Goal: Information Seeking & Learning: Stay updated

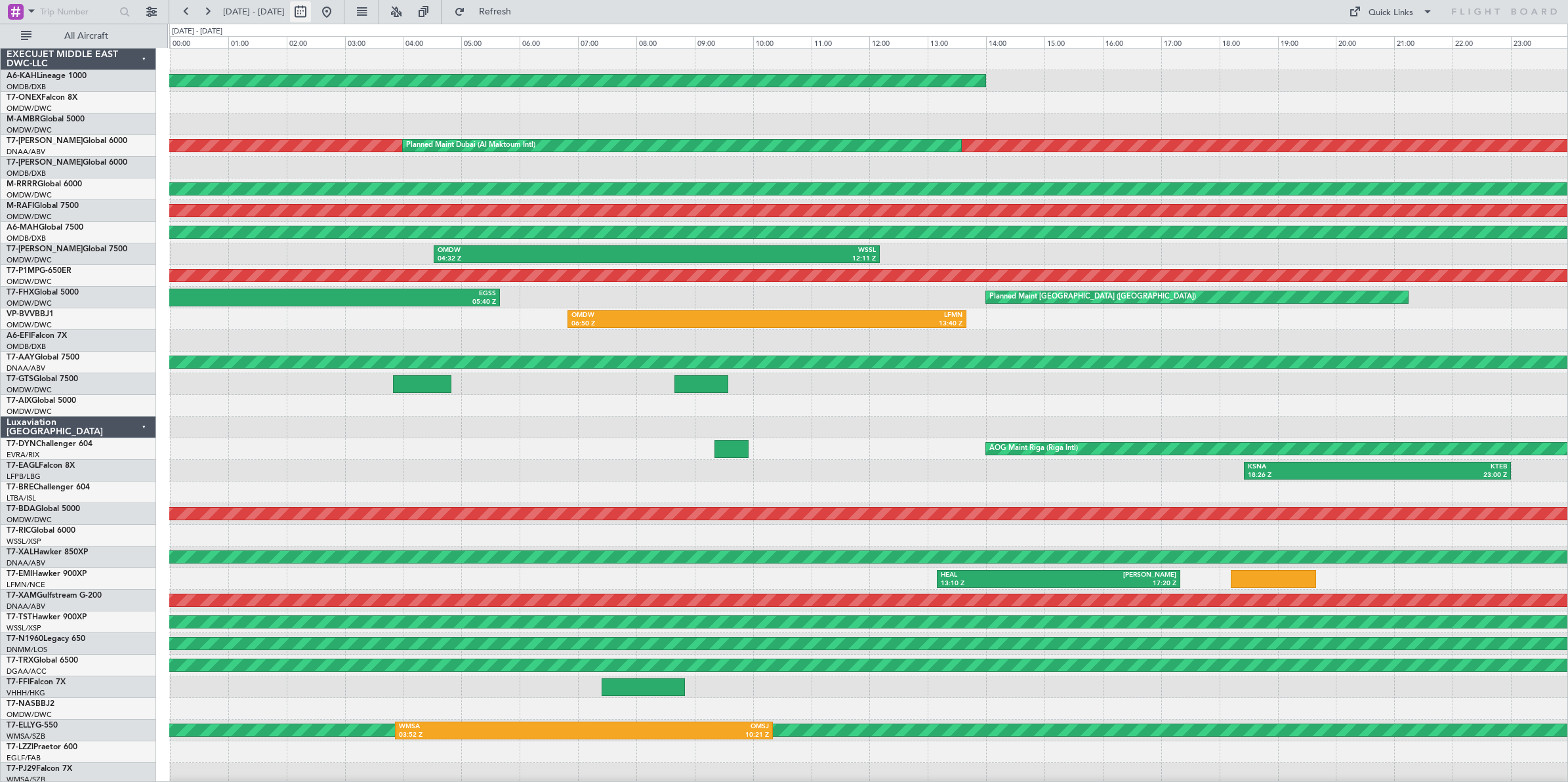
click at [311, 15] on button at bounding box center [301, 11] width 21 height 21
select select "8"
select select "2025"
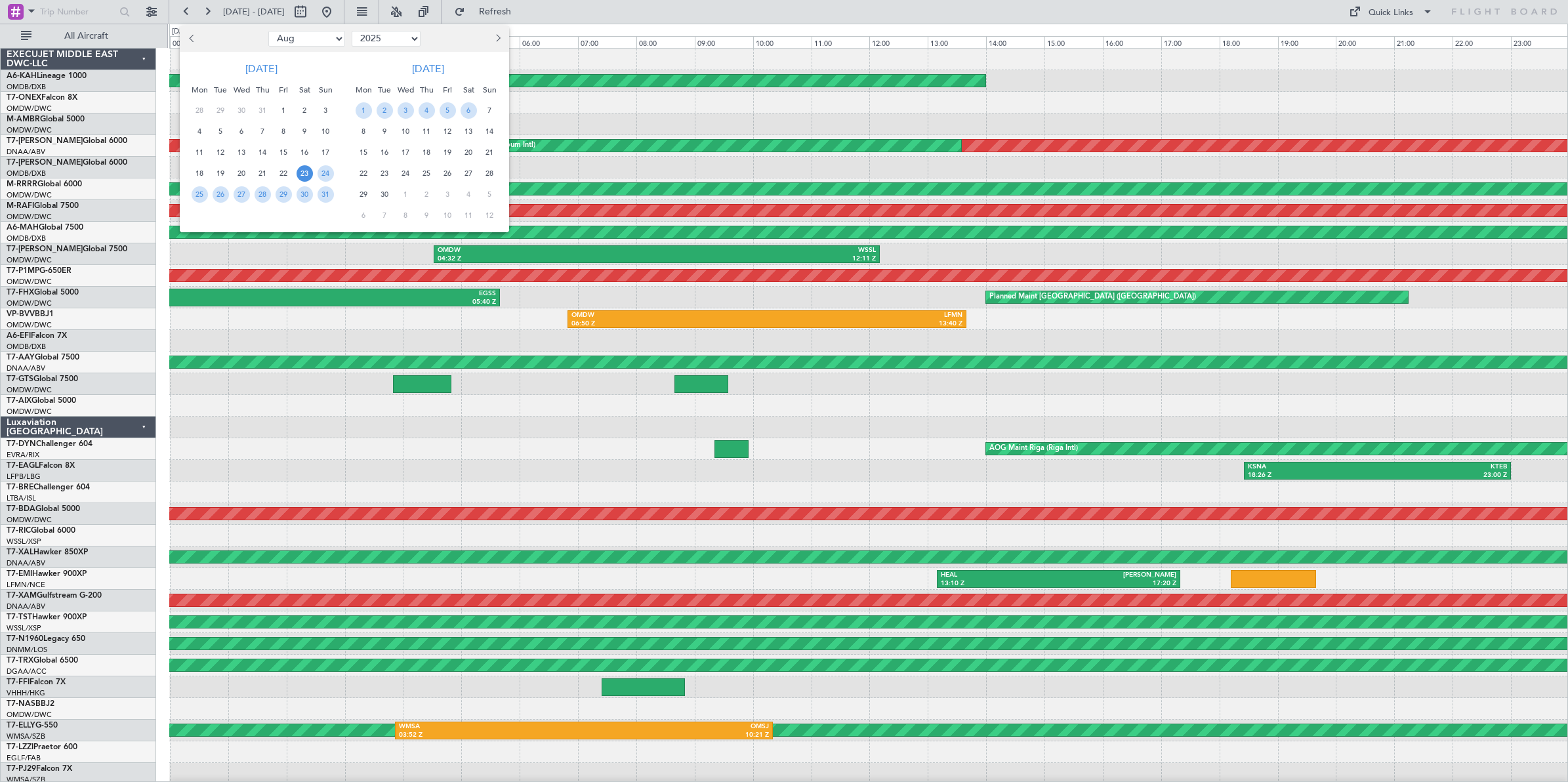
drag, startPoint x: 322, startPoint y: 37, endPoint x: 316, endPoint y: 43, distance: 8.5
click at [322, 42] on select "Jan Feb Mar Apr May Jun [DATE] Aug Sep Oct Nov Dec" at bounding box center [306, 38] width 77 height 16
select select "9"
click at [268, 31] on select "Jan Feb Mar Apr May Jun [DATE] Aug Sep Oct Nov Dec" at bounding box center [306, 38] width 77 height 16
click at [305, 154] on span "20" at bounding box center [305, 153] width 17 height 17
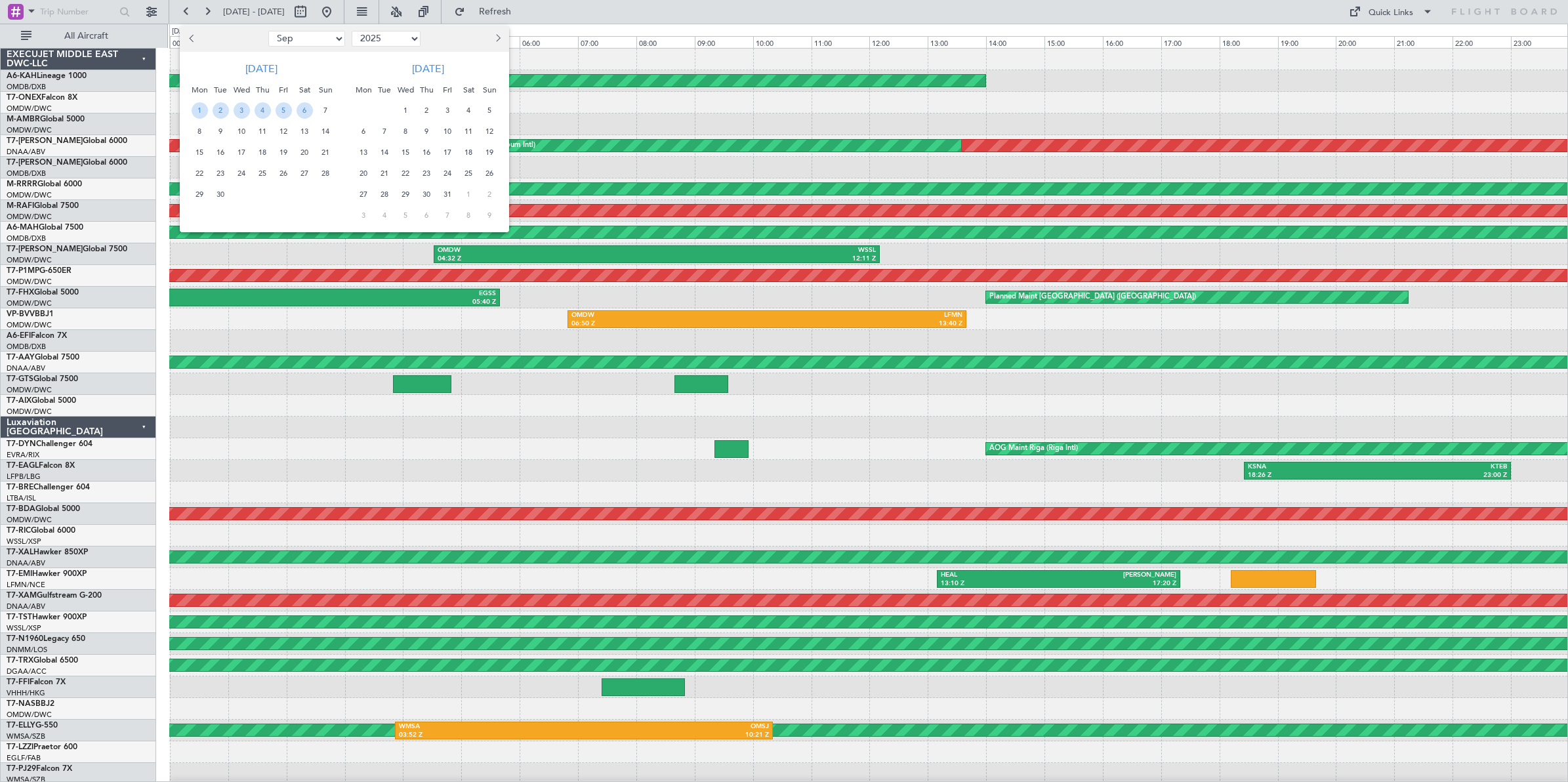
click at [305, 154] on span "20" at bounding box center [305, 153] width 17 height 17
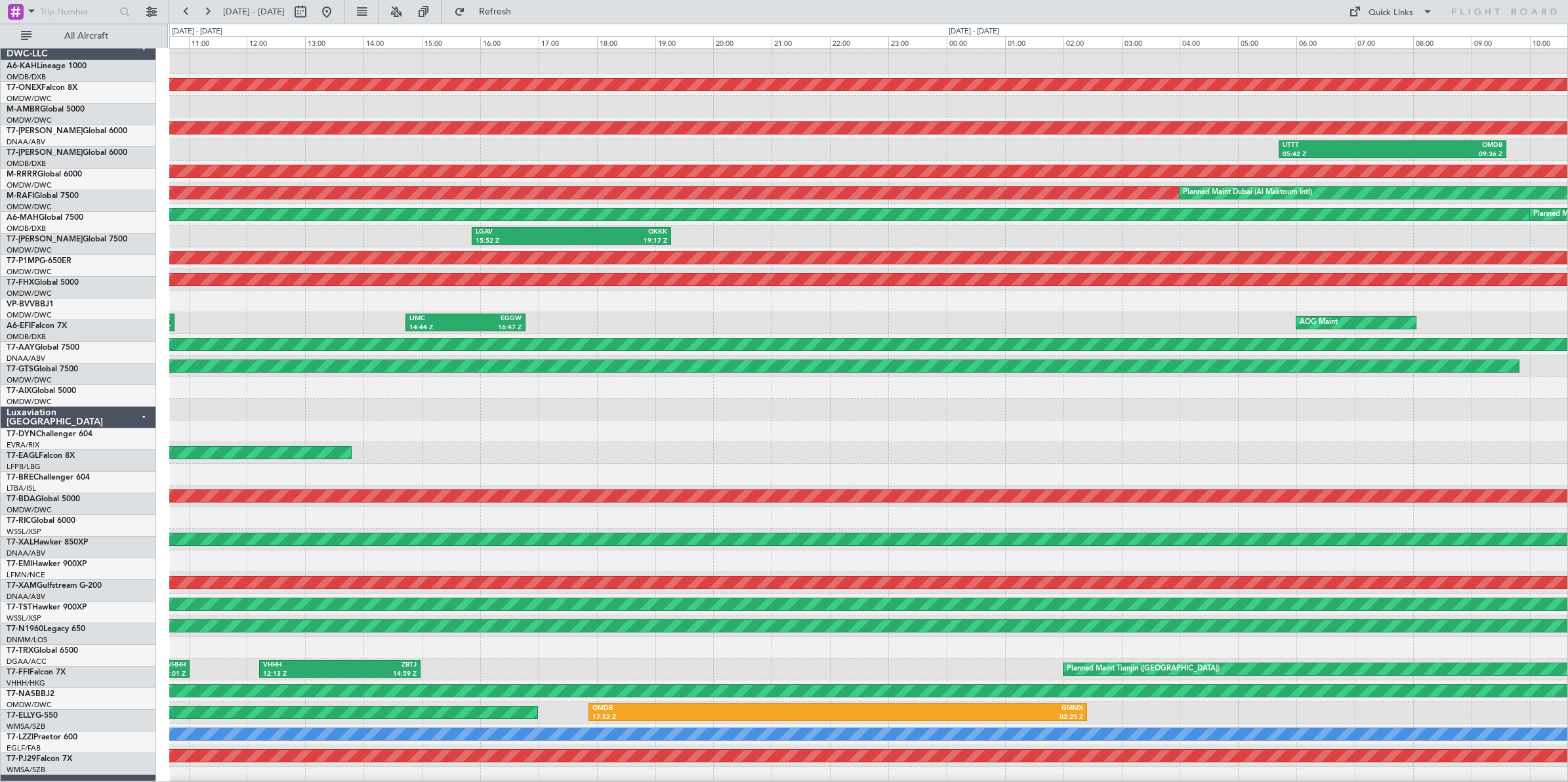
scroll to position [5, 0]
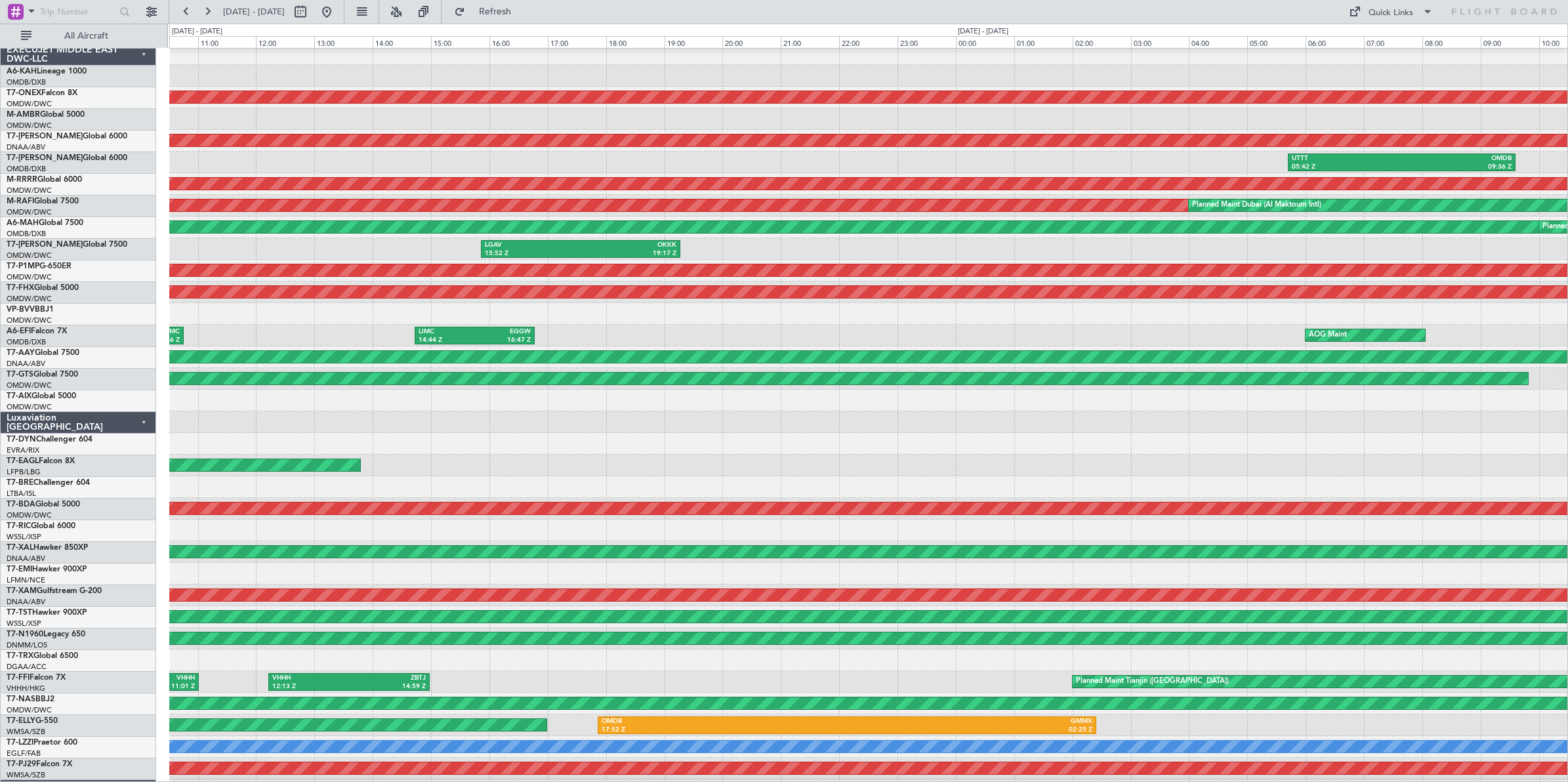
click at [776, 246] on div "LGAV 15:52 Z OKKK 19:17 Z OKKK 16:07 Z OMDW 17:42 Z" at bounding box center [868, 249] width 1398 height 21
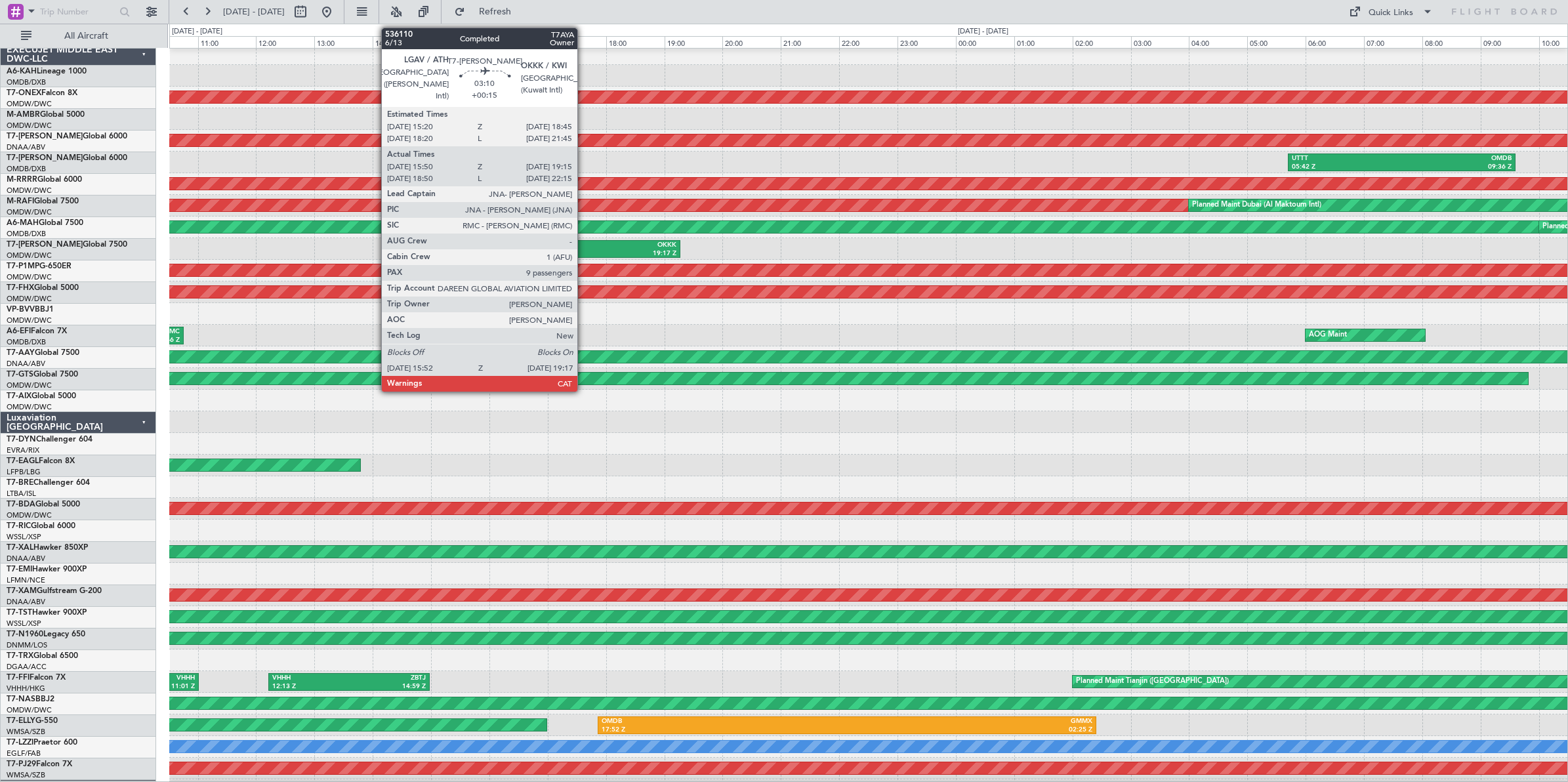
click at [584, 247] on div "OKKK" at bounding box center [628, 245] width 96 height 9
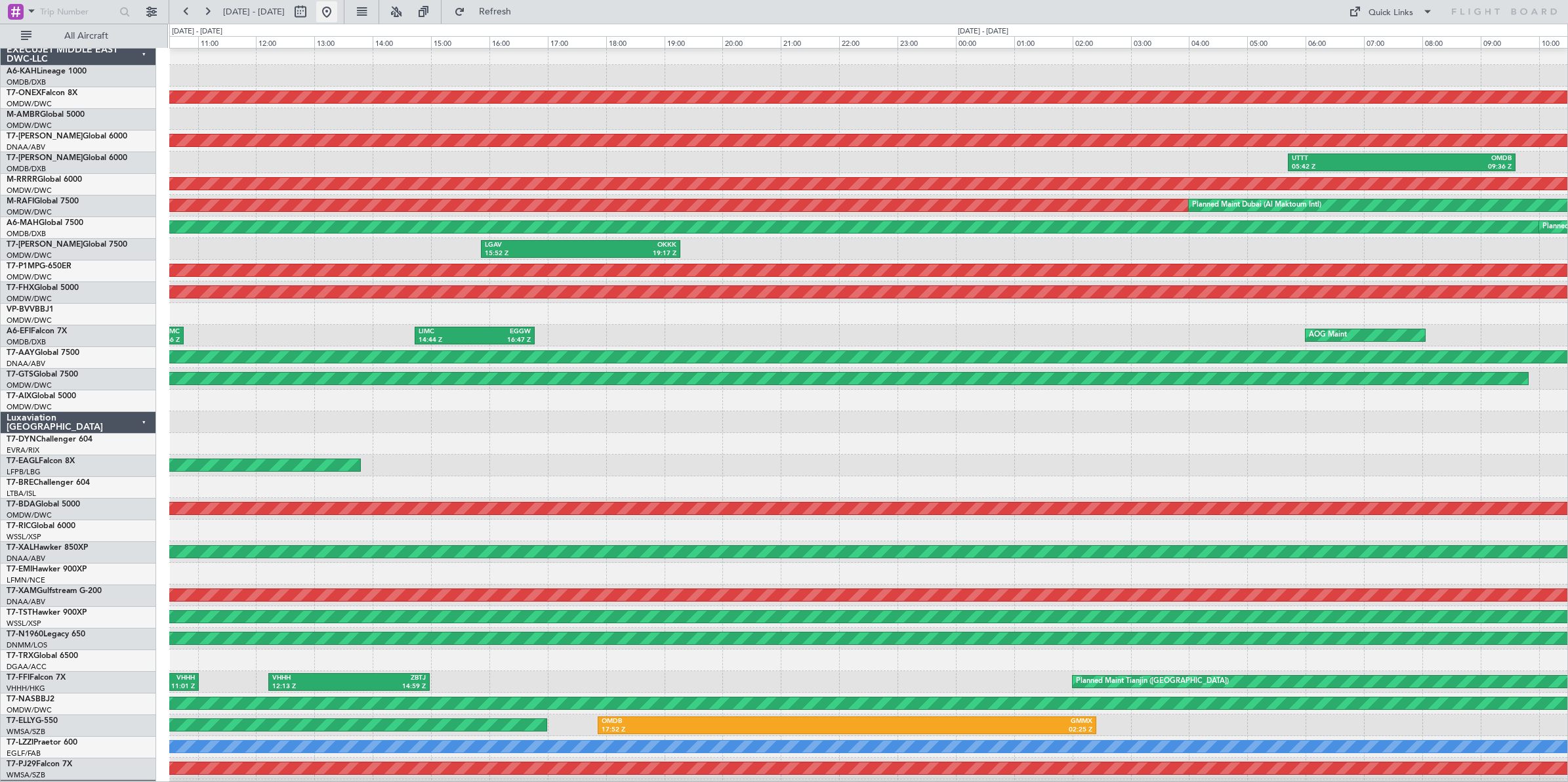
click at [337, 14] on button at bounding box center [327, 11] width 21 height 21
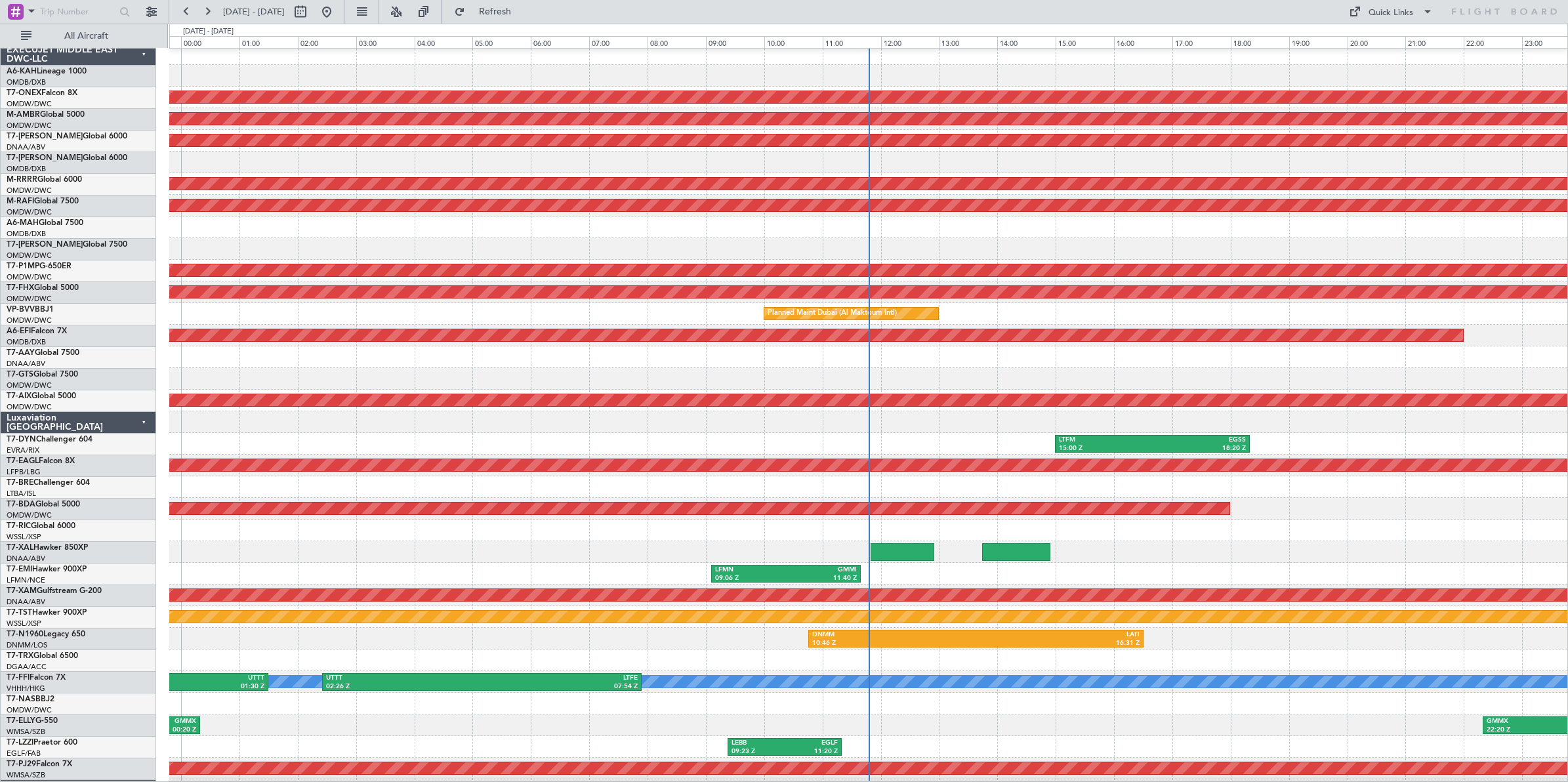
scroll to position [24, 0]
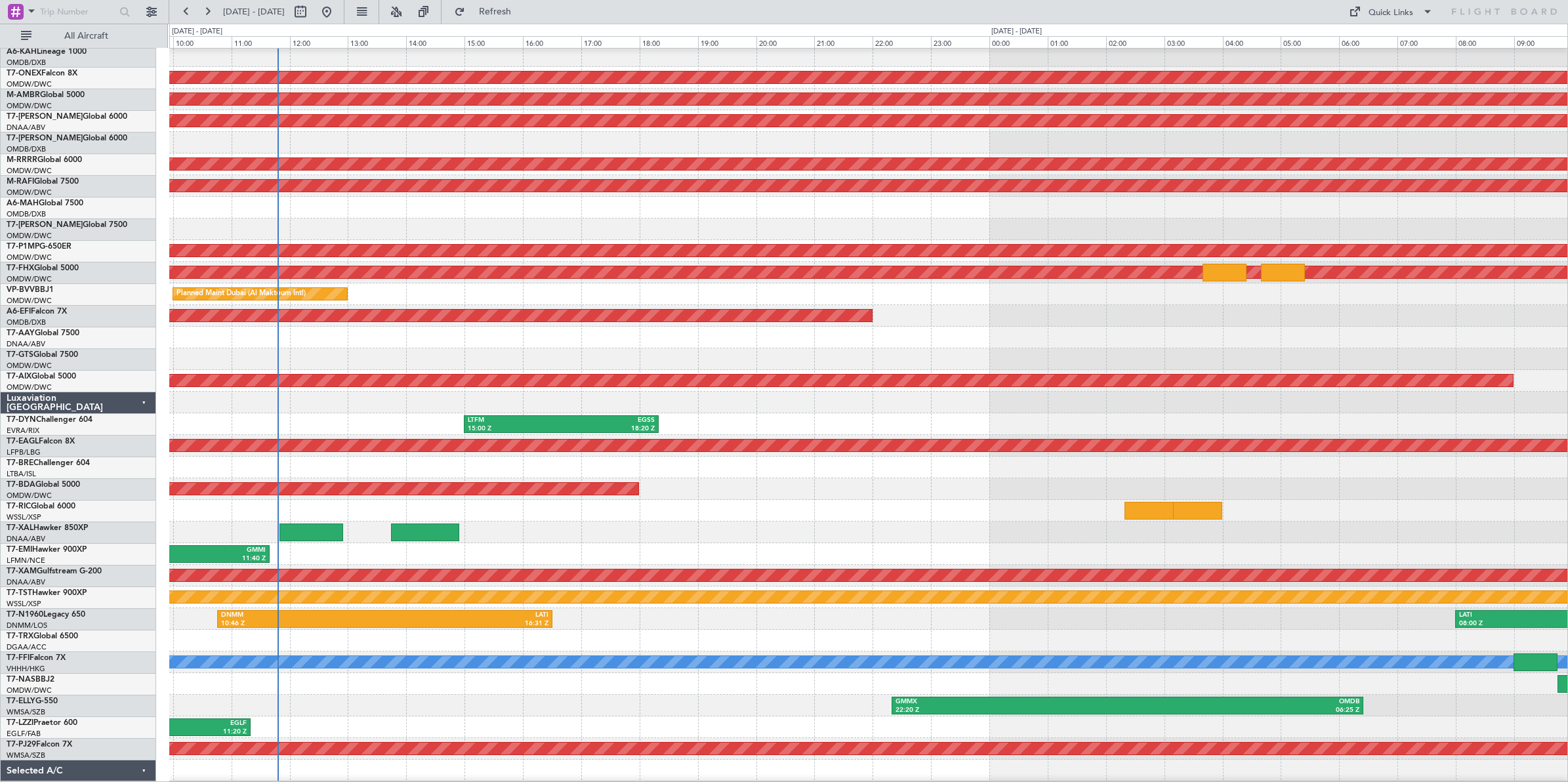
click at [571, 358] on div at bounding box center [868, 358] width 1398 height 21
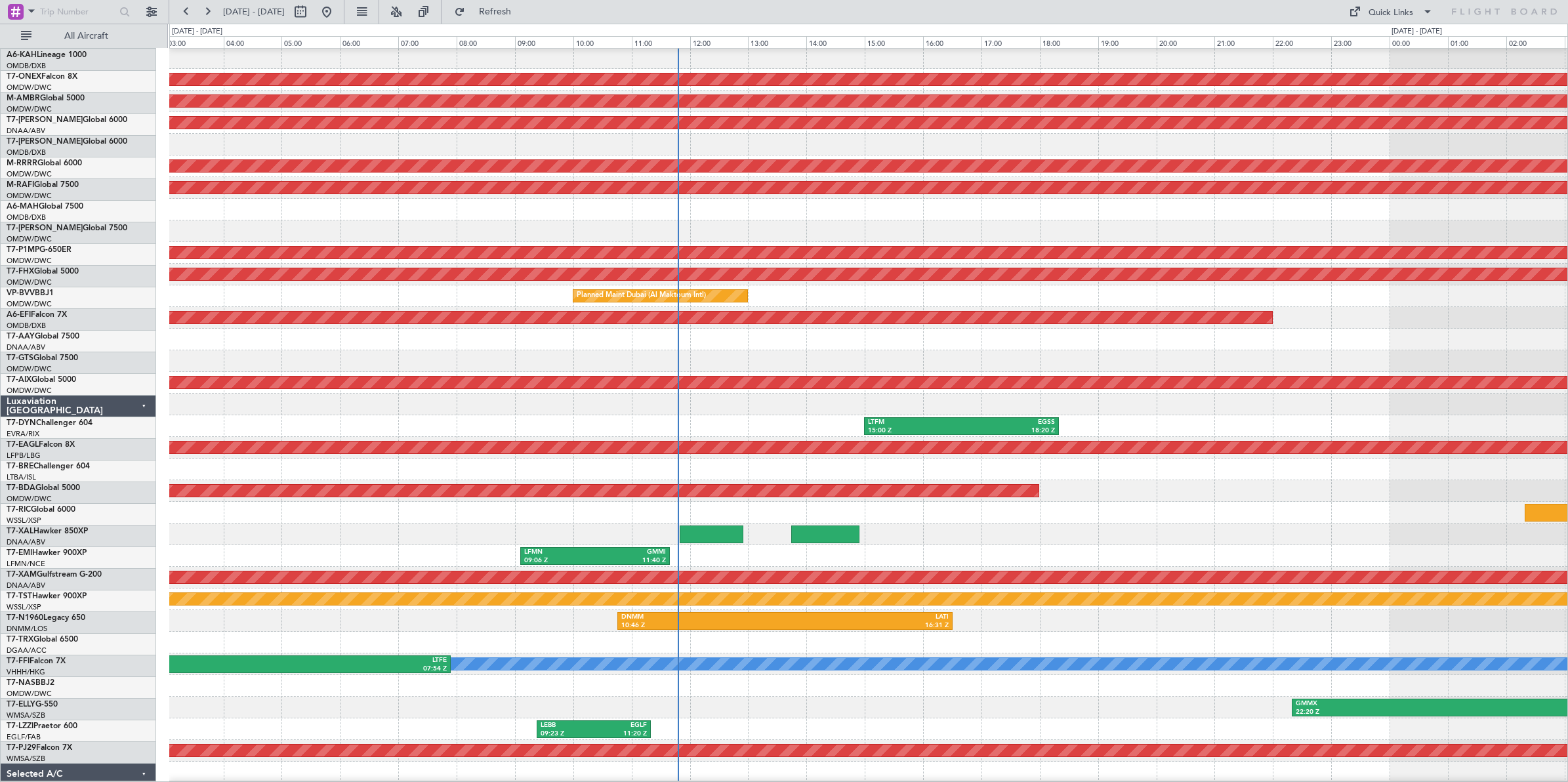
scroll to position [23, 0]
click at [771, 351] on div at bounding box center [868, 361] width 1398 height 21
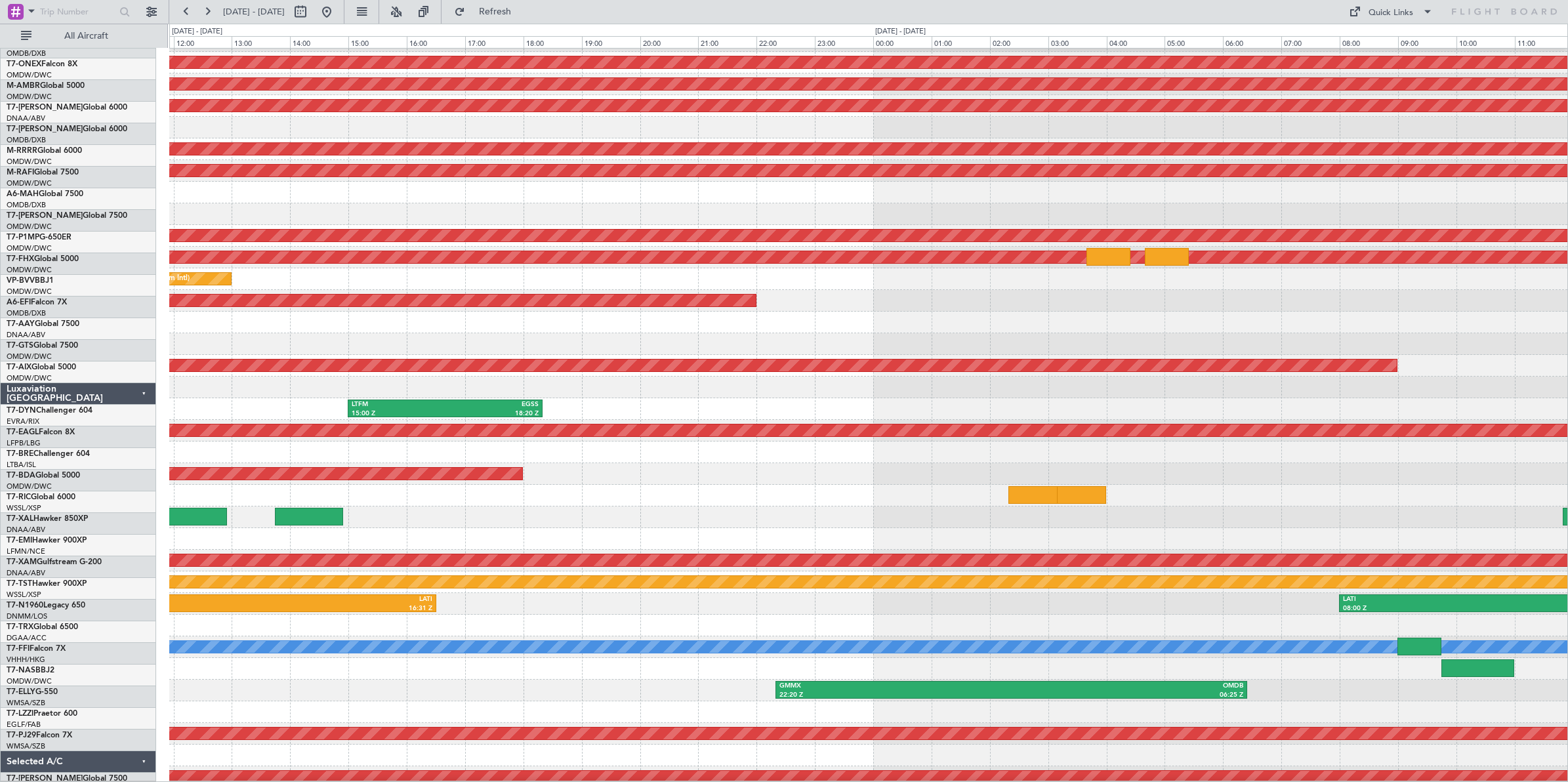
click at [549, 344] on div at bounding box center [868, 343] width 1398 height 21
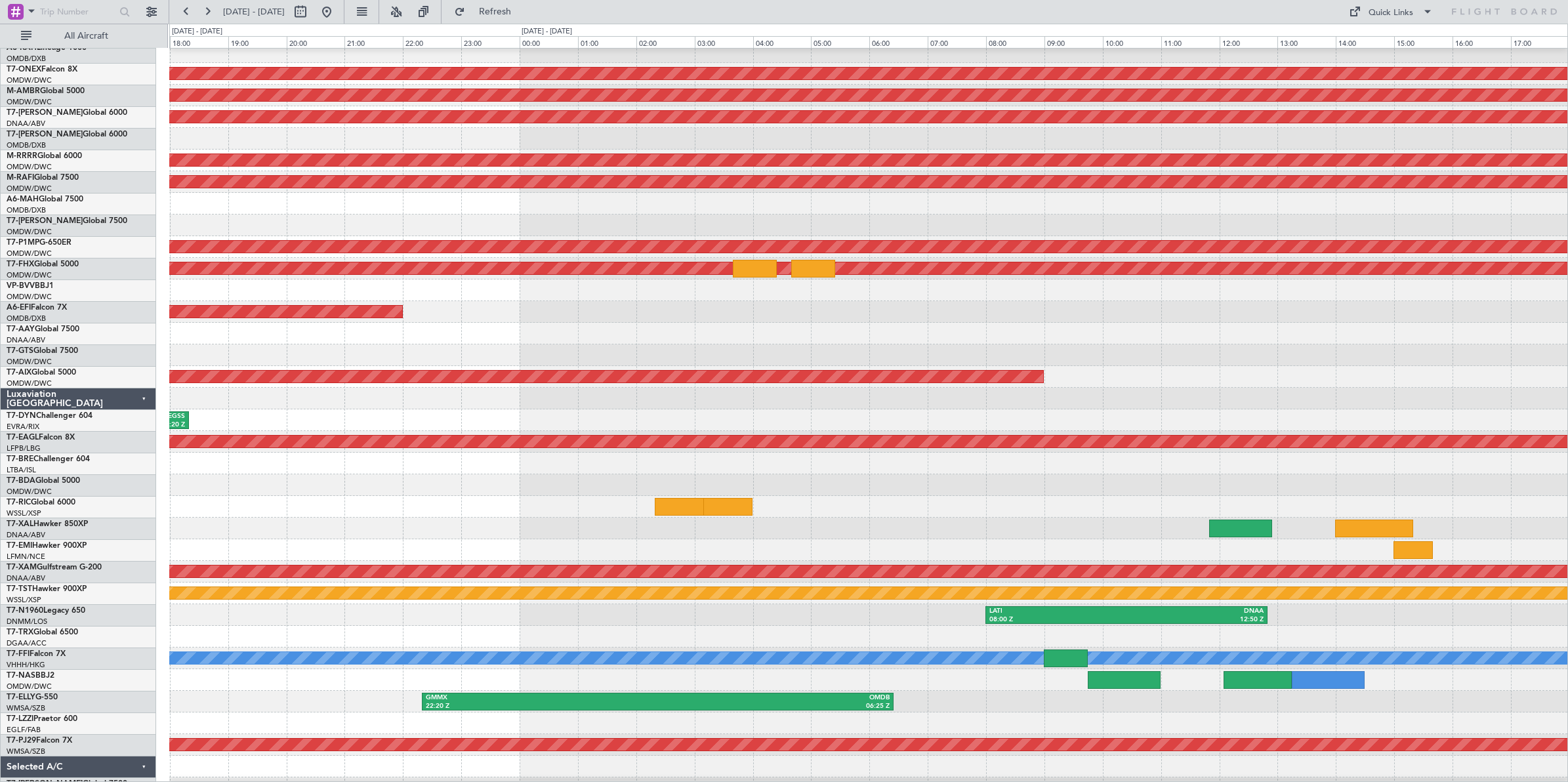
click at [614, 357] on div at bounding box center [868, 354] width 1398 height 21
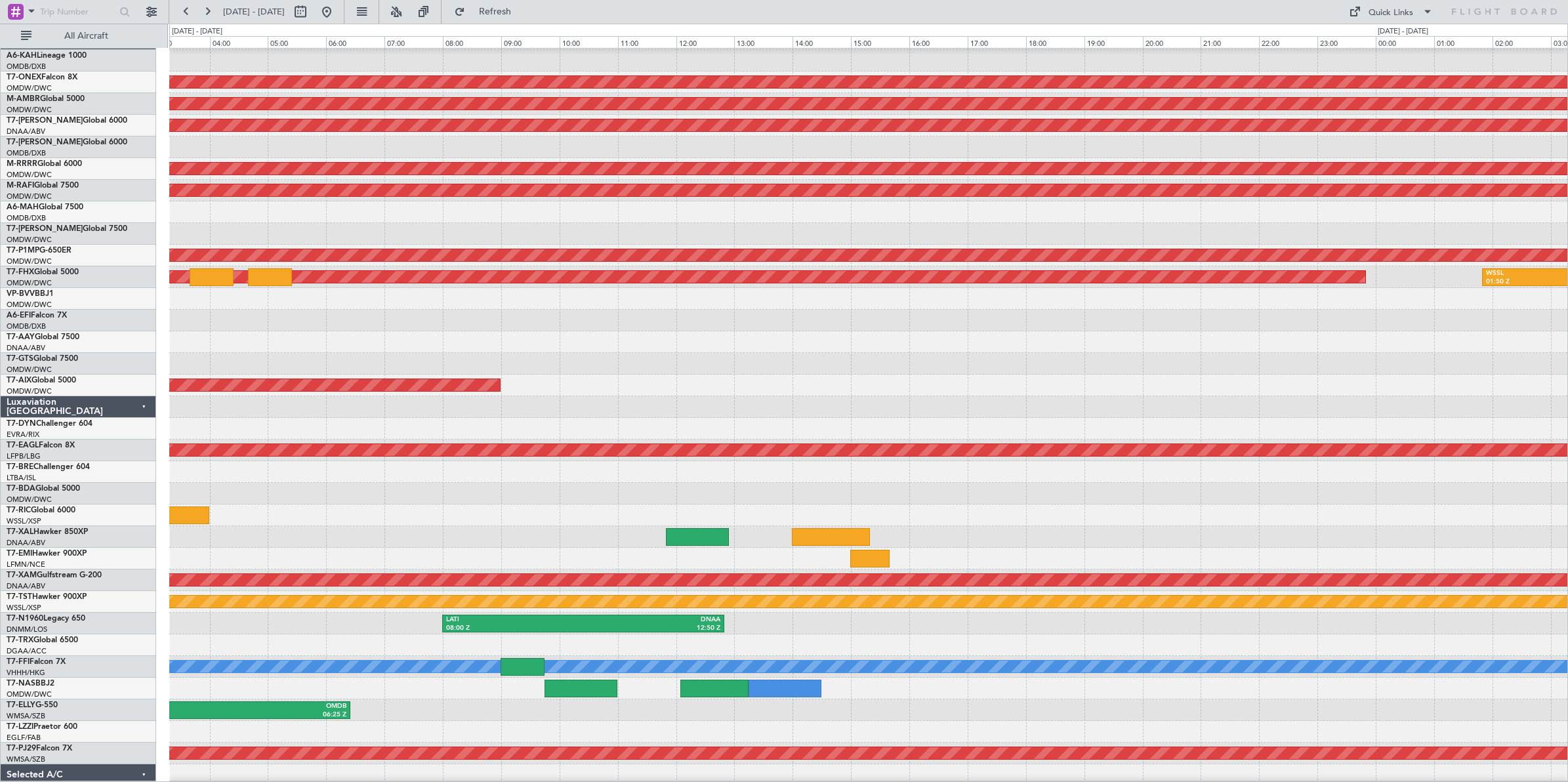
click at [628, 364] on div "OMDW 04:50 Z VTBD 11:00 Z" at bounding box center [868, 363] width 1398 height 21
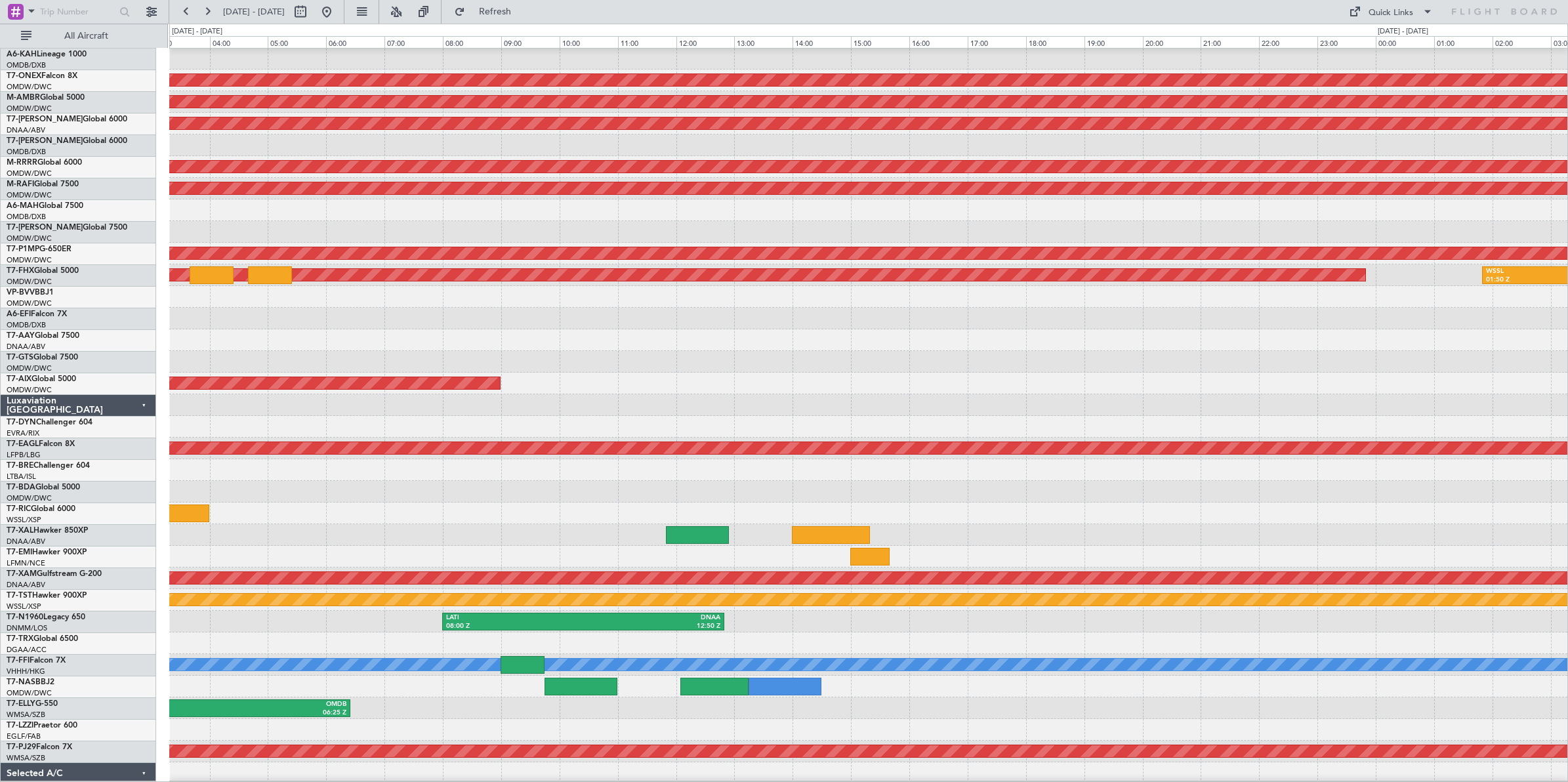
scroll to position [0, 0]
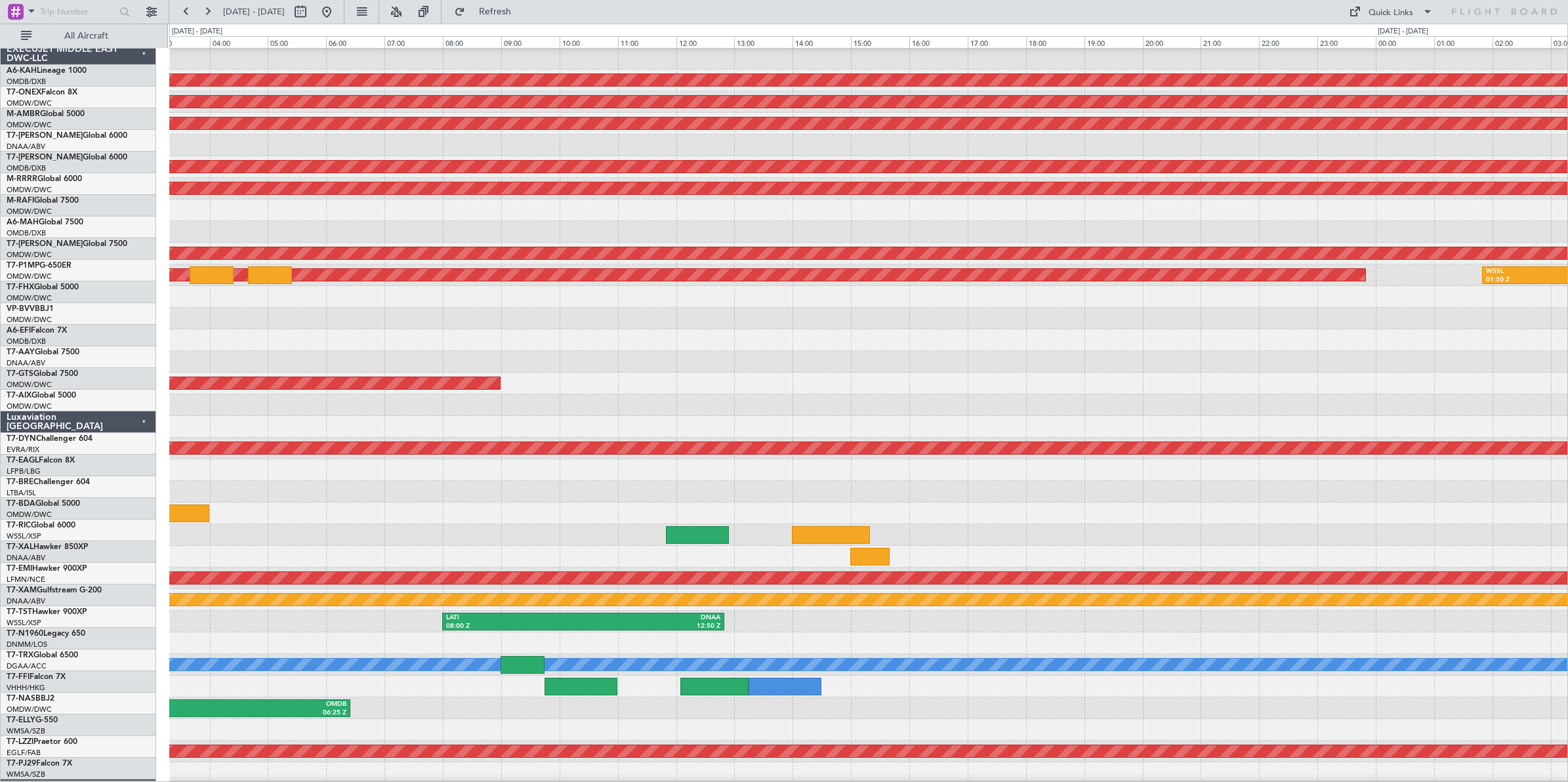
click at [1040, 378] on div "Planned Maint Nurnberg Planned Maint [GEOGRAPHIC_DATA] (Seletar) AOG Maint [GEO…" at bounding box center [868, 416] width 1398 height 779
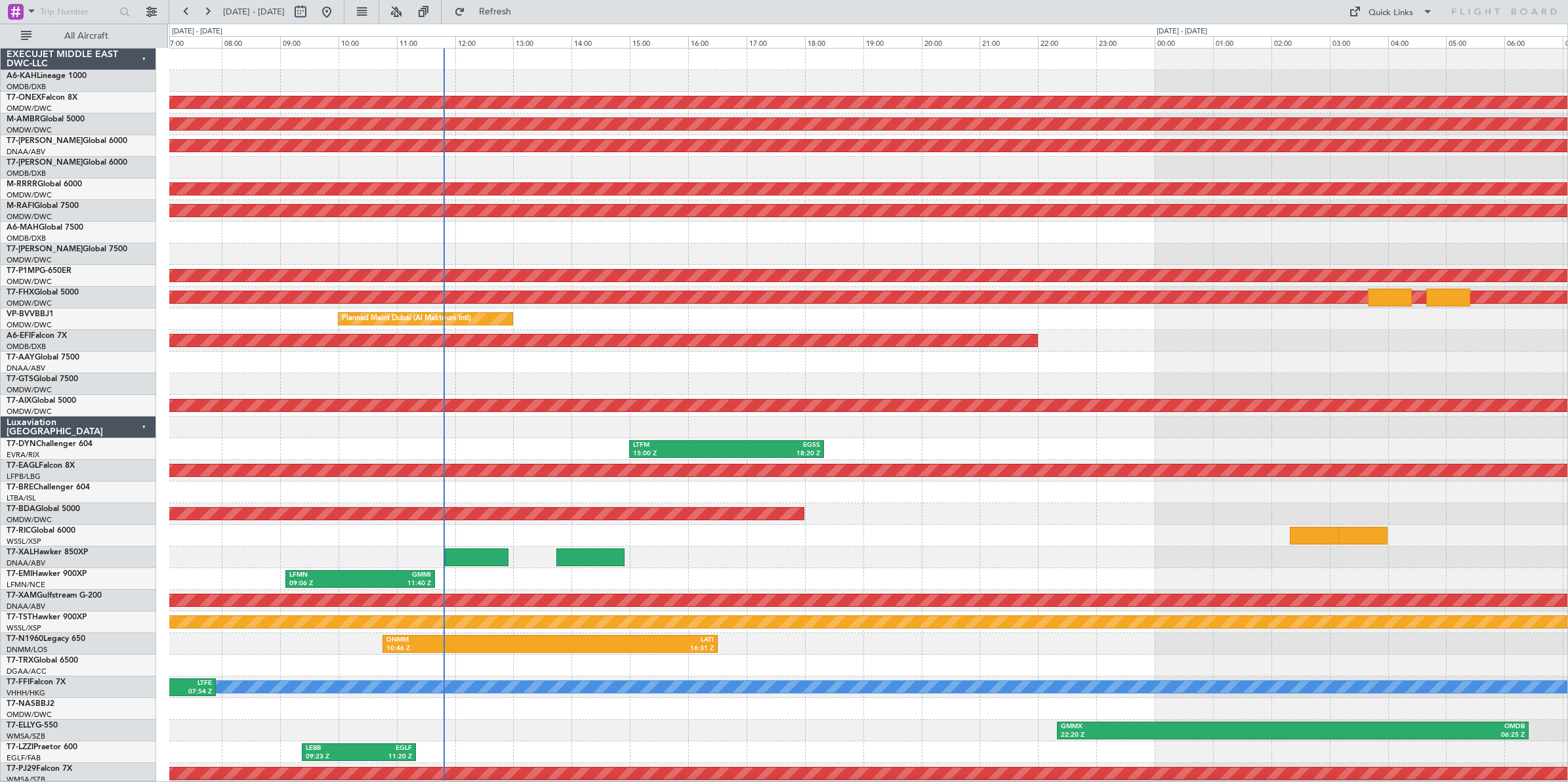
click at [803, 372] on div at bounding box center [868, 362] width 1398 height 21
click at [337, 15] on button at bounding box center [327, 11] width 21 height 21
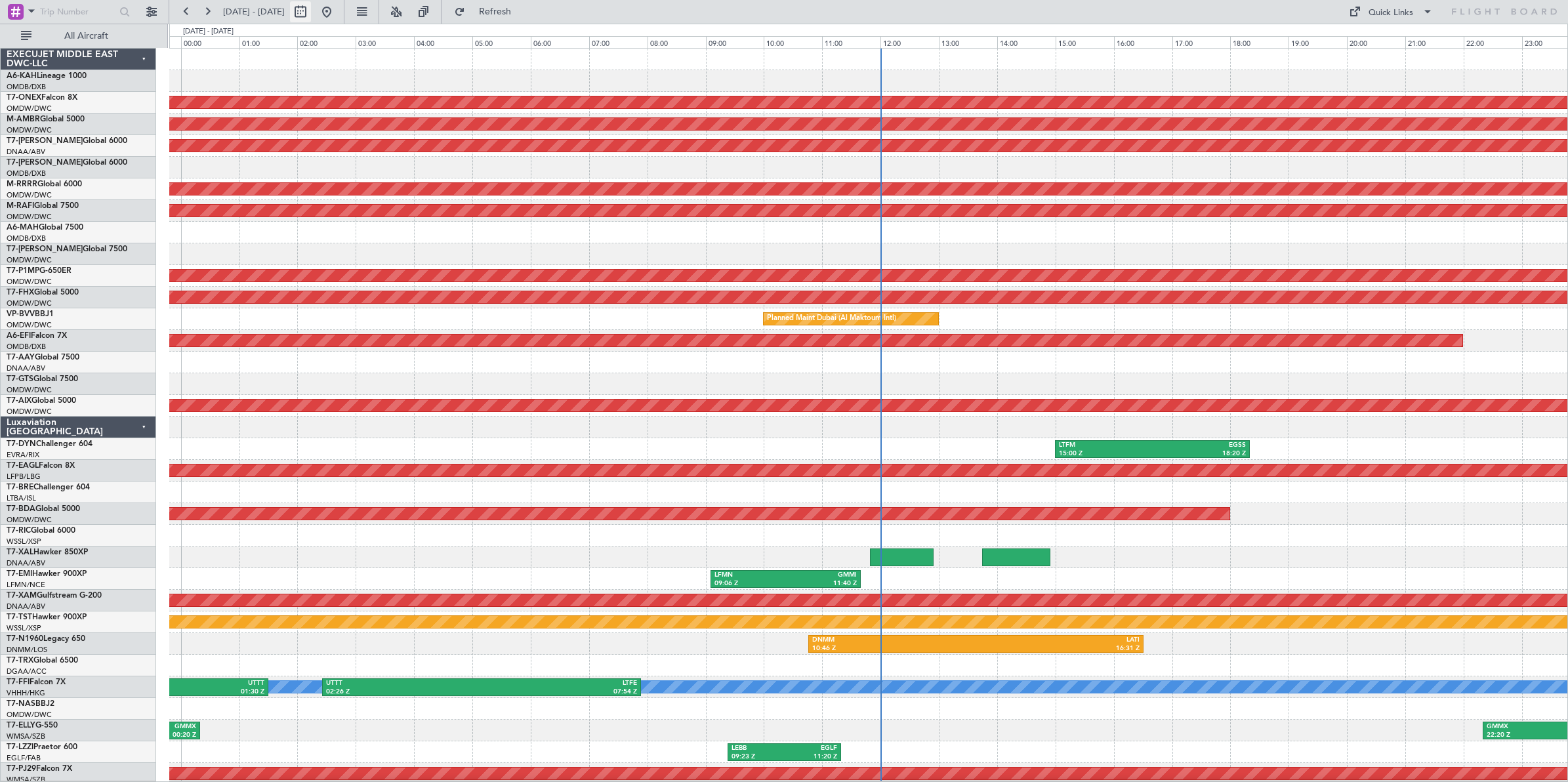
click at [311, 15] on button at bounding box center [301, 11] width 21 height 21
select select "10"
select select "2025"
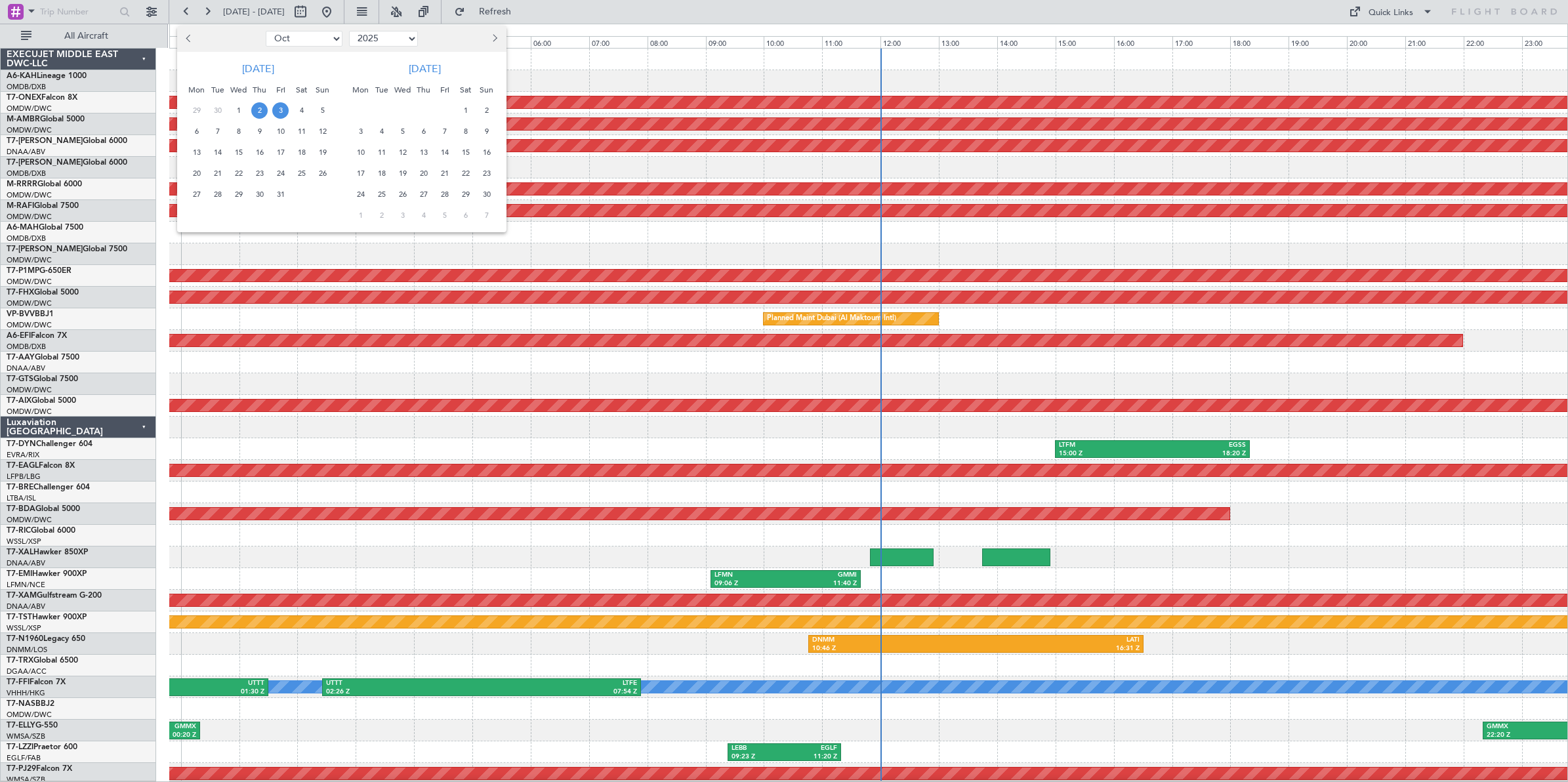
click at [316, 42] on select "Jan Feb Mar Apr May Jun [DATE] Aug Sep Oct Nov Dec" at bounding box center [303, 38] width 77 height 16
select select "9"
click at [265, 31] on select "Jan Feb Mar Apr May Jun [DATE] Aug Sep Oct Nov Dec" at bounding box center [303, 38] width 77 height 16
click at [302, 152] on span "20" at bounding box center [302, 153] width 17 height 17
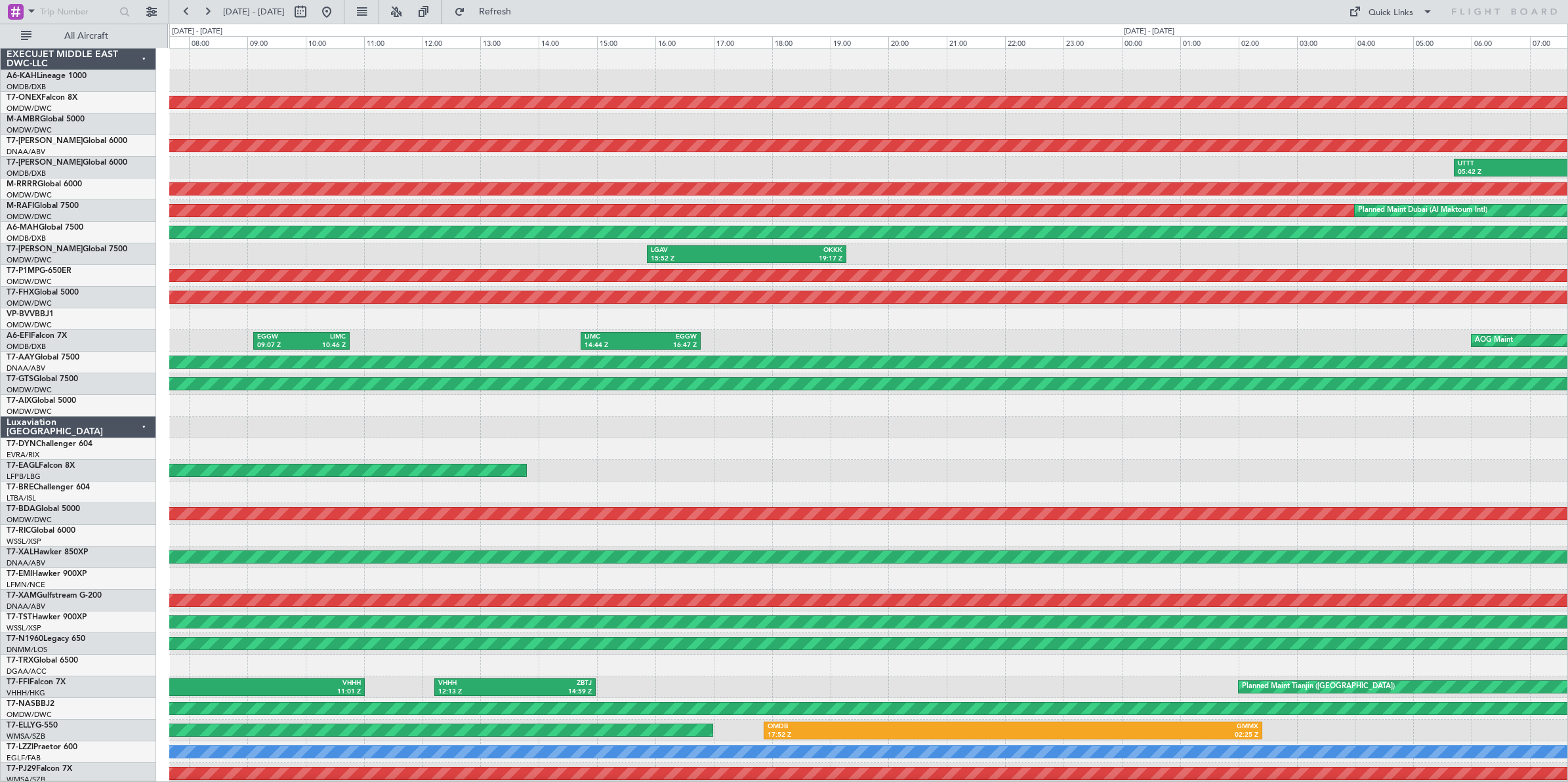
click at [878, 271] on div "Planned Maint Nurnberg AOG Maint [GEOGRAPHIC_DATA] (Al Maktoum Intl) UTTT 05:42…" at bounding box center [868, 438] width 1398 height 779
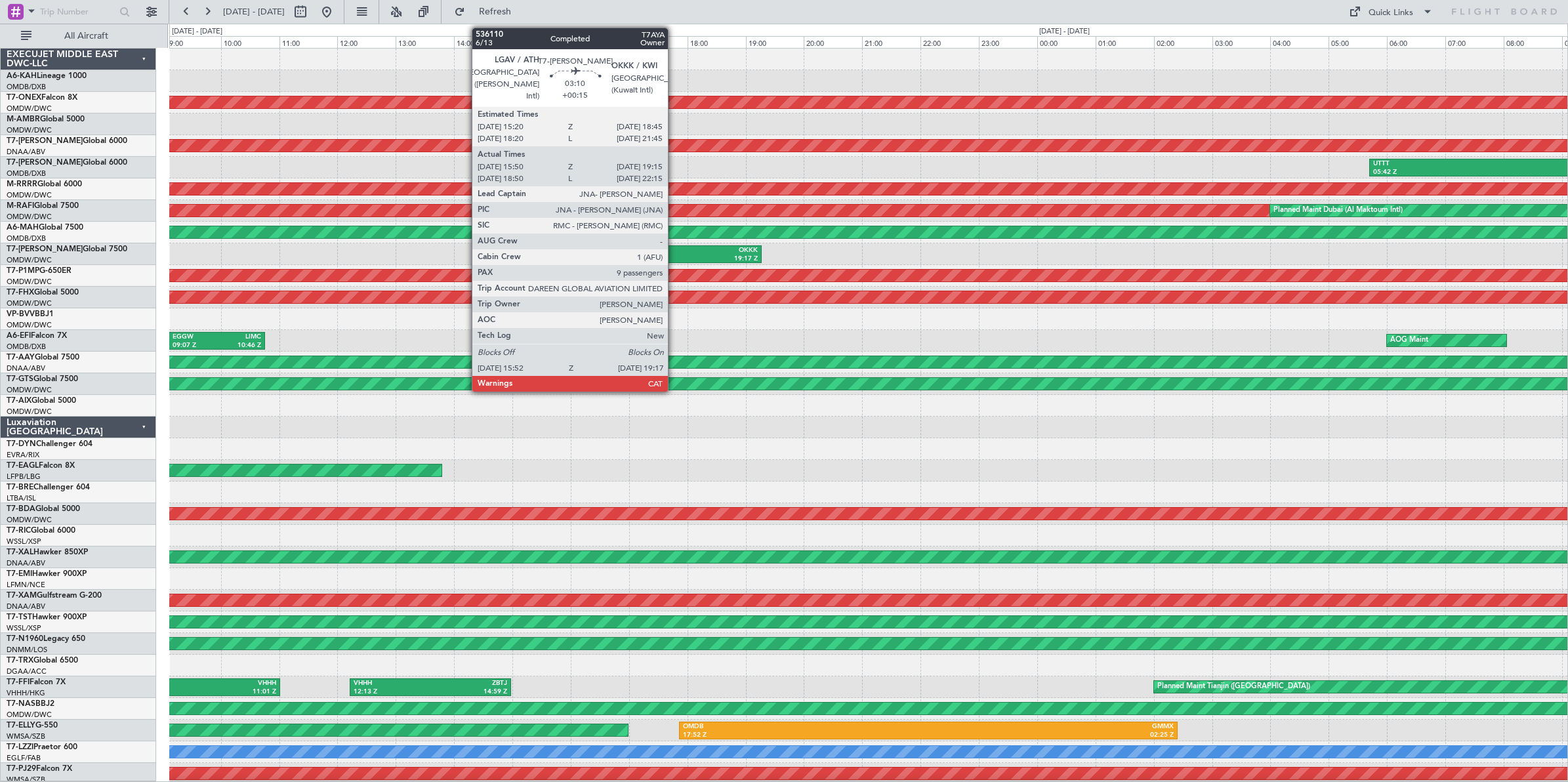
click at [675, 254] on div "19:17 Z" at bounding box center [709, 259] width 96 height 9
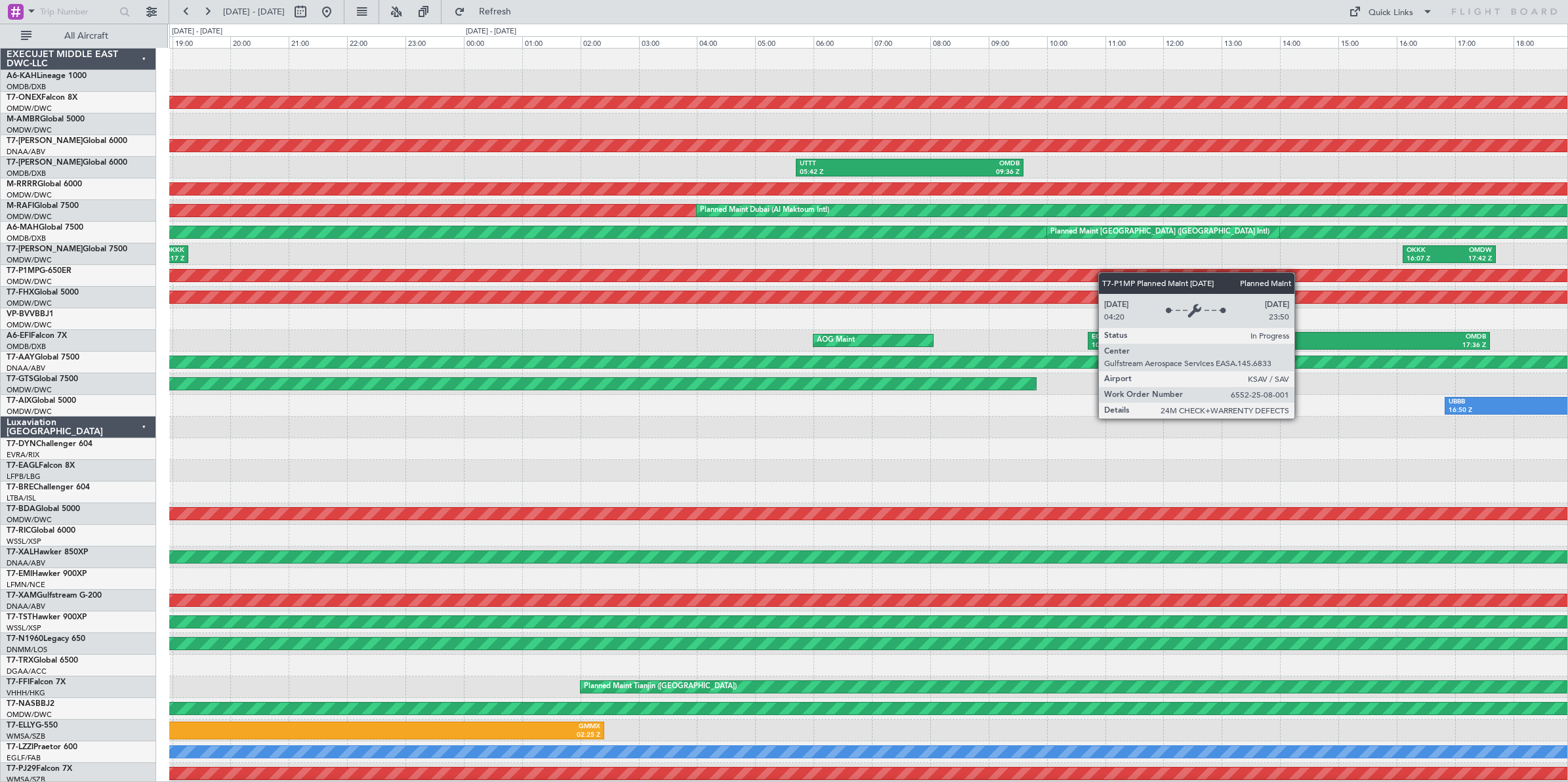
click at [464, 276] on div "Planned Maint Nurnberg AOG Maint [GEOGRAPHIC_DATA] (Al Maktoum Intl) UTTT 05:42…" at bounding box center [868, 438] width 1398 height 779
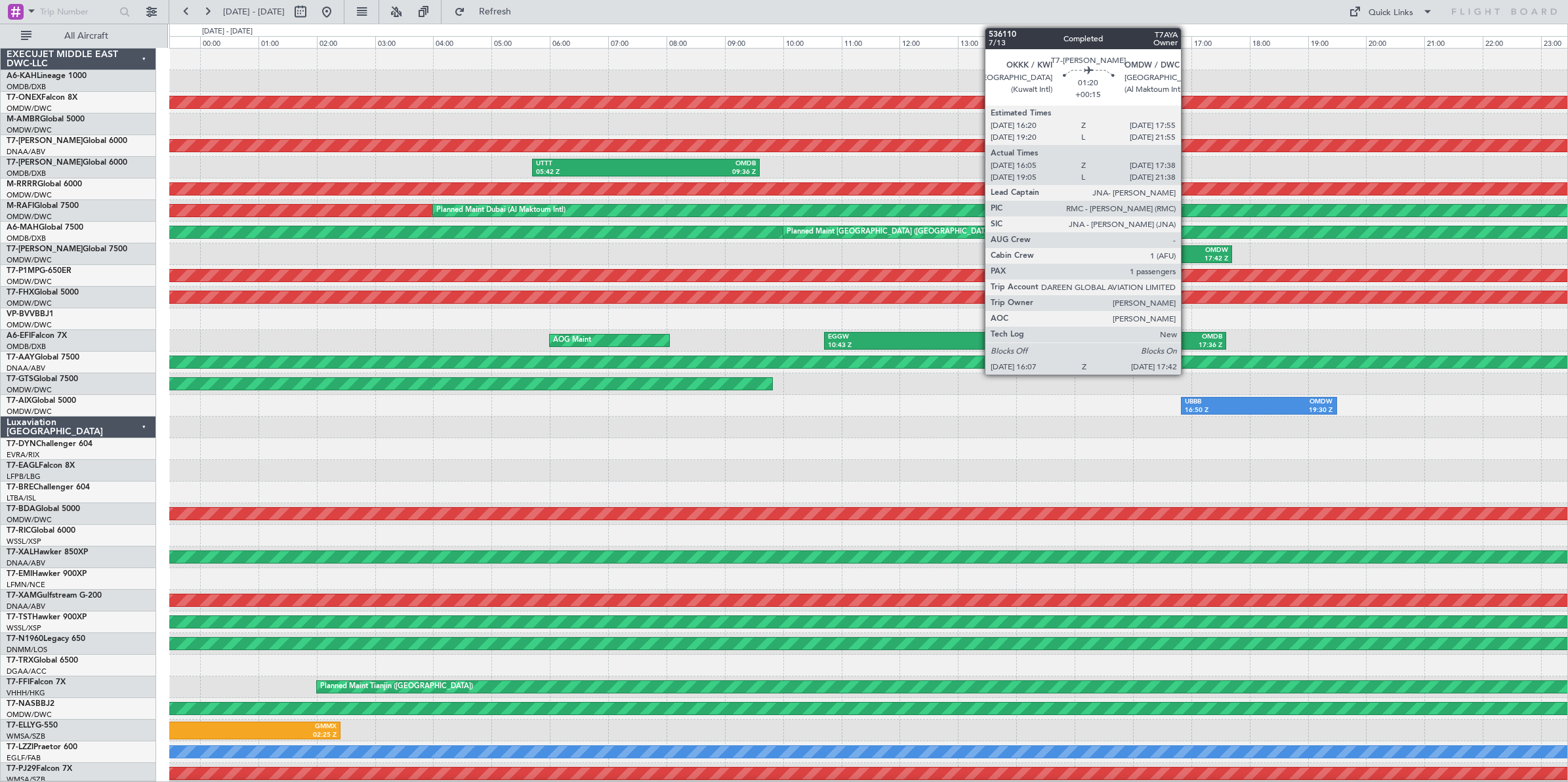
click at [1188, 254] on div "17:42 Z" at bounding box center [1207, 259] width 43 height 9
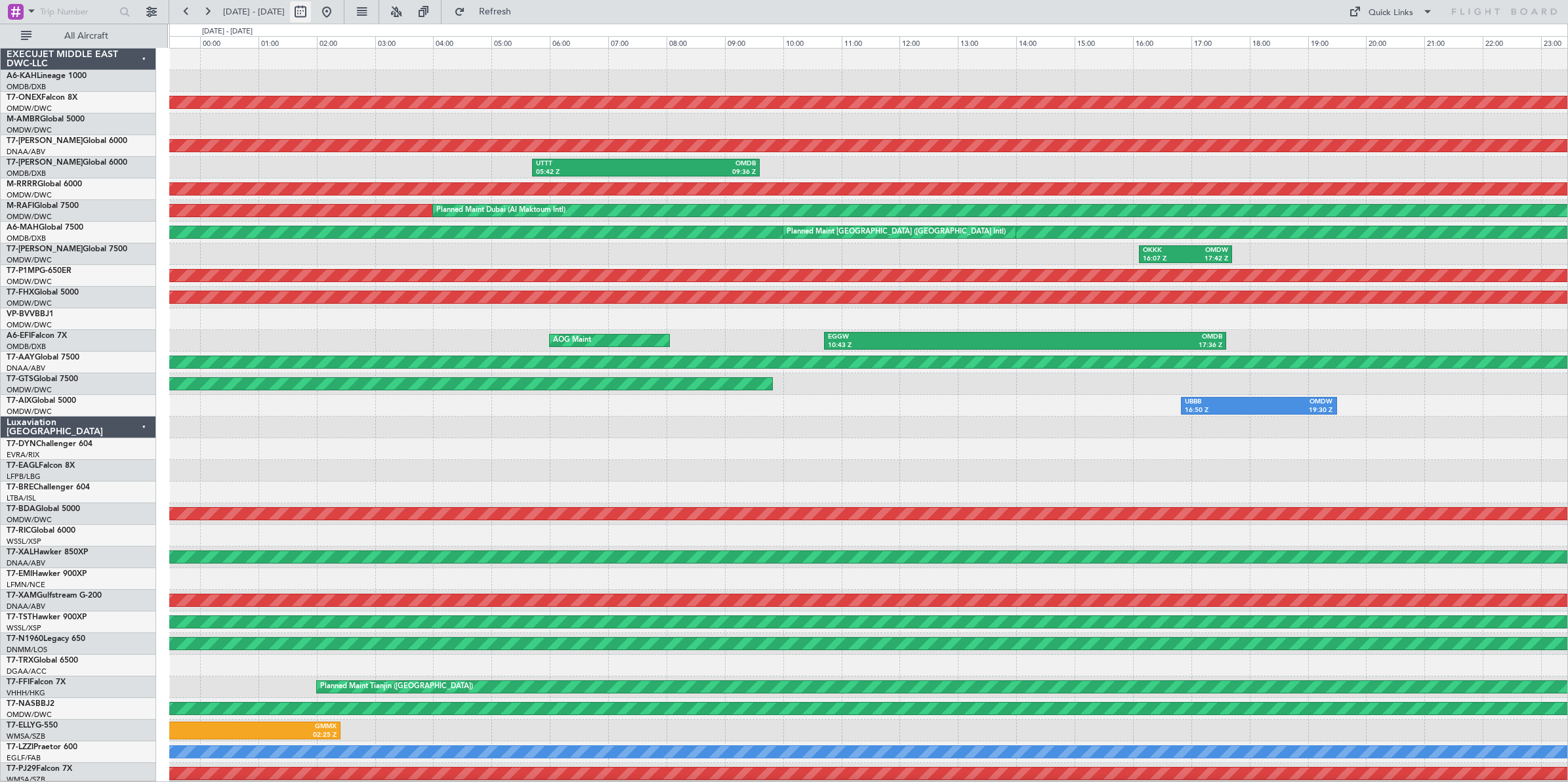
click at [311, 11] on button at bounding box center [301, 11] width 21 height 21
select select "9"
select select "2025"
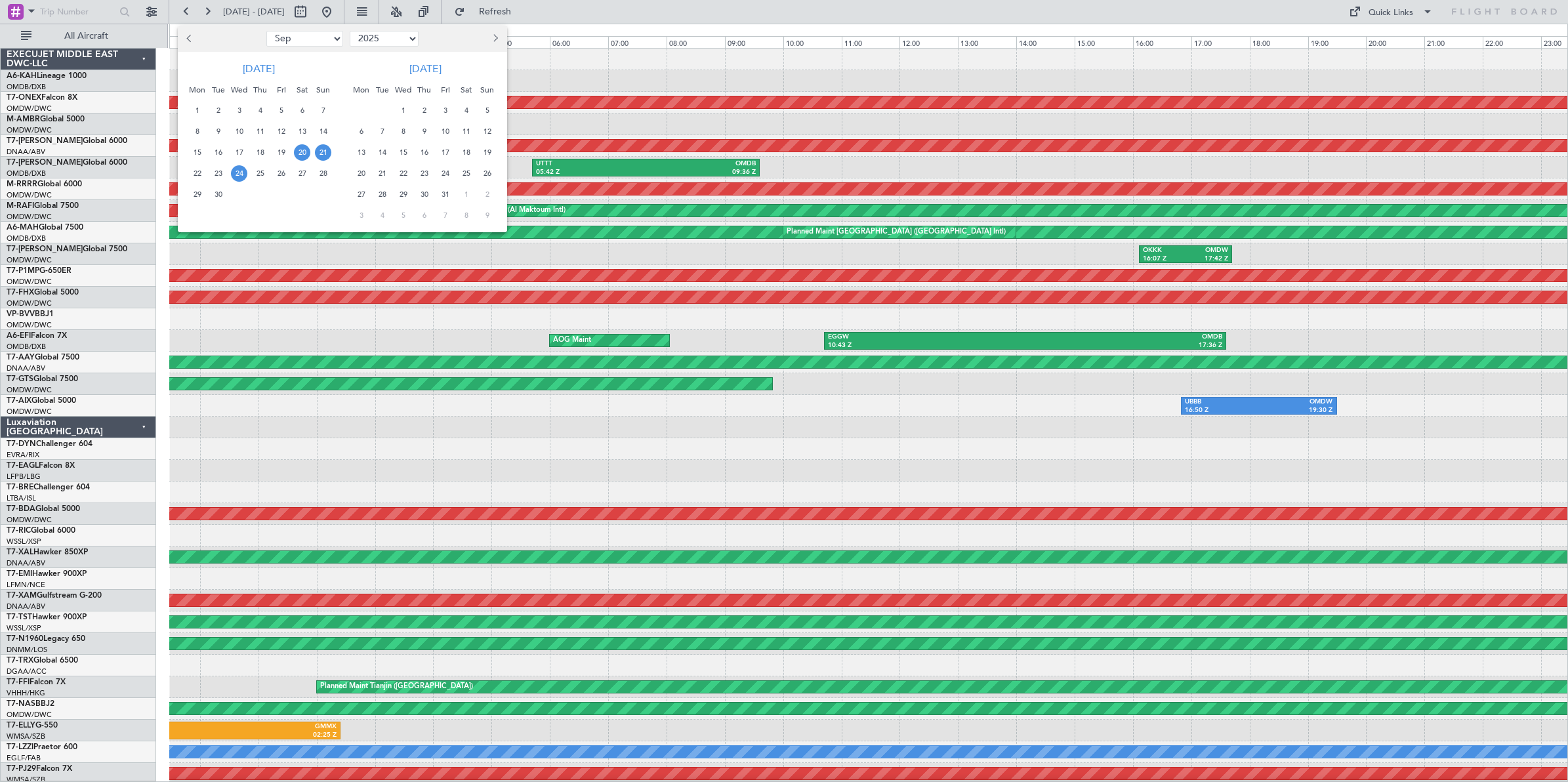
click at [240, 173] on span "24" at bounding box center [239, 173] width 17 height 17
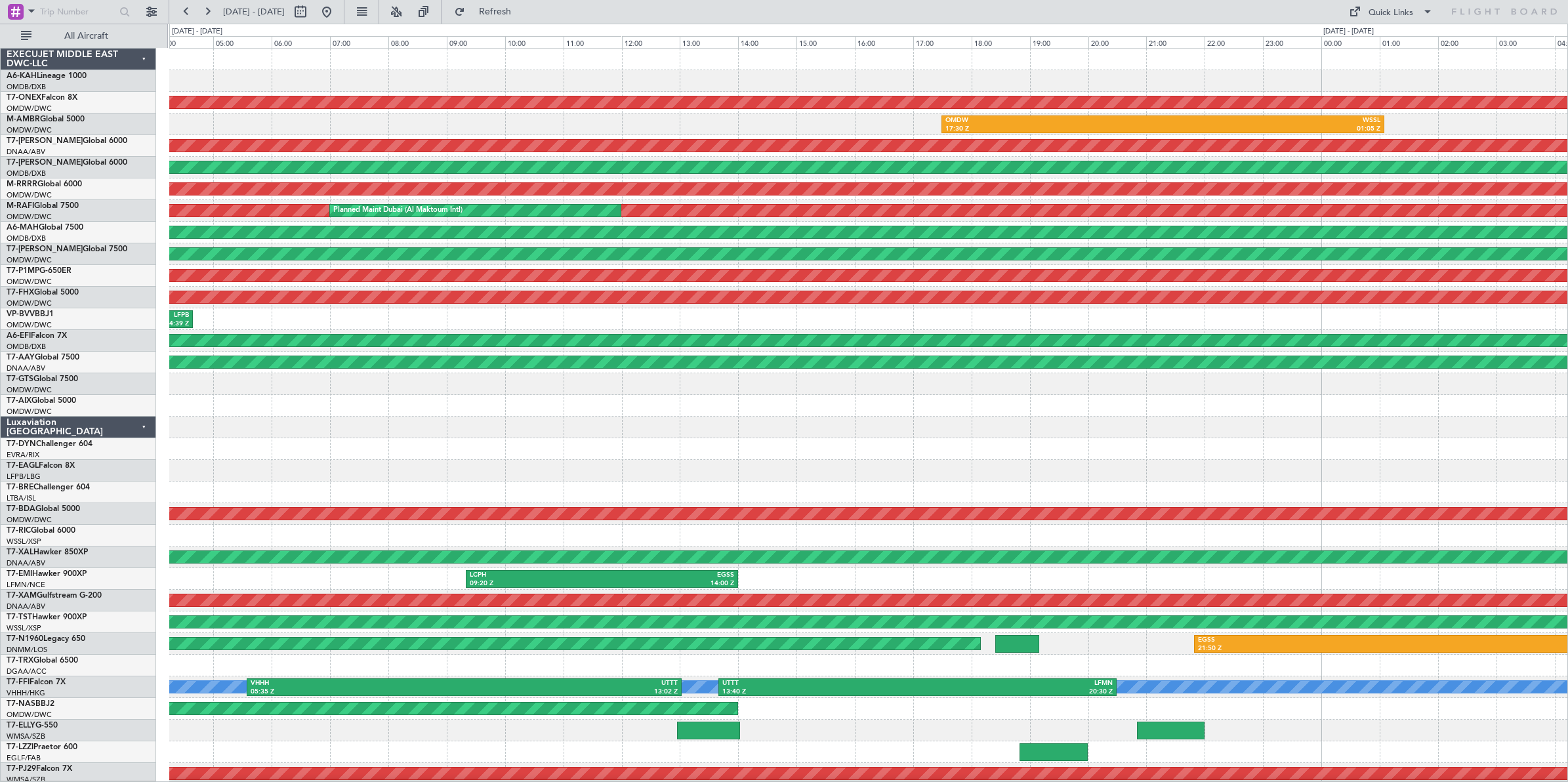
click at [1567, 316] on html "[DATE] - [DATE] Refresh Quick Links All Aircraft Planned Maint Nurnberg OMDW 17…" at bounding box center [784, 391] width 1568 height 782
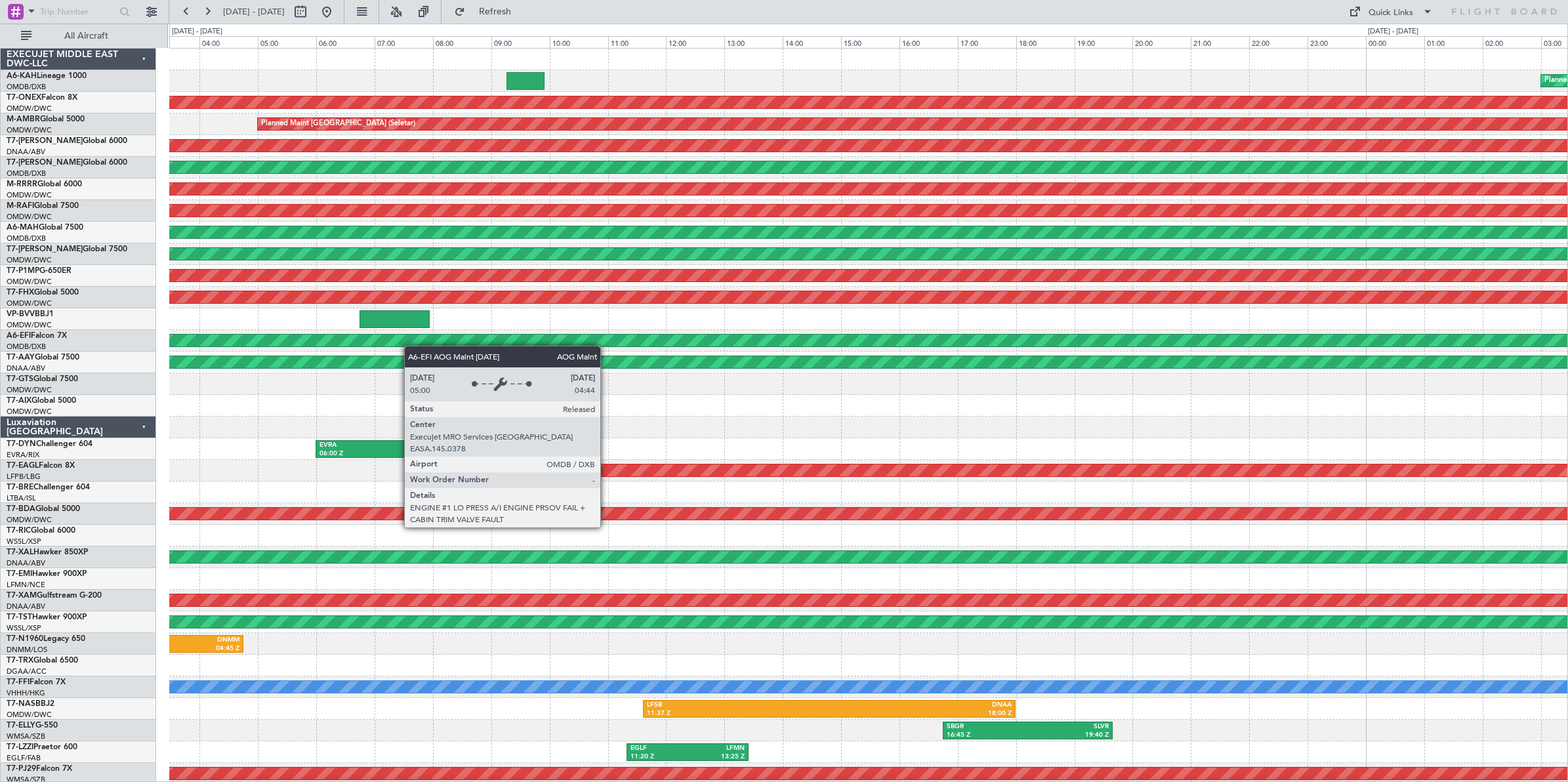
click at [273, 335] on div "Planned Maint [GEOGRAPHIC_DATA] (Al Bateen Executive) Planned Maint Nurnberg Pl…" at bounding box center [868, 438] width 1398 height 779
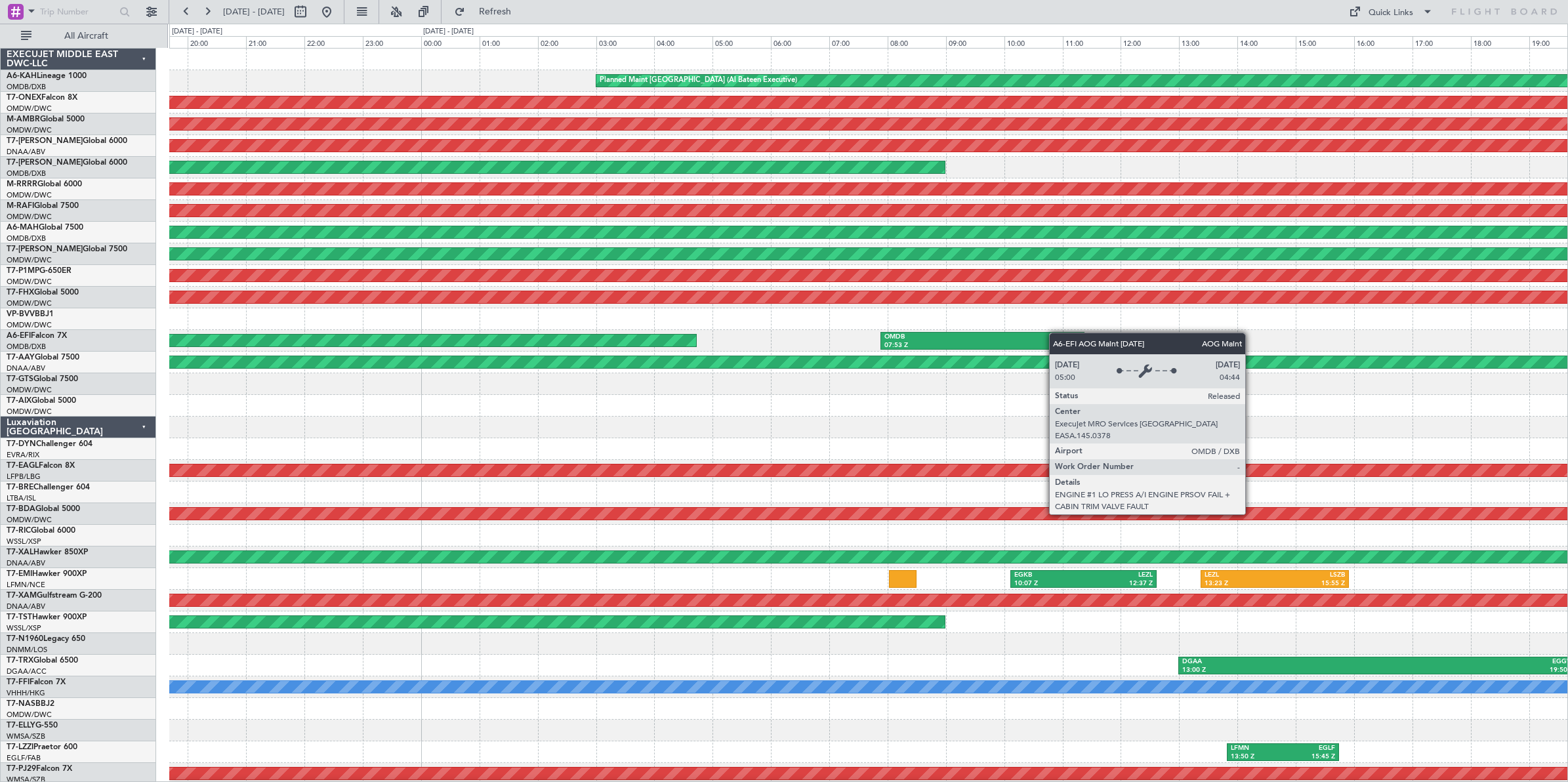
click at [299, 337] on div "Planned Maint [GEOGRAPHIC_DATA] (Al Bateen Executive) Planned Maint Nurnberg Pl…" at bounding box center [868, 438] width 1398 height 779
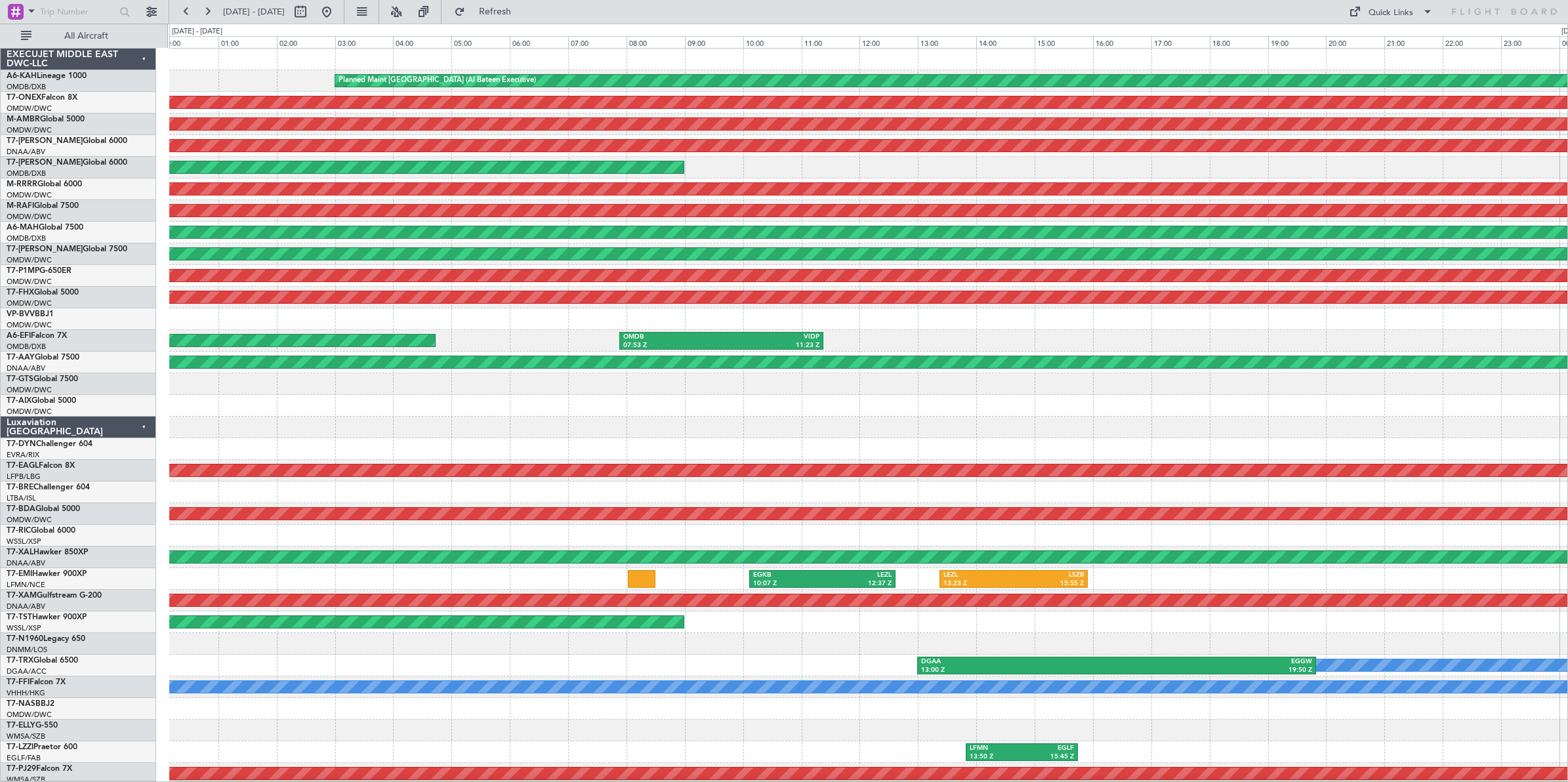
scroll to position [7, 0]
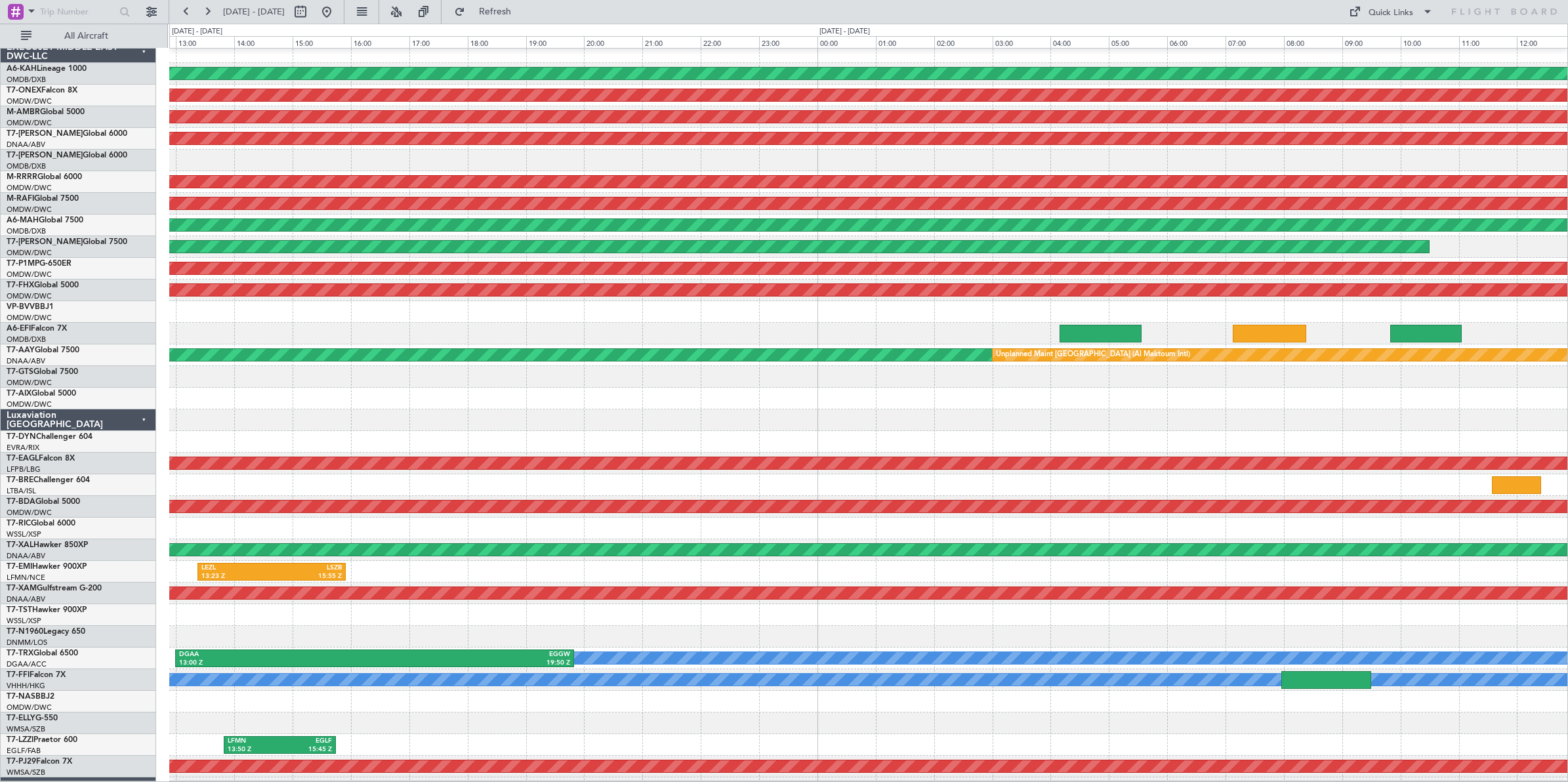
click at [451, 318] on div at bounding box center [868, 312] width 1398 height 21
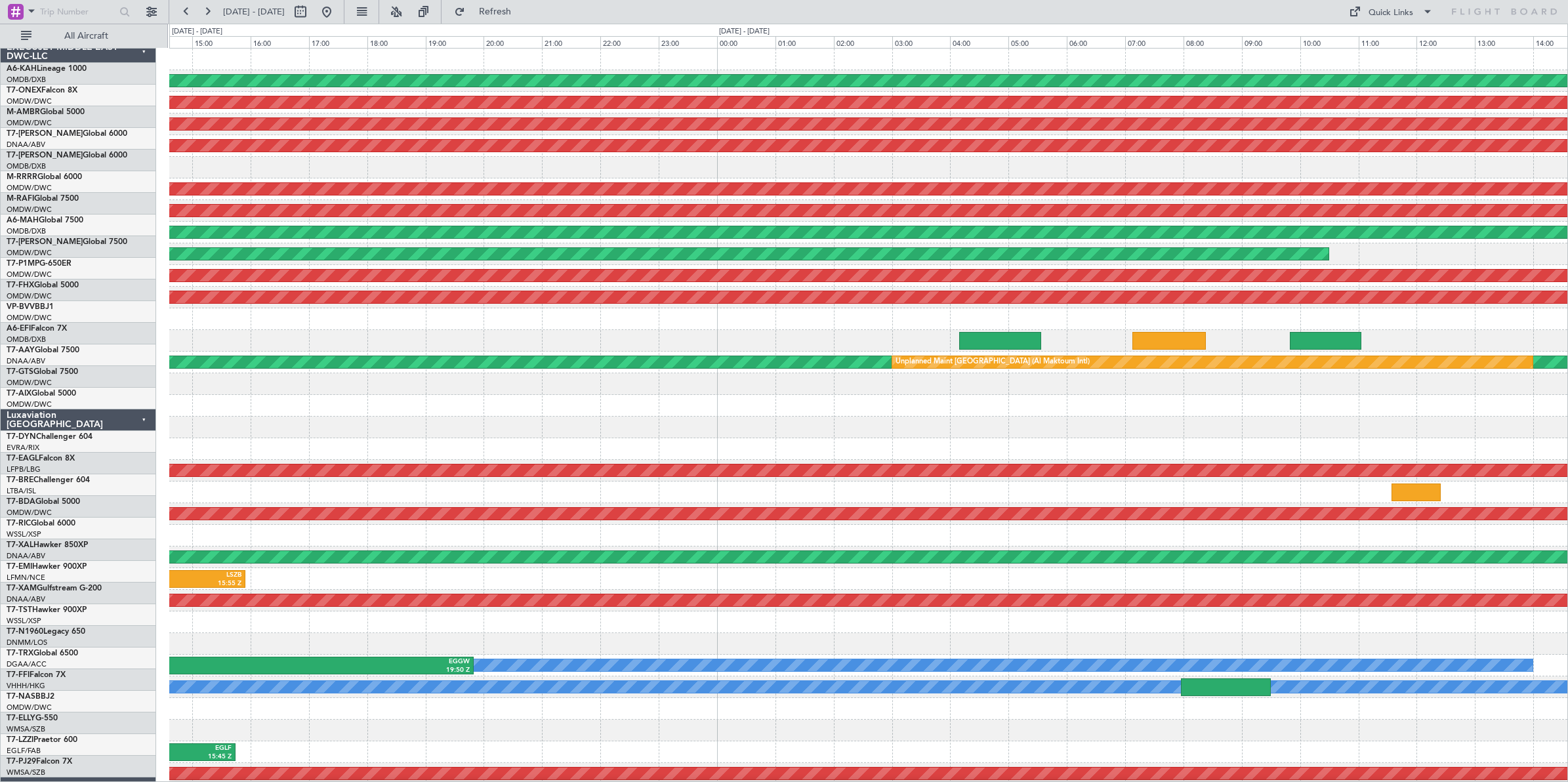
scroll to position [0, 0]
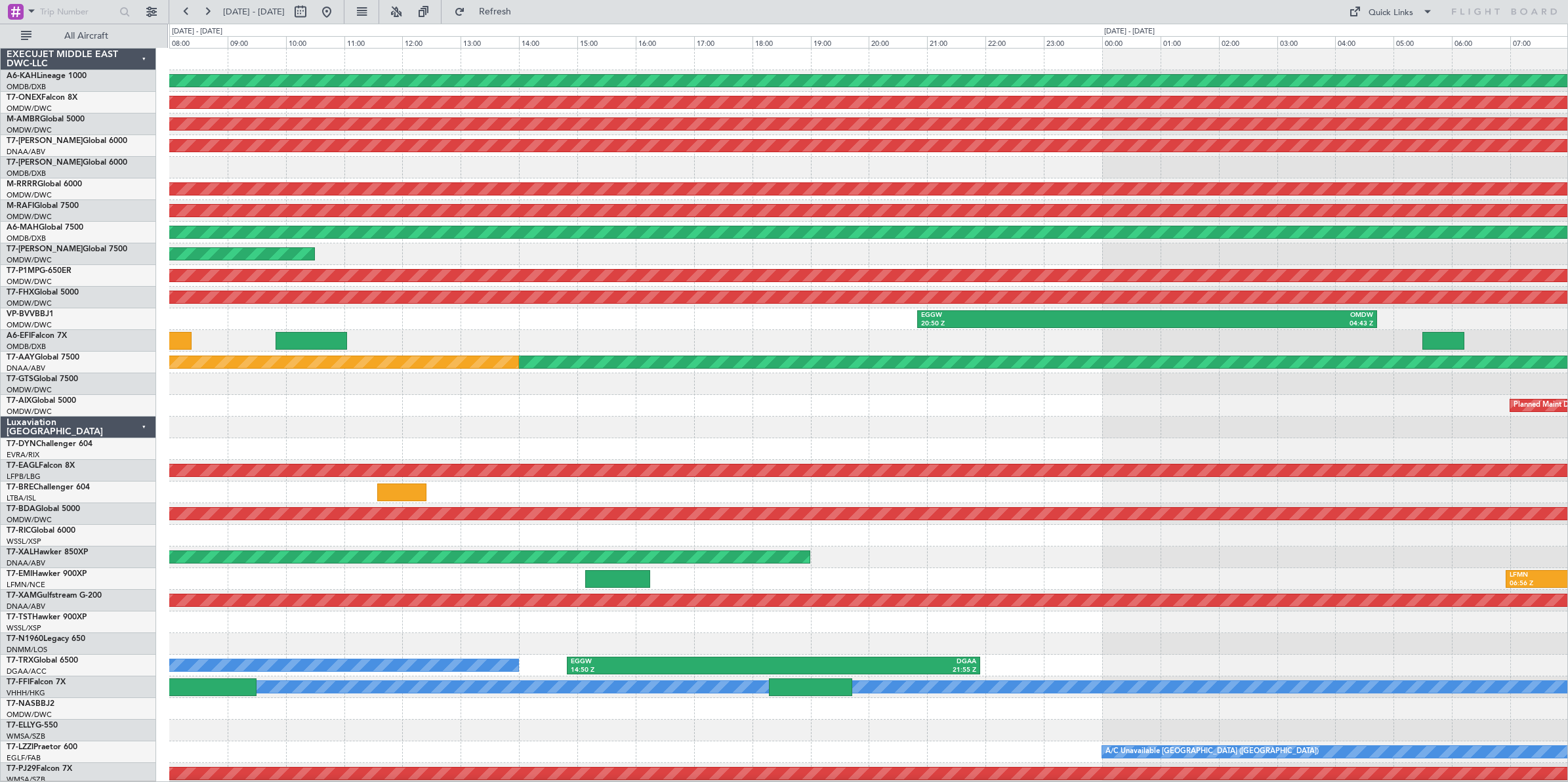
click at [286, 379] on div "Planned Maint [GEOGRAPHIC_DATA] (Al Bateen Executive) Planned Maint Nurnberg Pl…" at bounding box center [868, 438] width 1398 height 779
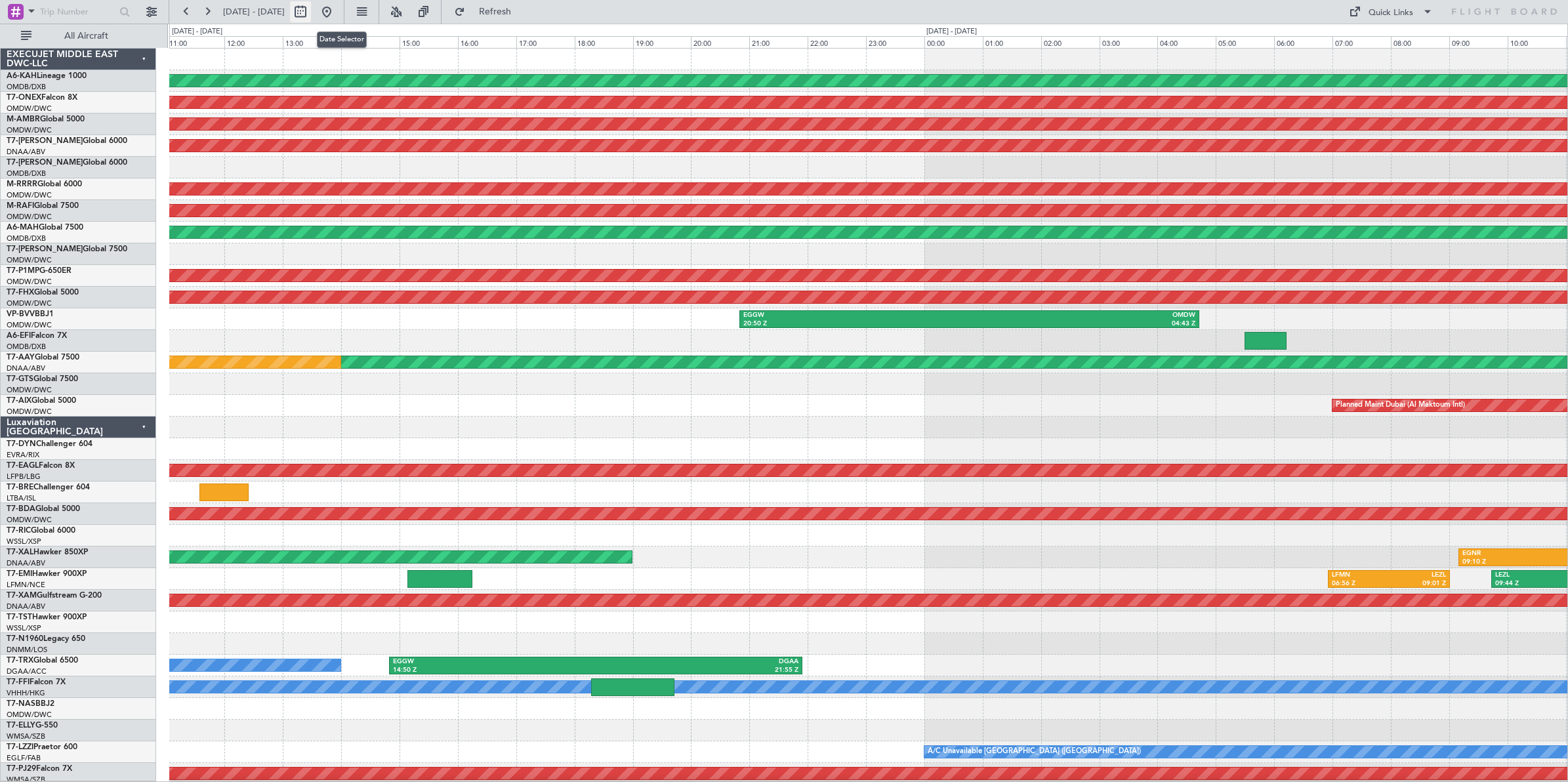
click at [311, 12] on button at bounding box center [301, 11] width 21 height 21
select select "9"
select select "2025"
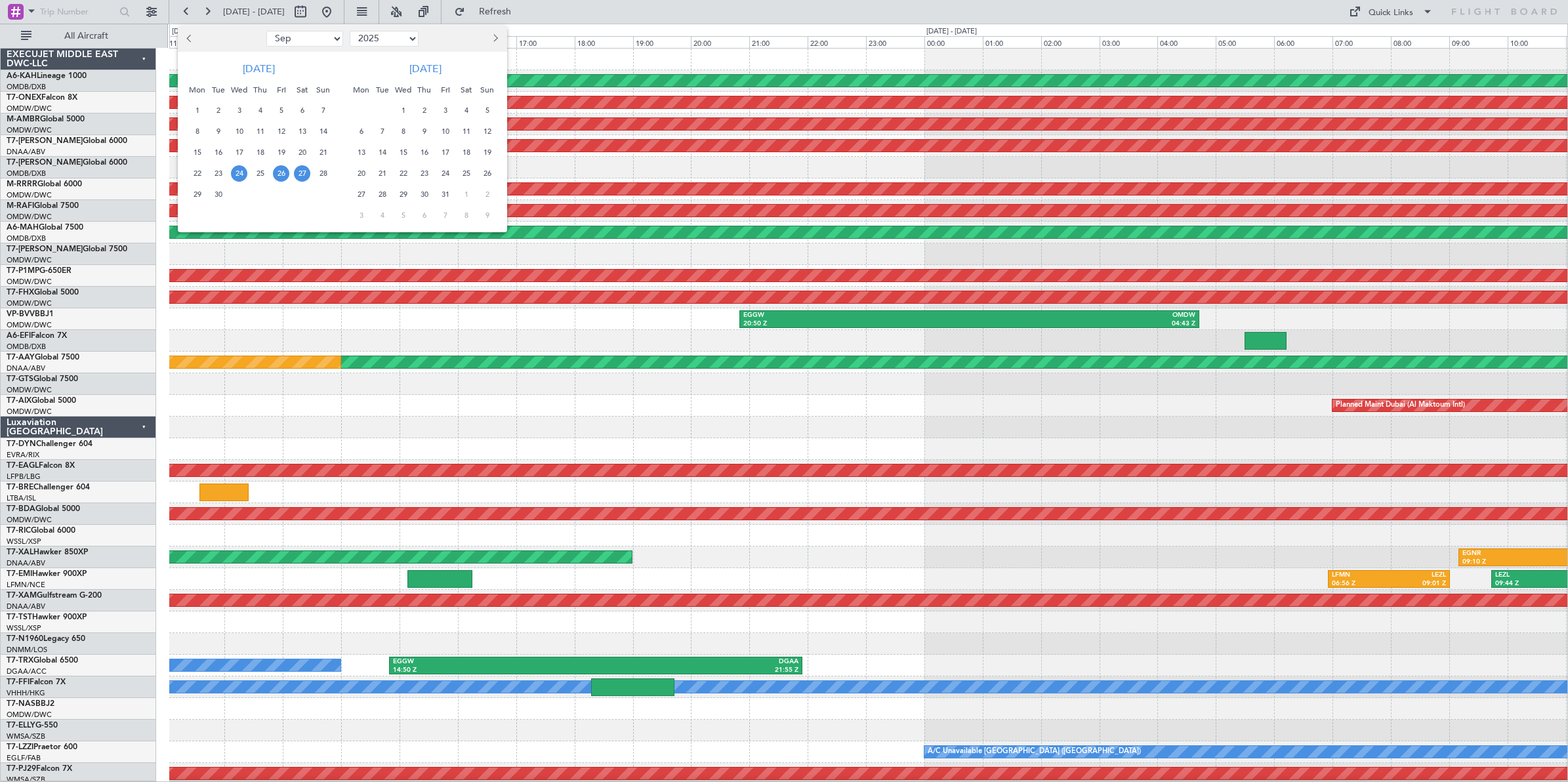
click at [239, 174] on span "24" at bounding box center [239, 173] width 17 height 17
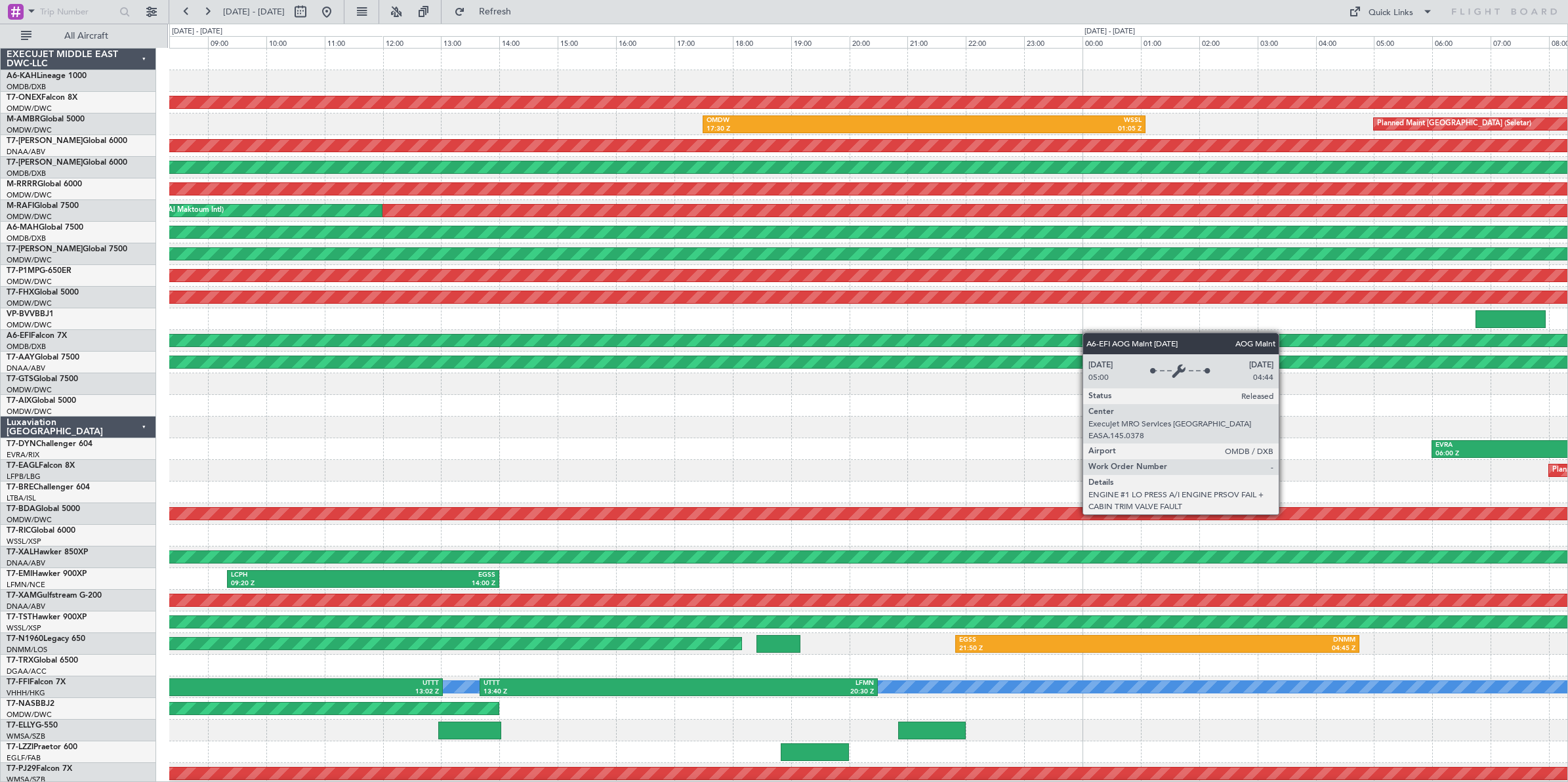
click at [1314, 337] on div "Planned Maint Nurnberg Planned Maint [GEOGRAPHIC_DATA] (Seletar) OMDW 17:30 Z W…" at bounding box center [868, 438] width 1398 height 779
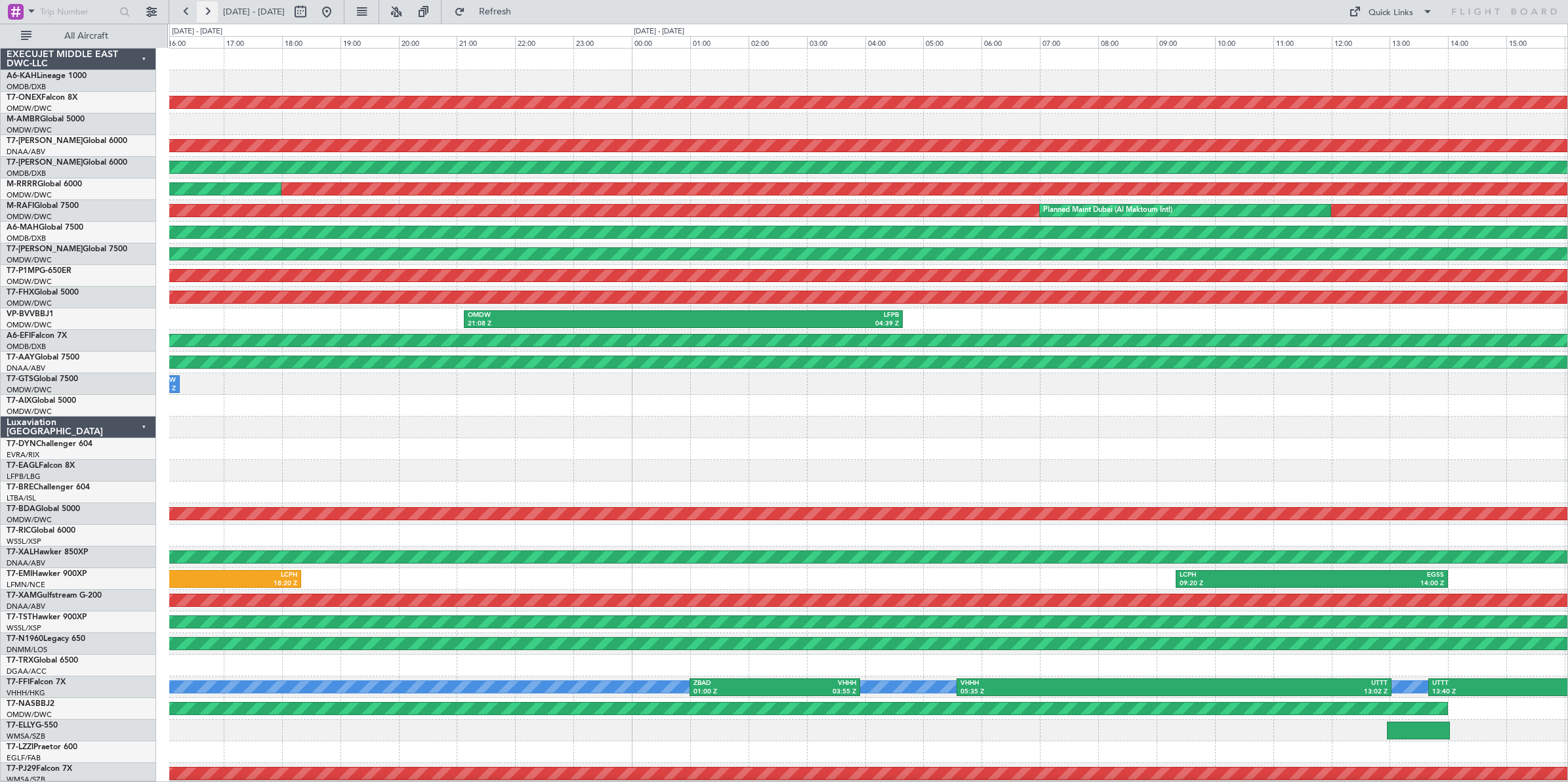
click at [209, 12] on button at bounding box center [207, 11] width 21 height 21
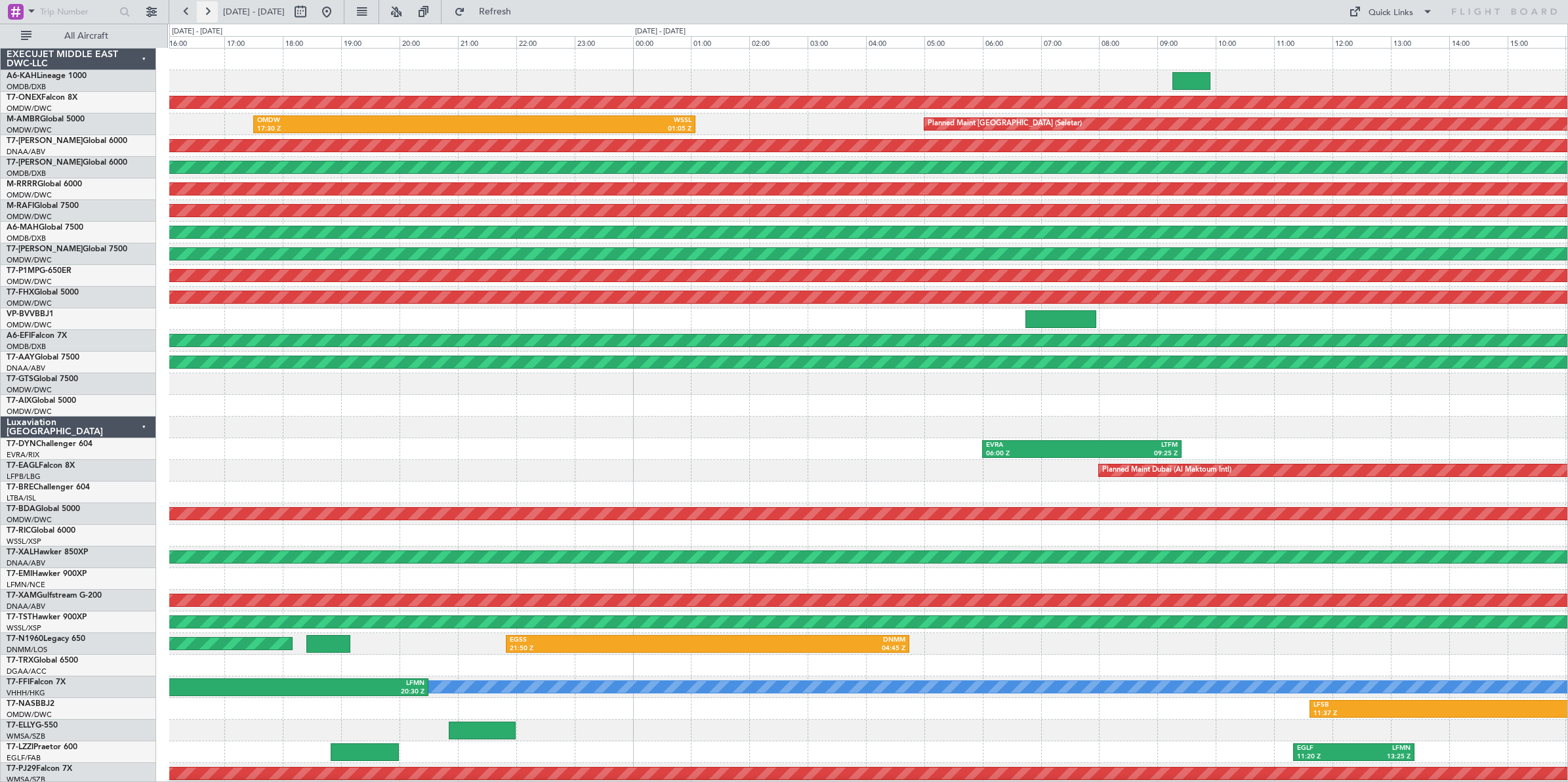
click at [209, 12] on button at bounding box center [207, 11] width 21 height 21
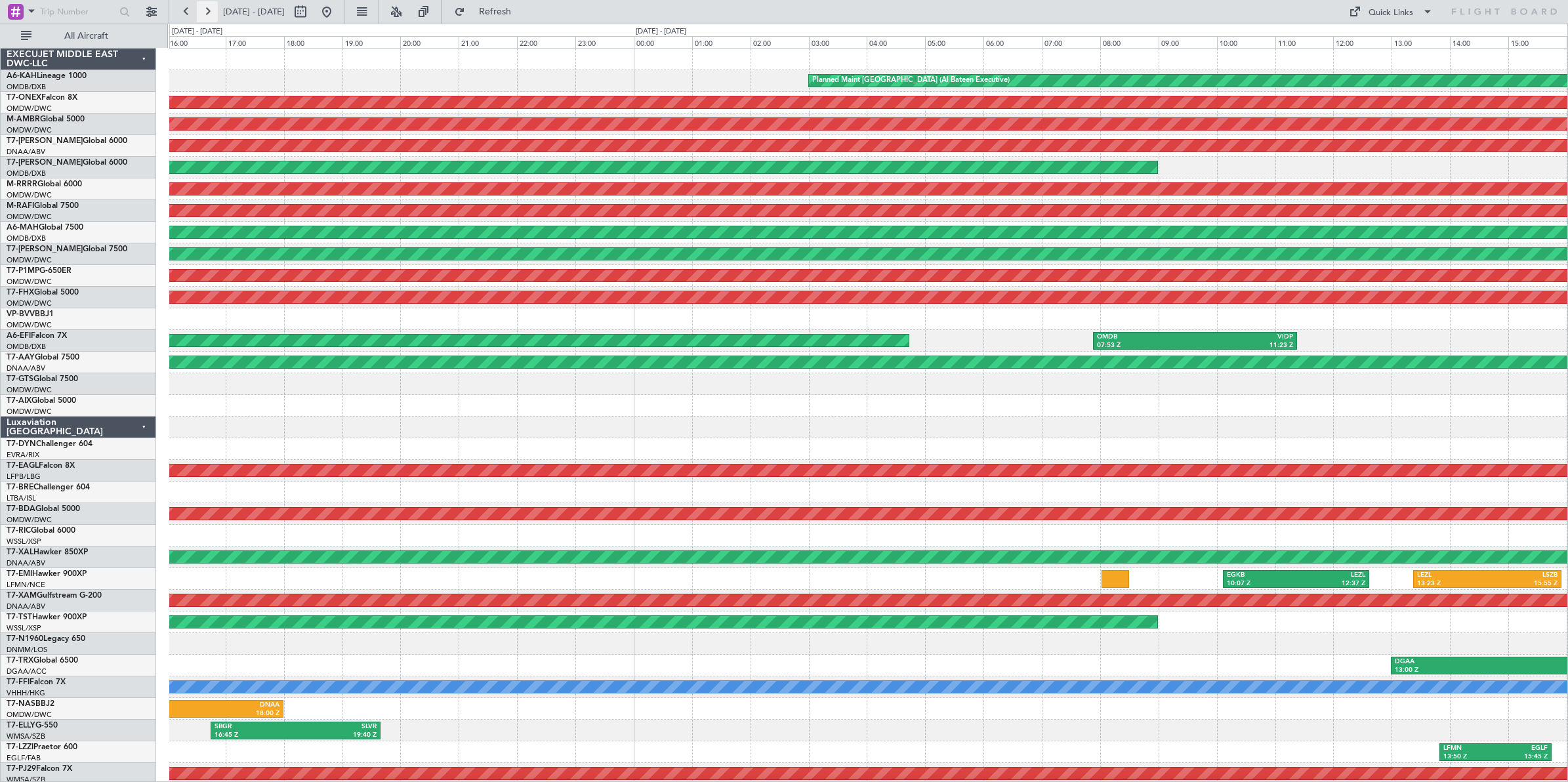
click at [209, 12] on button at bounding box center [207, 11] width 21 height 21
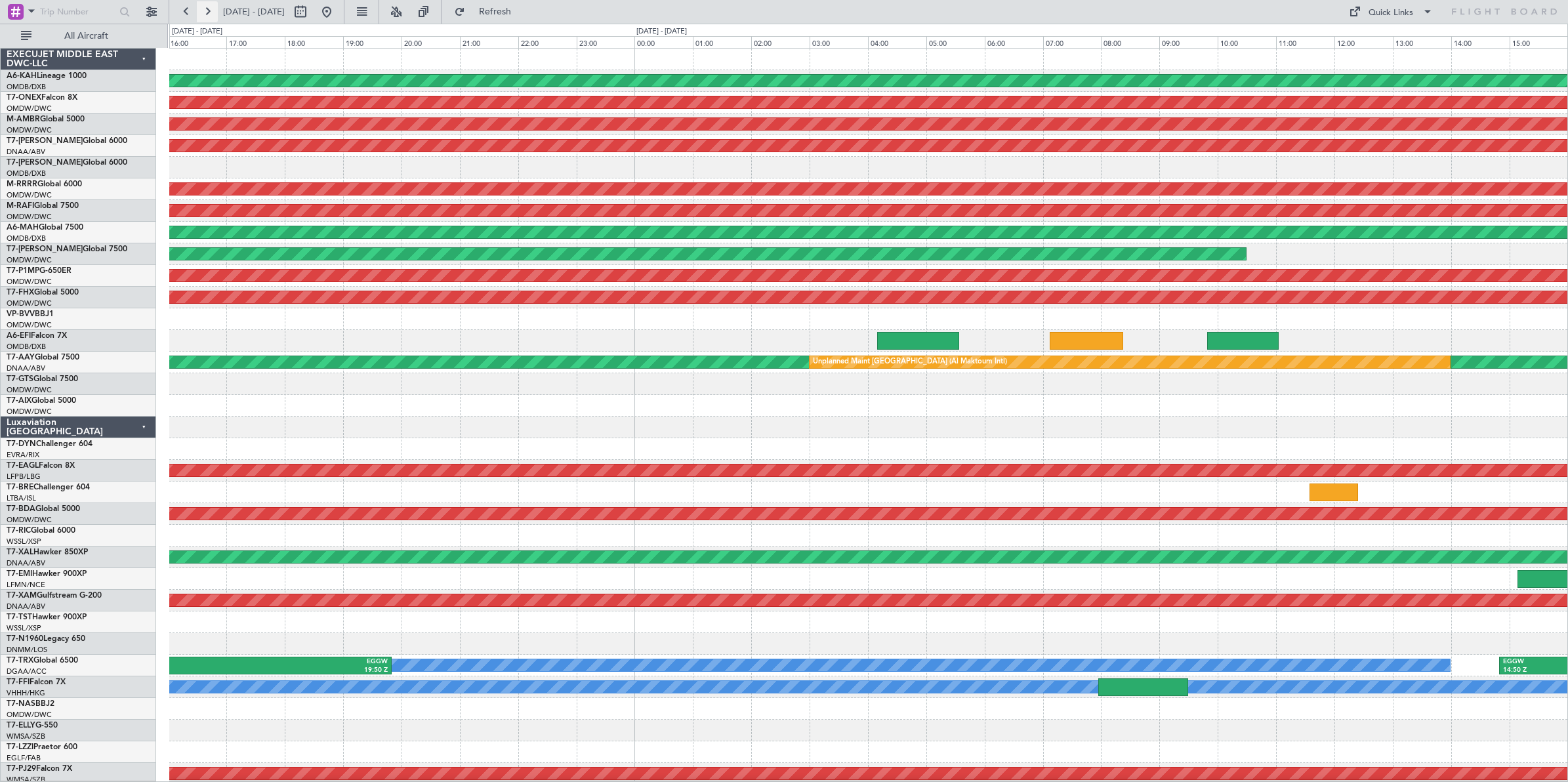
click at [209, 12] on button at bounding box center [207, 11] width 21 height 21
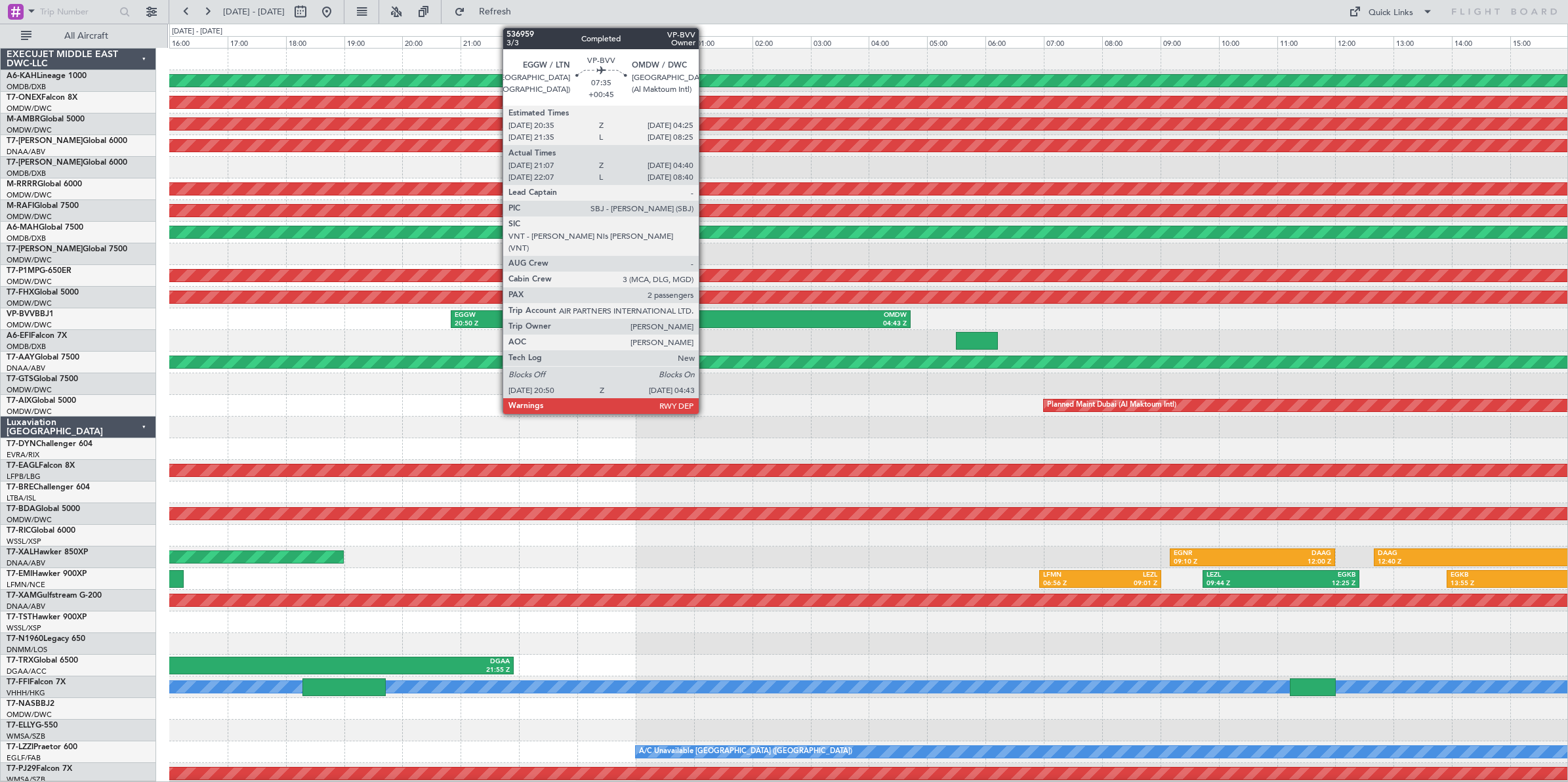
click at [705, 318] on div "OMDW" at bounding box center [793, 315] width 226 height 9
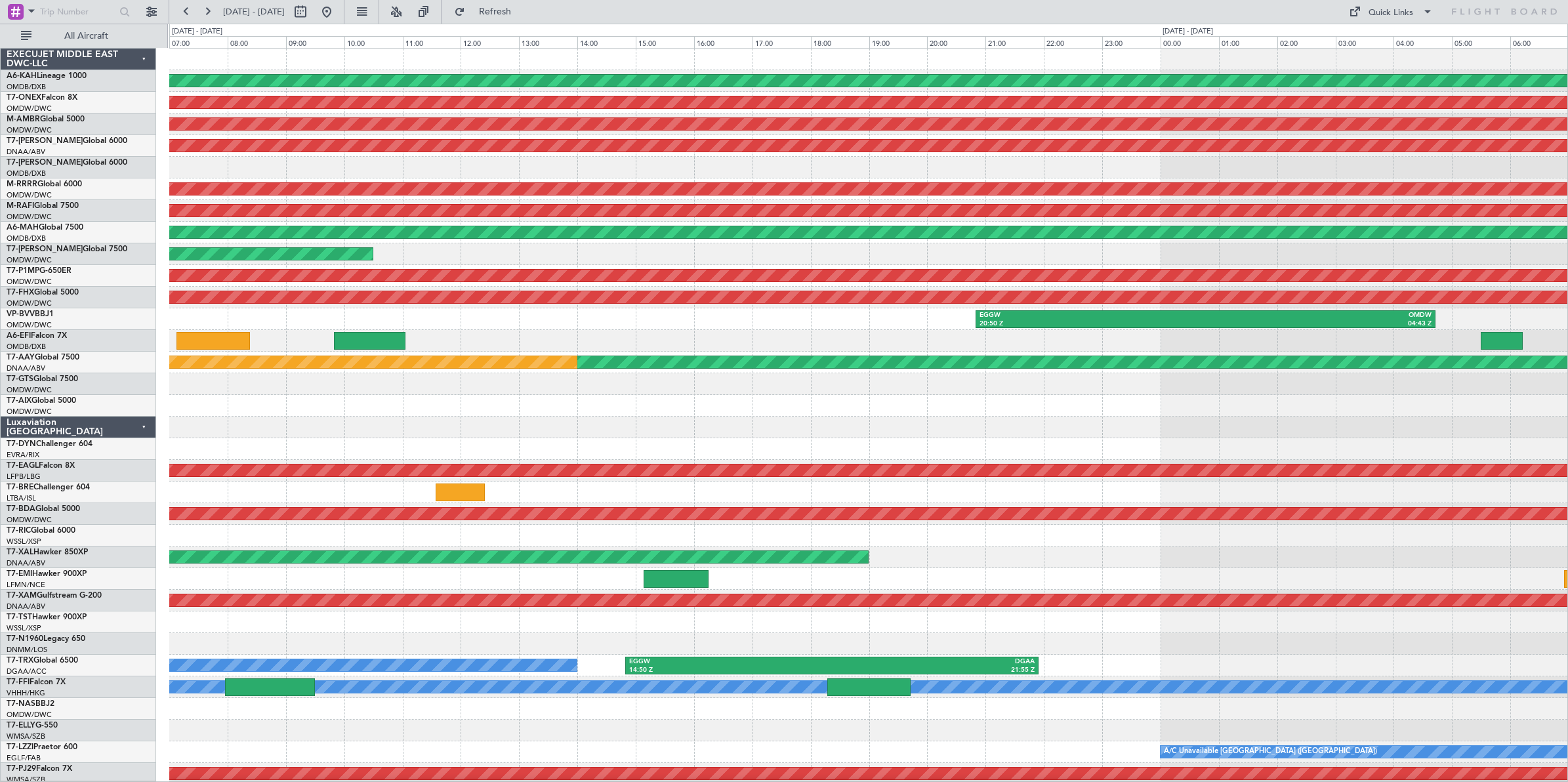
click at [1346, 397] on div "Planned Maint Dubai (Al Maktoum Intl)" at bounding box center [868, 405] width 1398 height 21
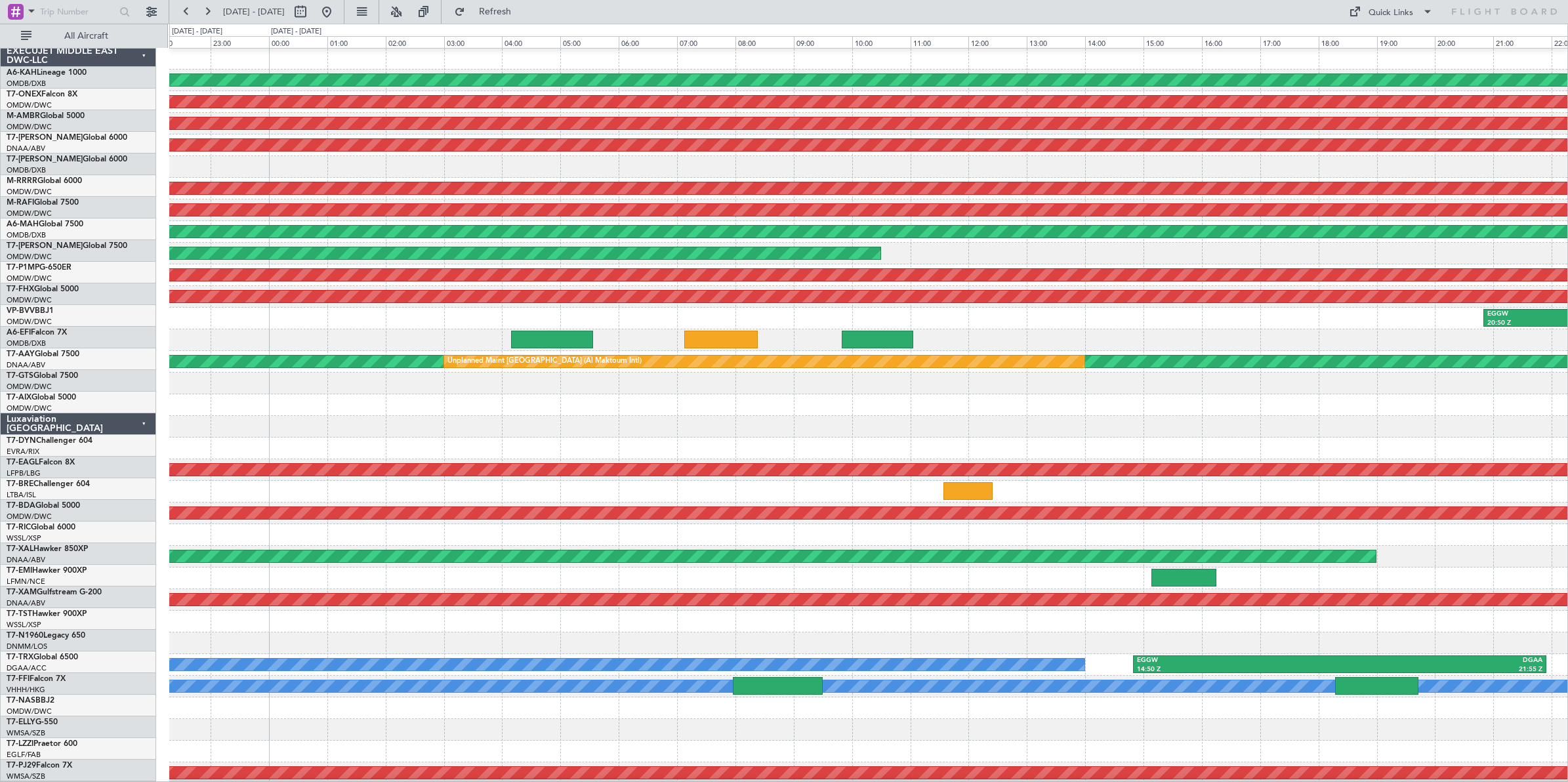
click at [1228, 405] on div at bounding box center [868, 404] width 1398 height 21
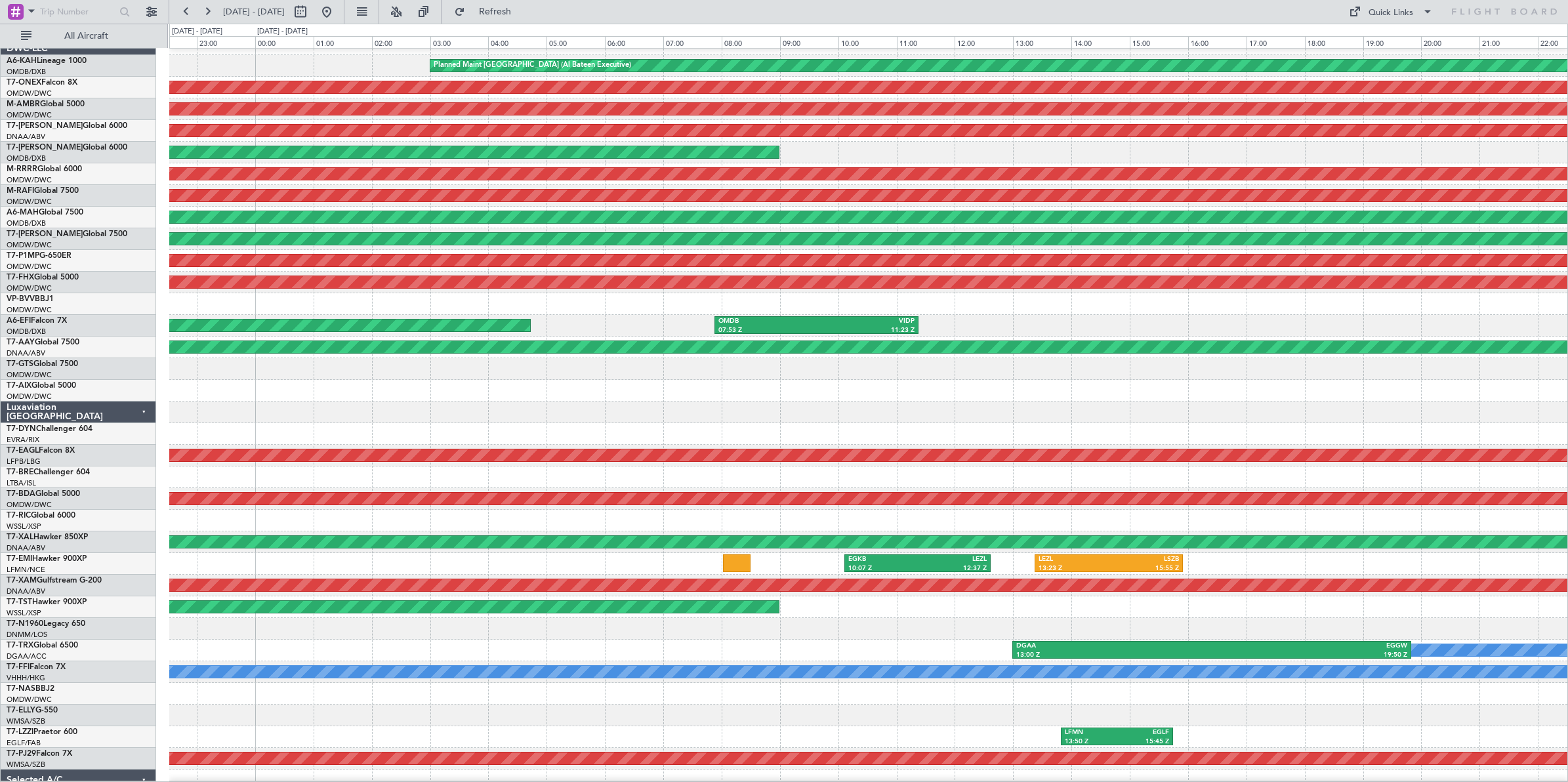
click at [1150, 417] on div at bounding box center [868, 412] width 1398 height 21
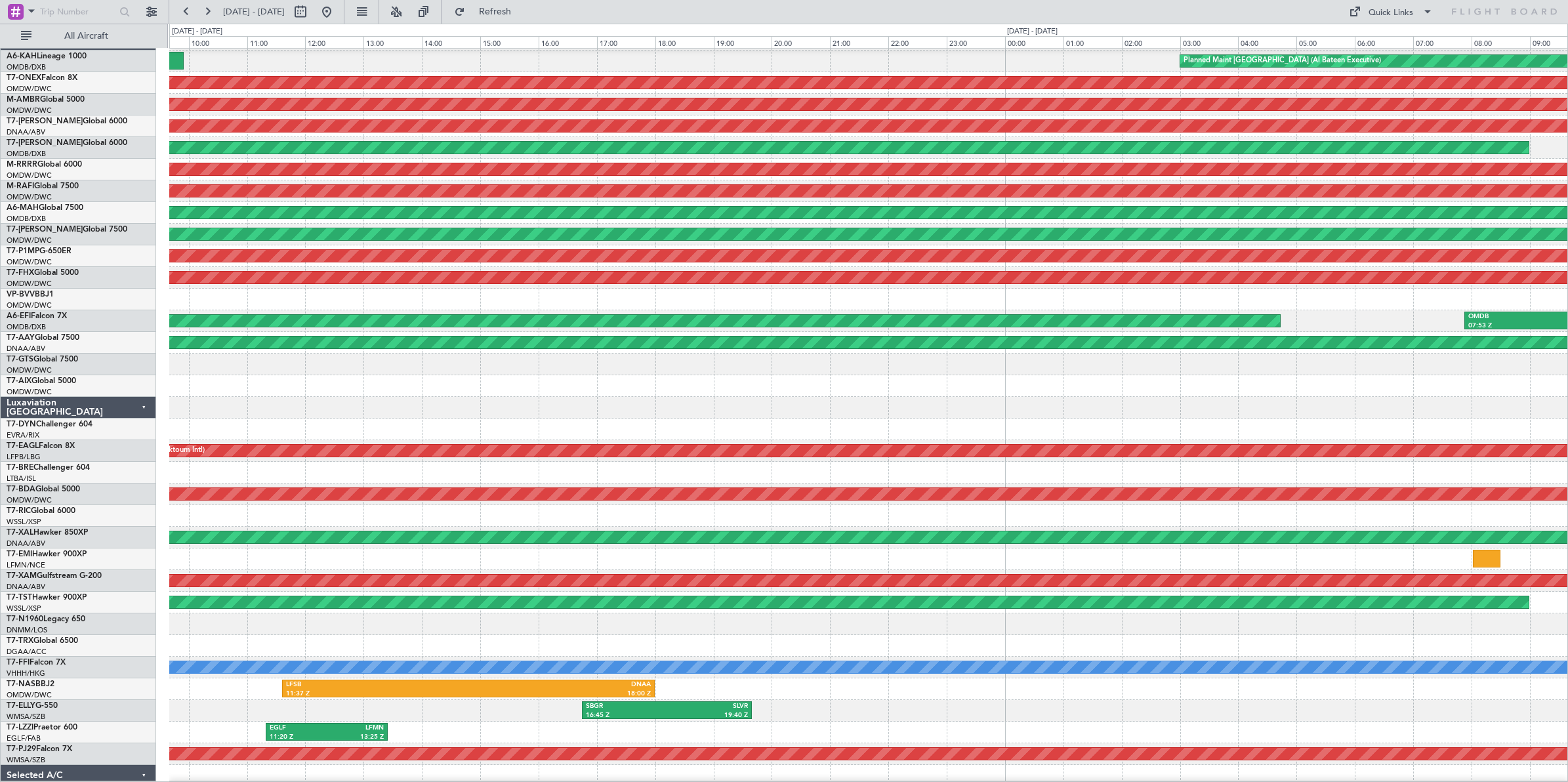
click at [1257, 424] on div "EVRA 06:00 Z LTFM 09:25 Z" at bounding box center [868, 429] width 1398 height 21
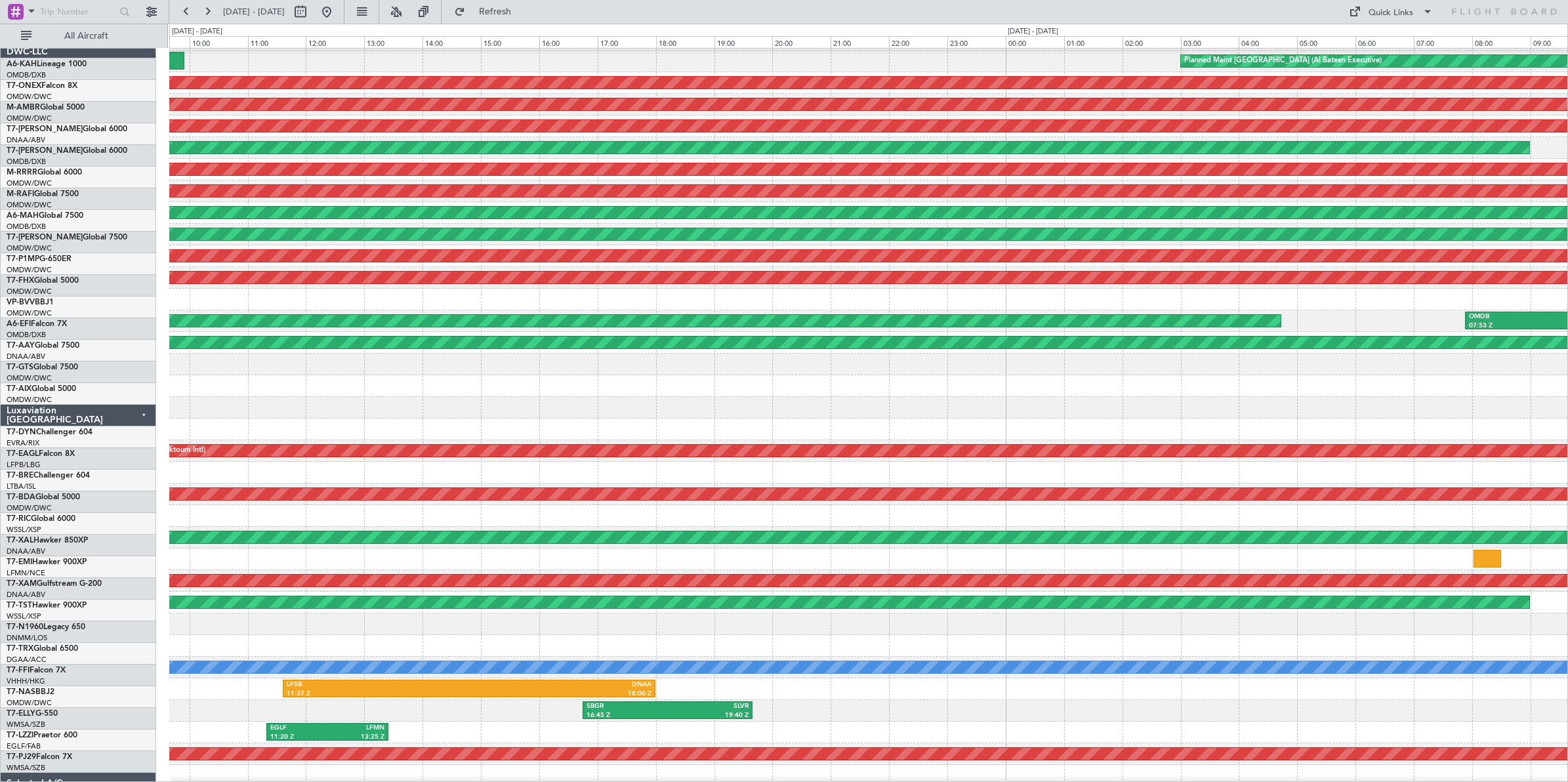
click at [1128, 423] on div "EVRA 06:00 Z LTFM 09:25 Z" at bounding box center [868, 429] width 1398 height 21
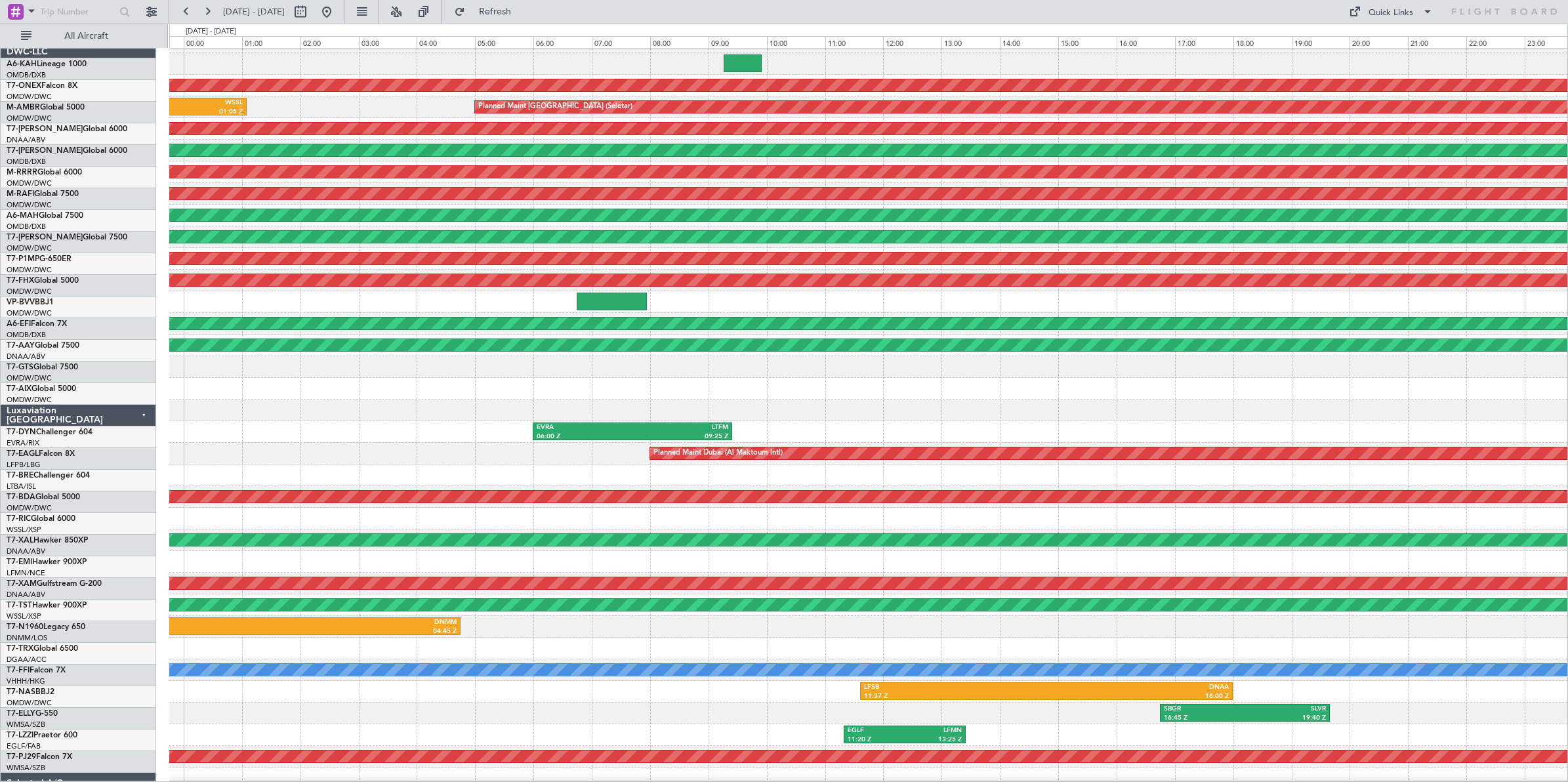
scroll to position [17, 0]
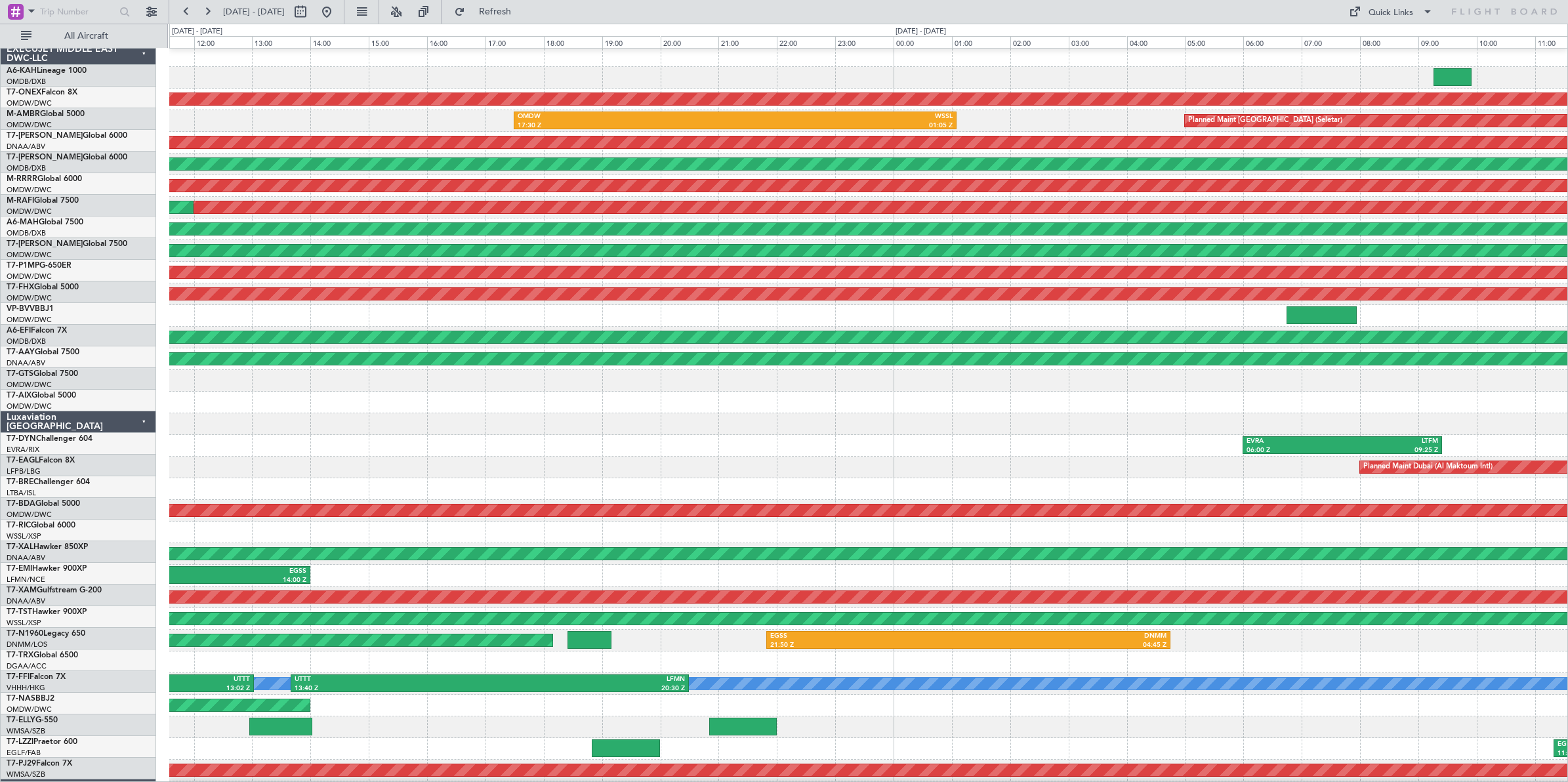
click at [1374, 394] on div at bounding box center [868, 402] width 1398 height 21
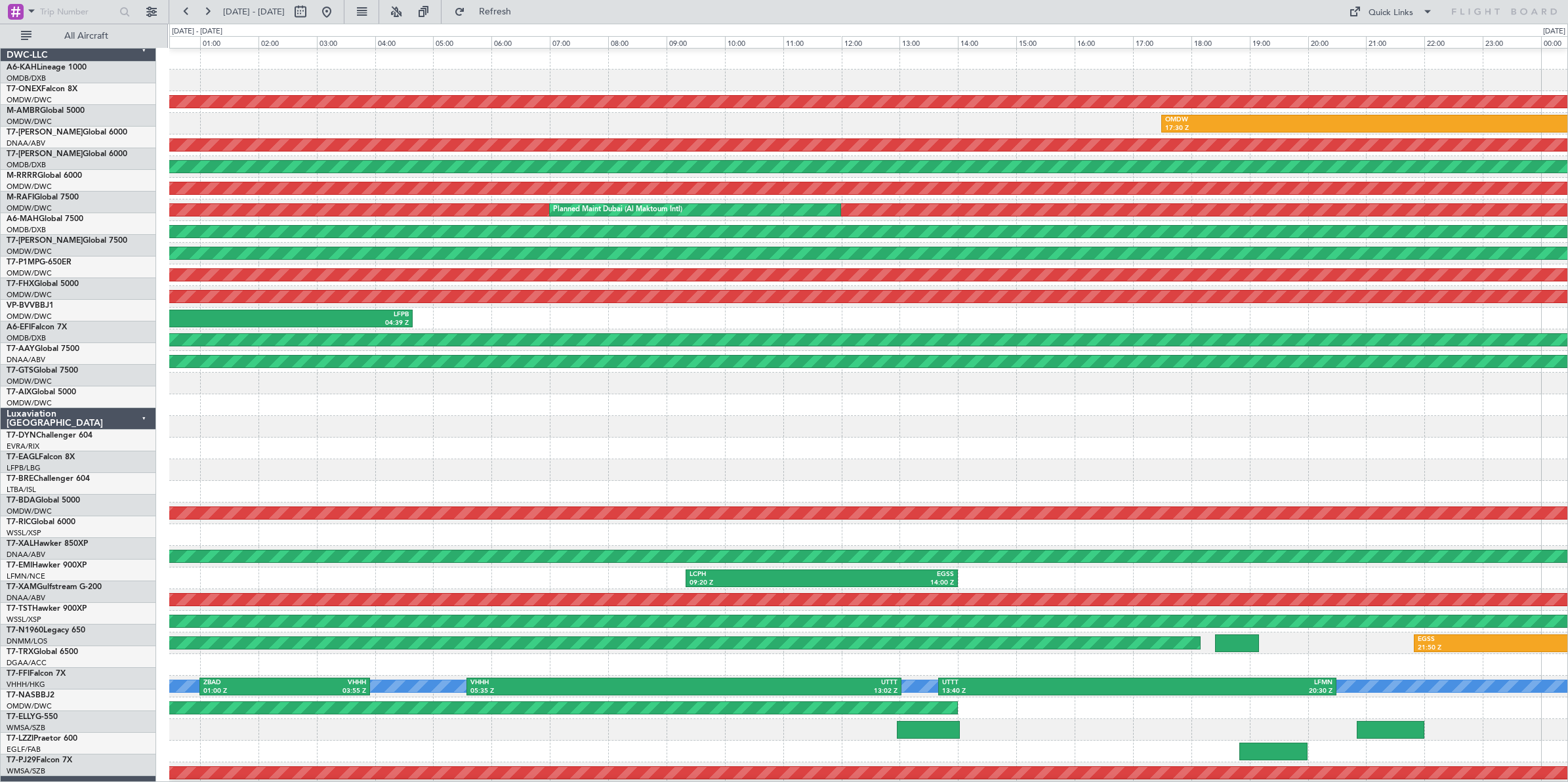
scroll to position [0, 0]
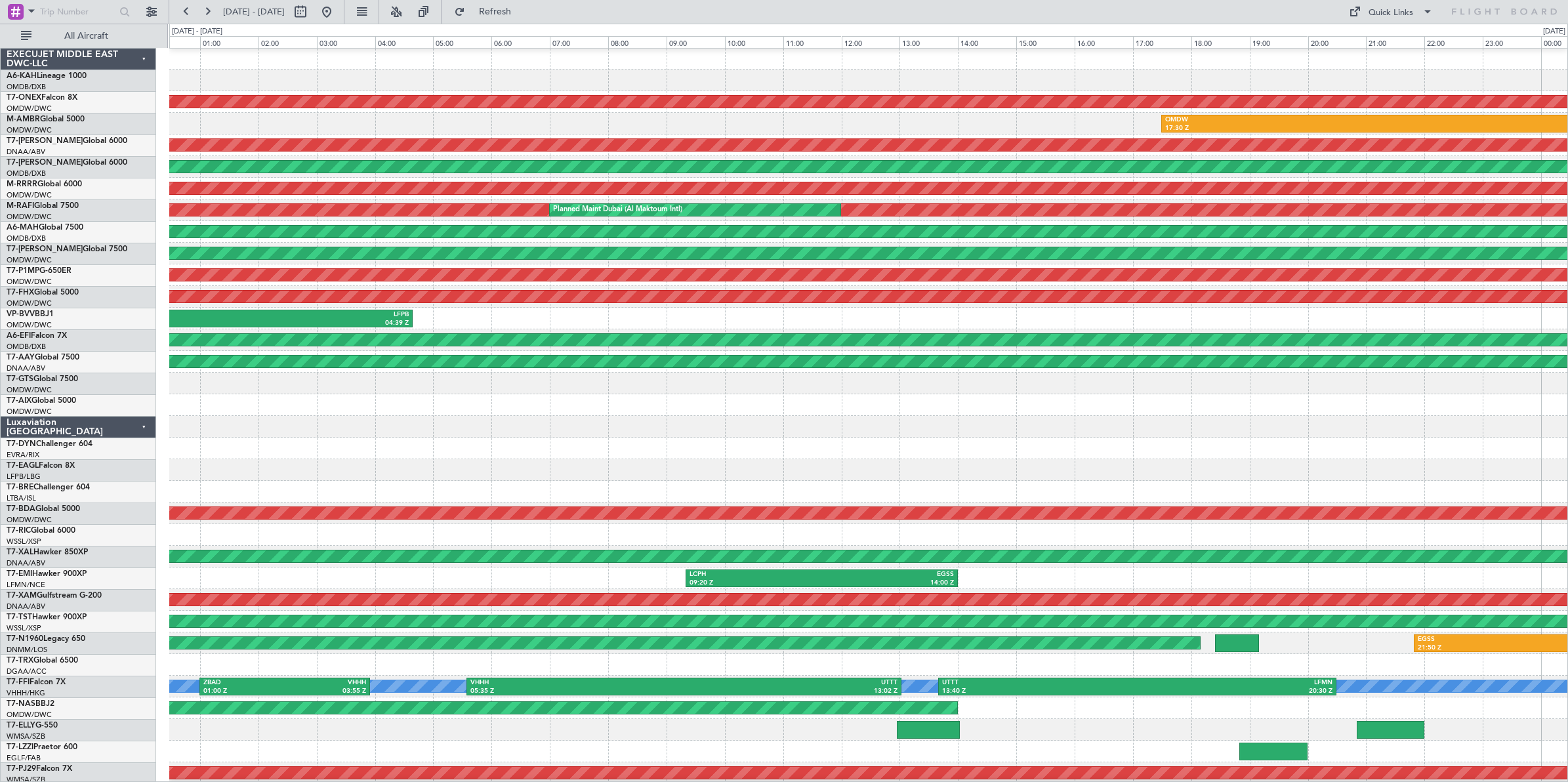
click at [1245, 456] on div "Planned Maint Nurnberg OMDW 17:30 Z WSSL 01:05 Z Planned Maint [GEOGRAPHIC_DATA…" at bounding box center [868, 438] width 1398 height 779
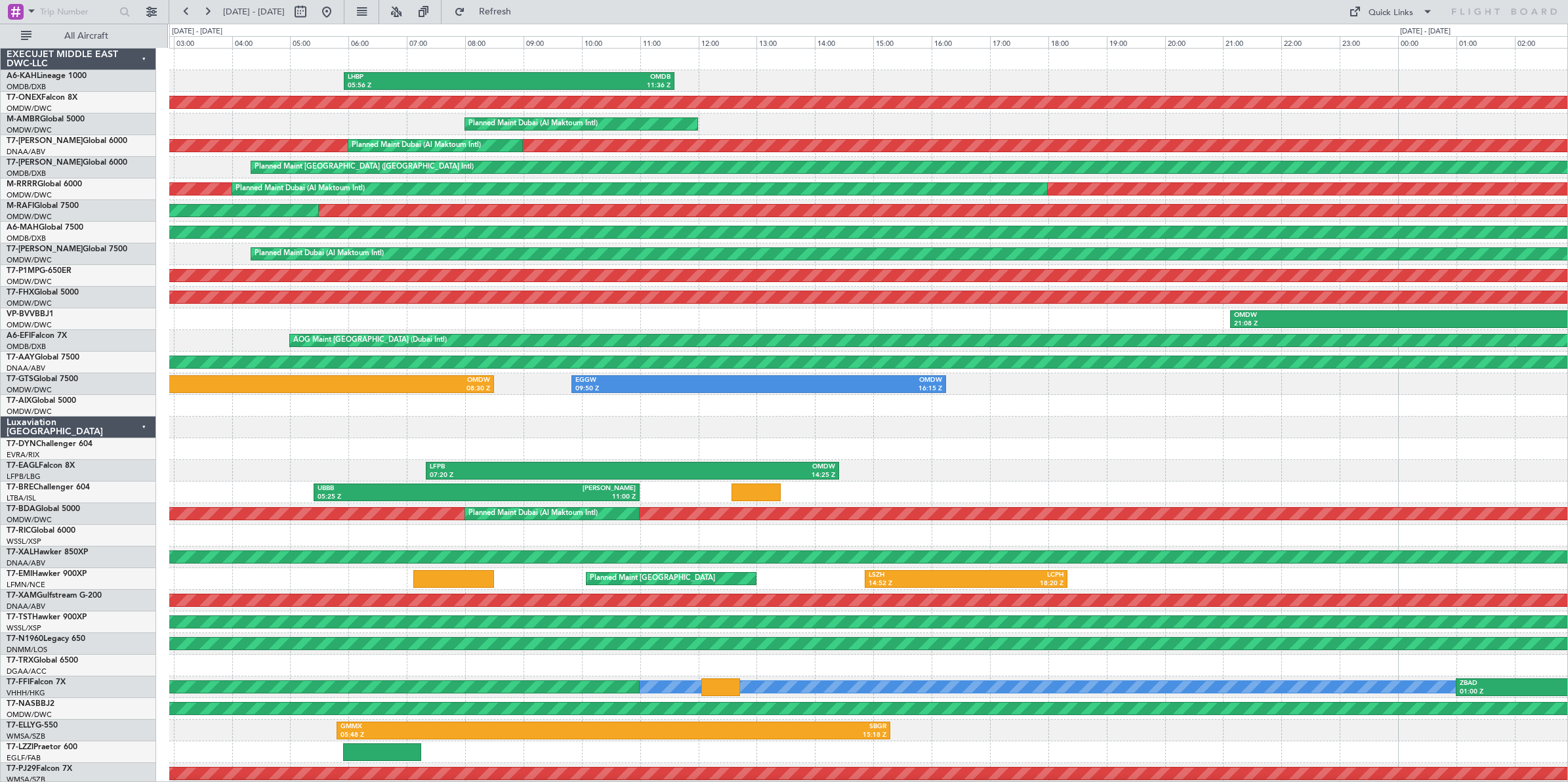
click at [1358, 474] on div "LHBP 05:56 Z OMDB 11:36 Z Planned Maint Nurnberg Planned Maint [GEOGRAPHIC_DATA…" at bounding box center [868, 438] width 1398 height 779
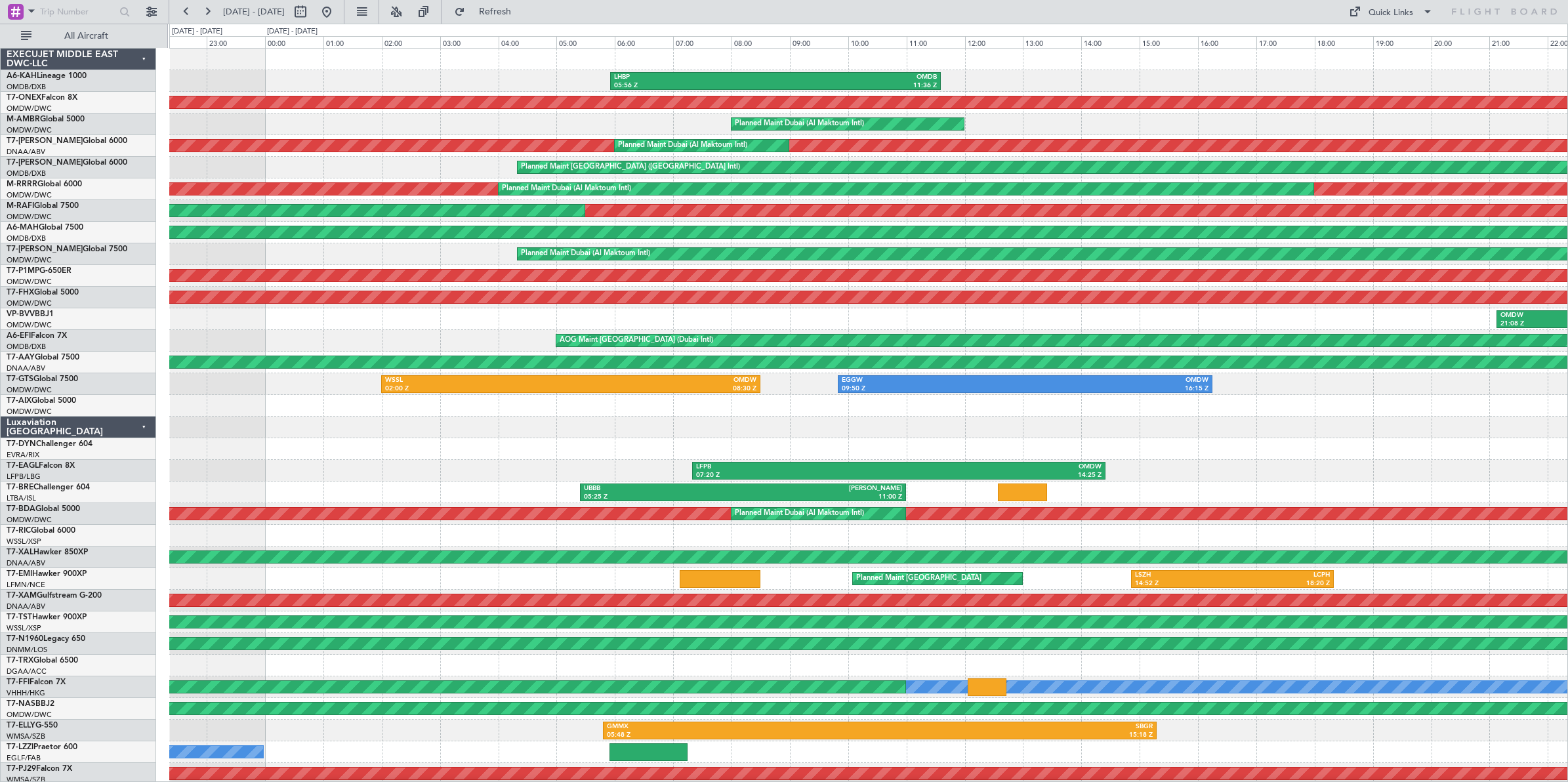
click at [1284, 463] on div "LHBP 05:56 Z OMDB 11:36 Z Planned Maint Nurnberg Planned Maint [GEOGRAPHIC_DATA…" at bounding box center [868, 438] width 1398 height 779
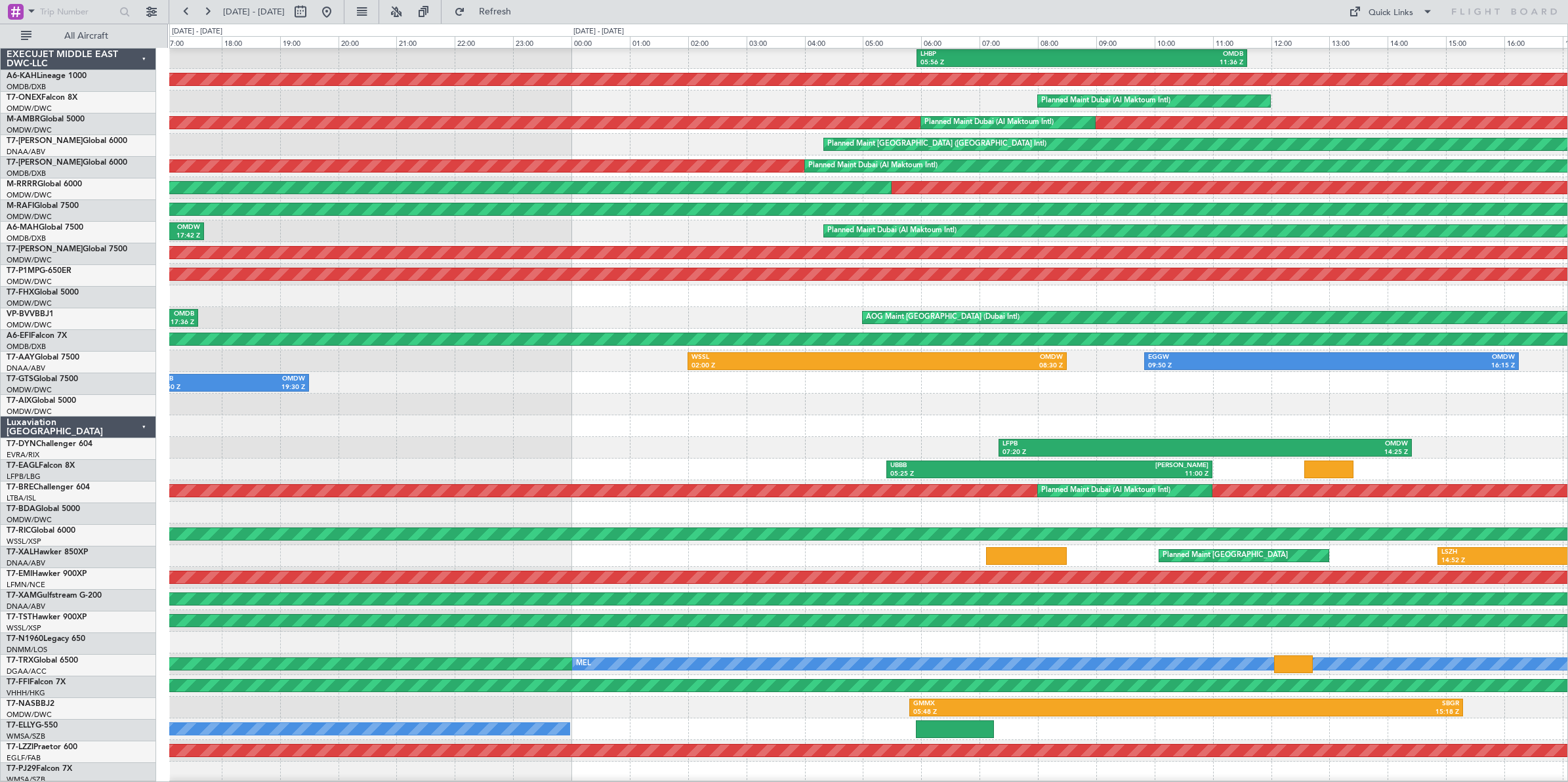
click at [142, 424] on div "LHBP 05:56 Z OMDB 11:36 Z Planned Maint Nurnberg Planned Maint [GEOGRAPHIC_DATA…" at bounding box center [784, 402] width 1568 height 758
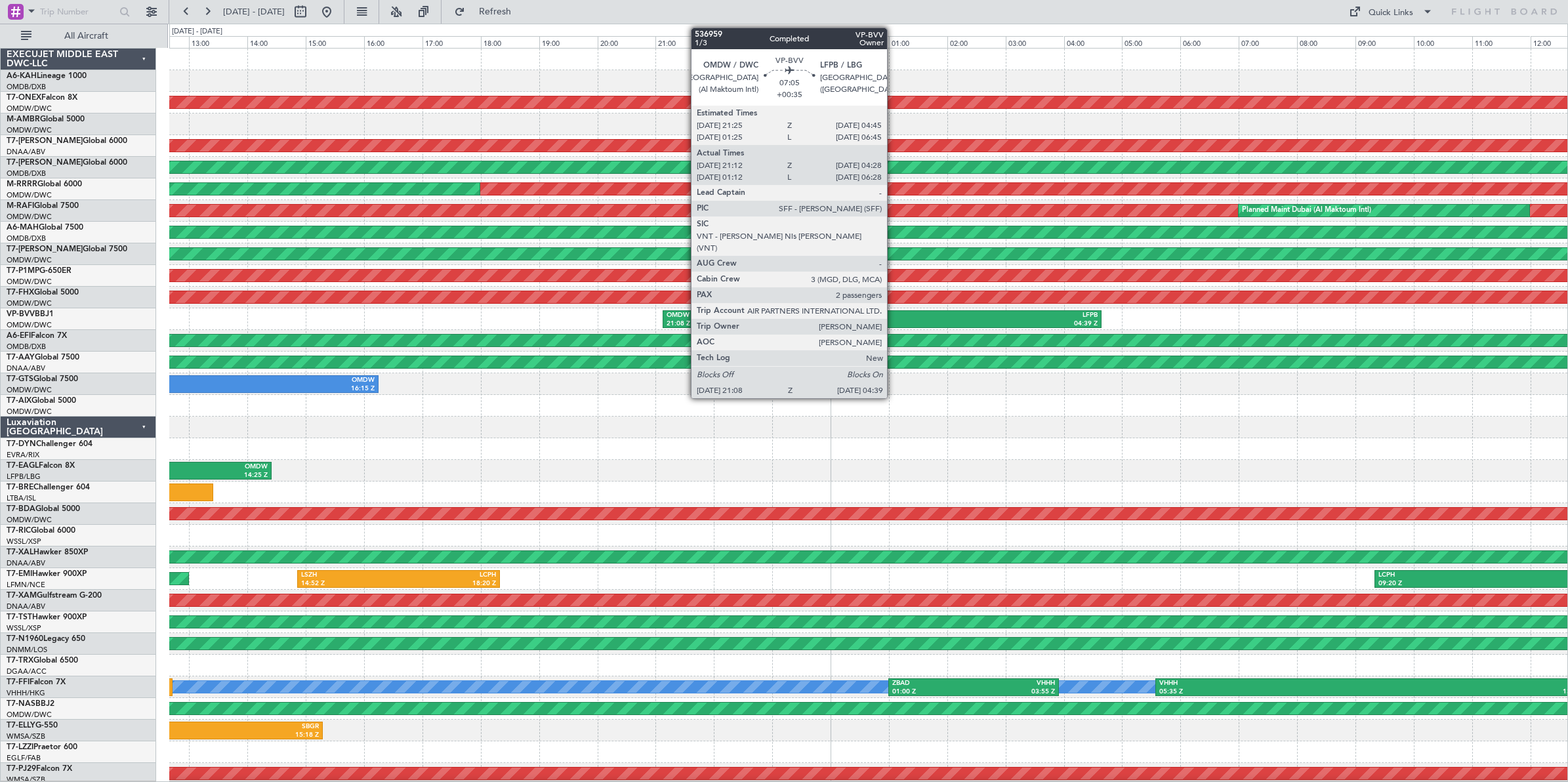
click at [893, 315] on div "LFPB" at bounding box center [990, 315] width 215 height 9
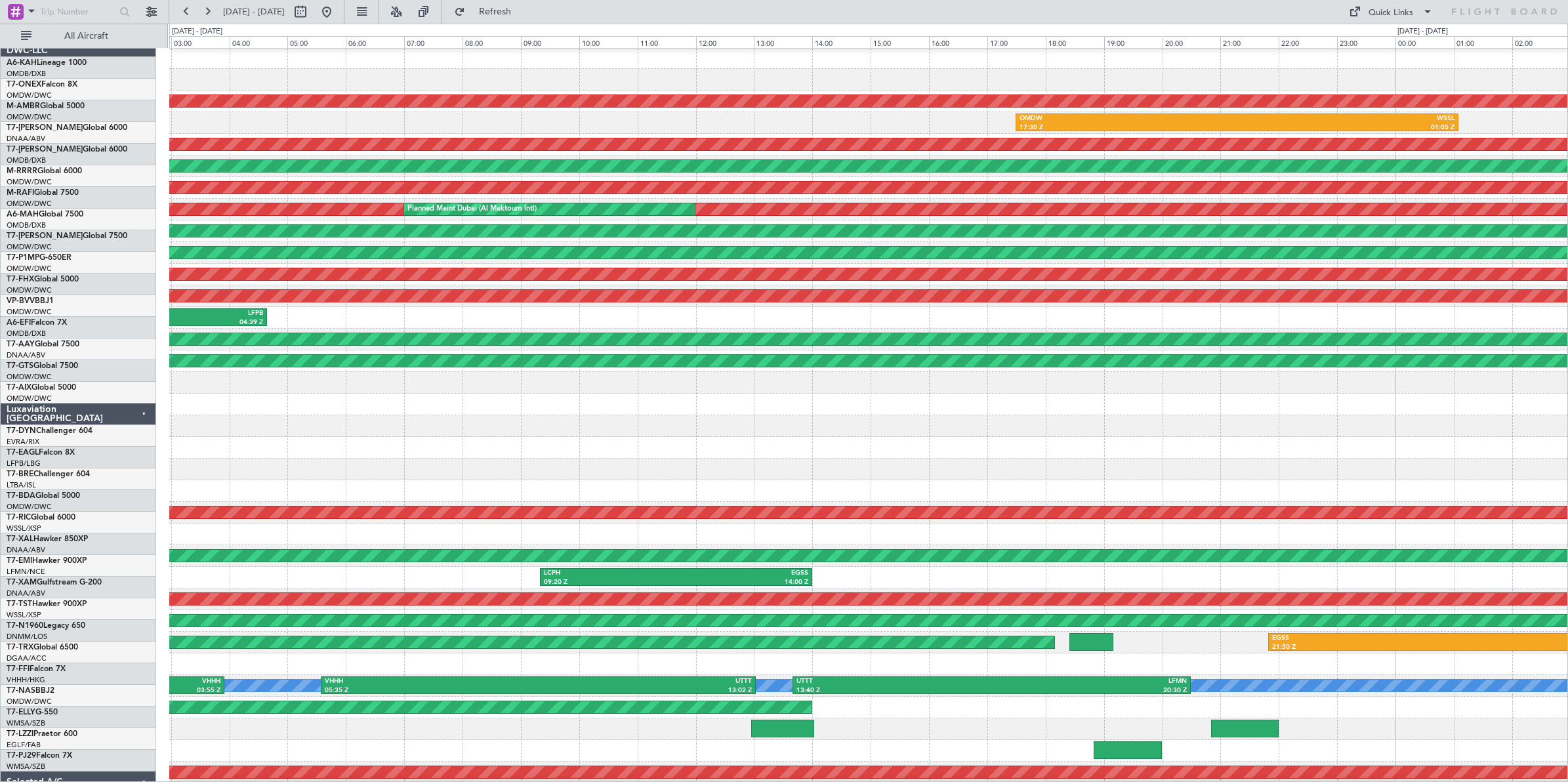
click at [394, 307] on div "OMDW 21:08 Z LFPB 04:39 Z" at bounding box center [868, 317] width 1398 height 21
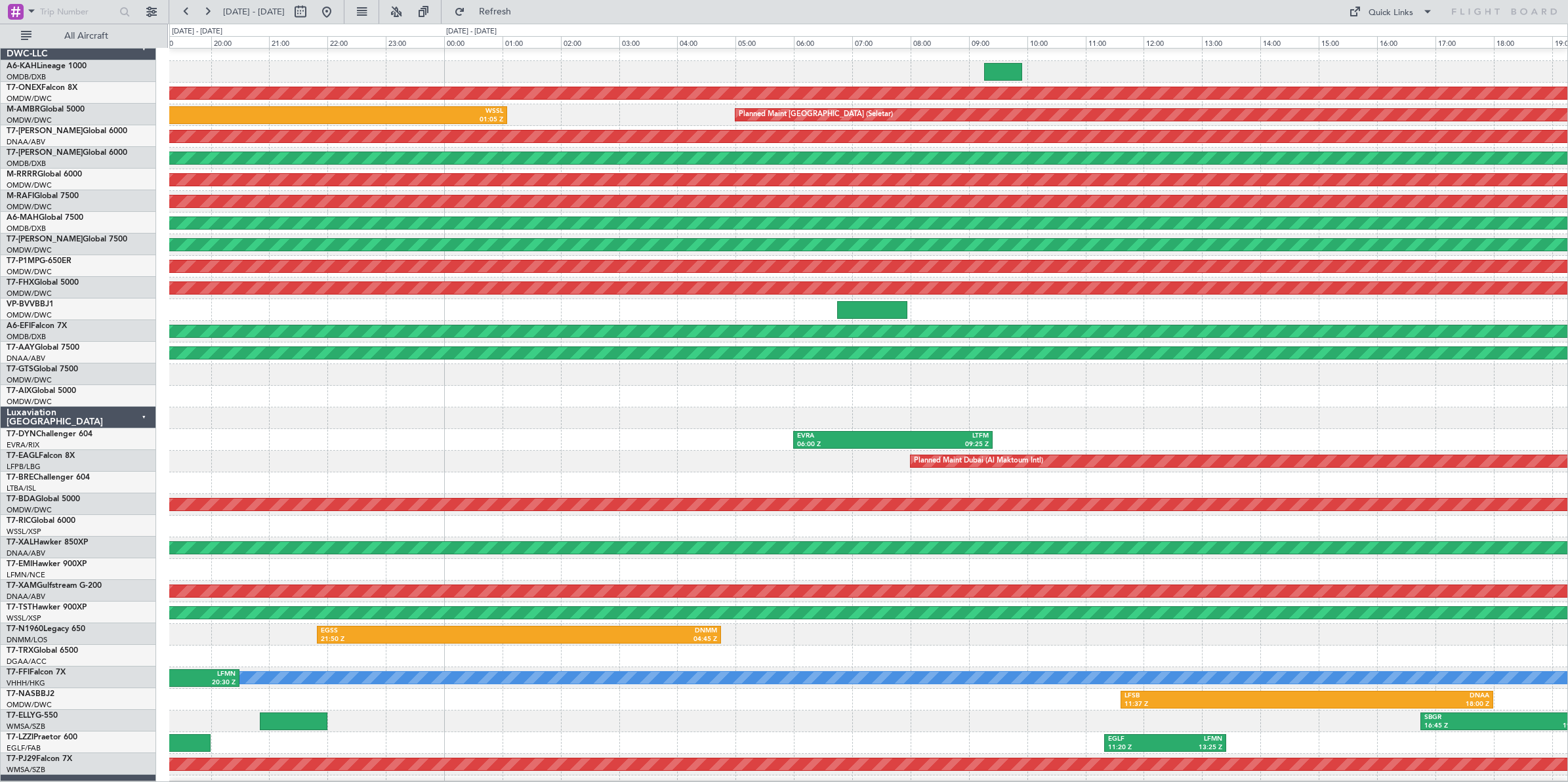
scroll to position [11, 0]
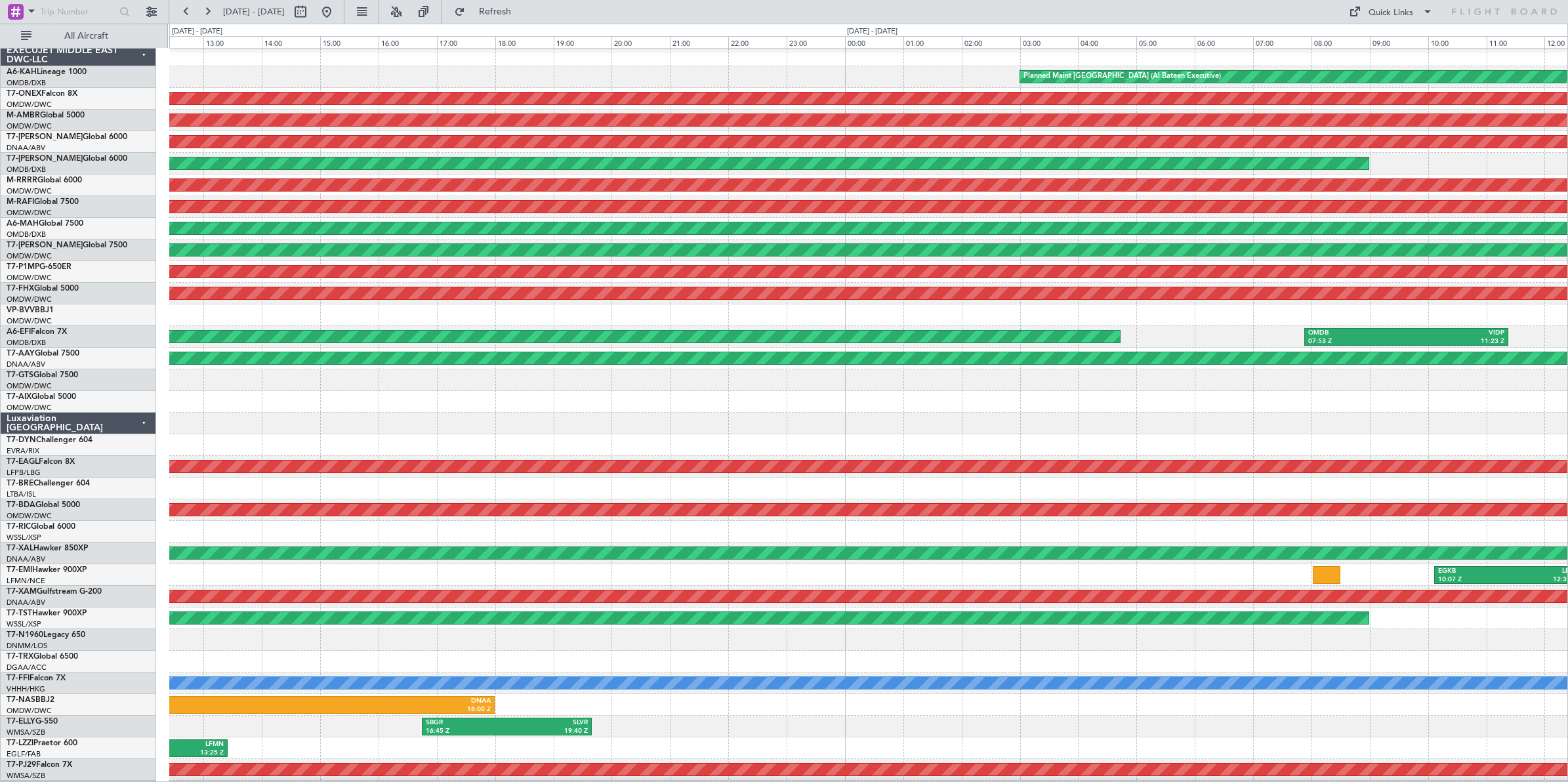
click at [276, 310] on div at bounding box center [868, 314] width 1398 height 21
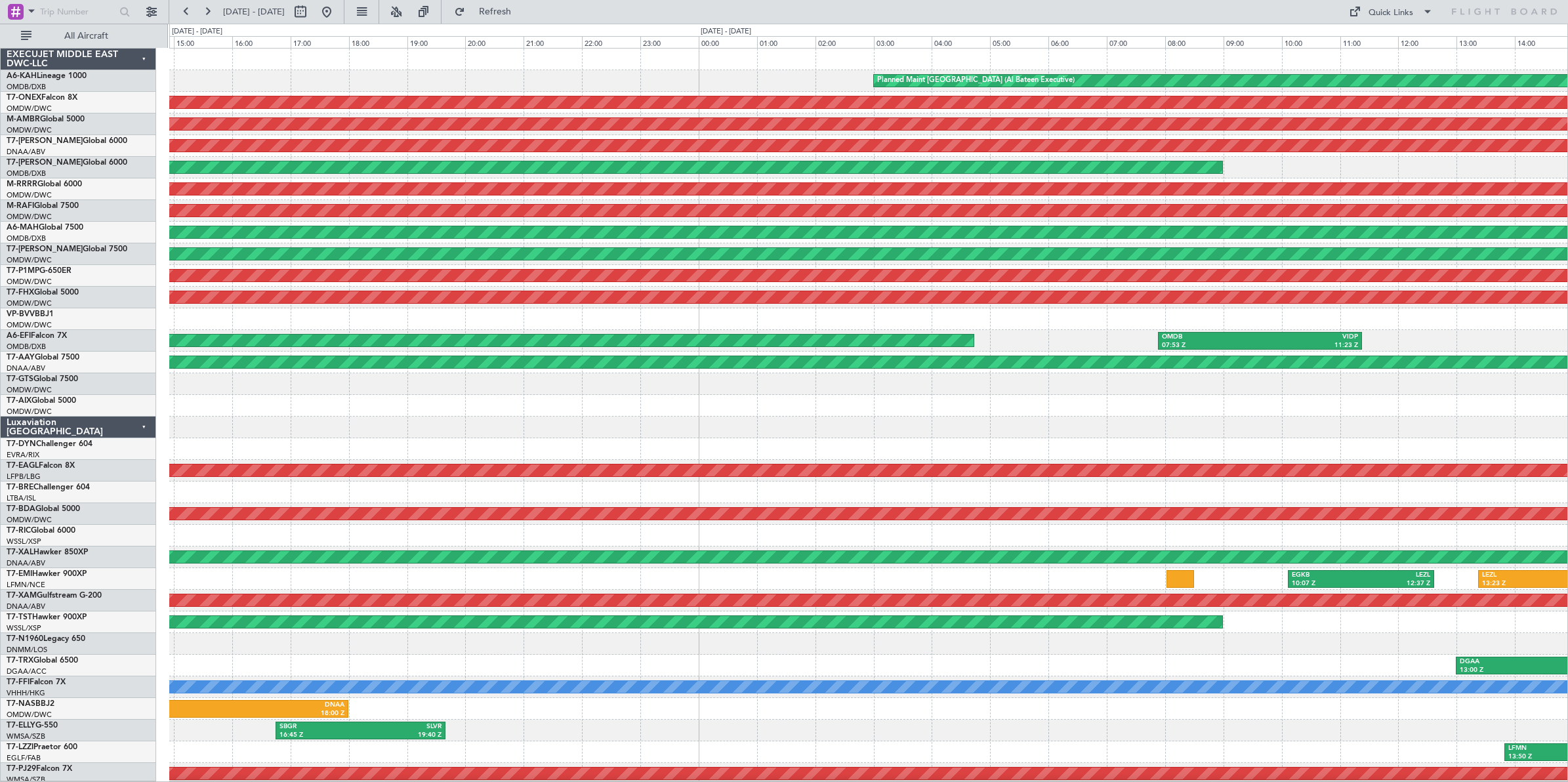
scroll to position [5, 0]
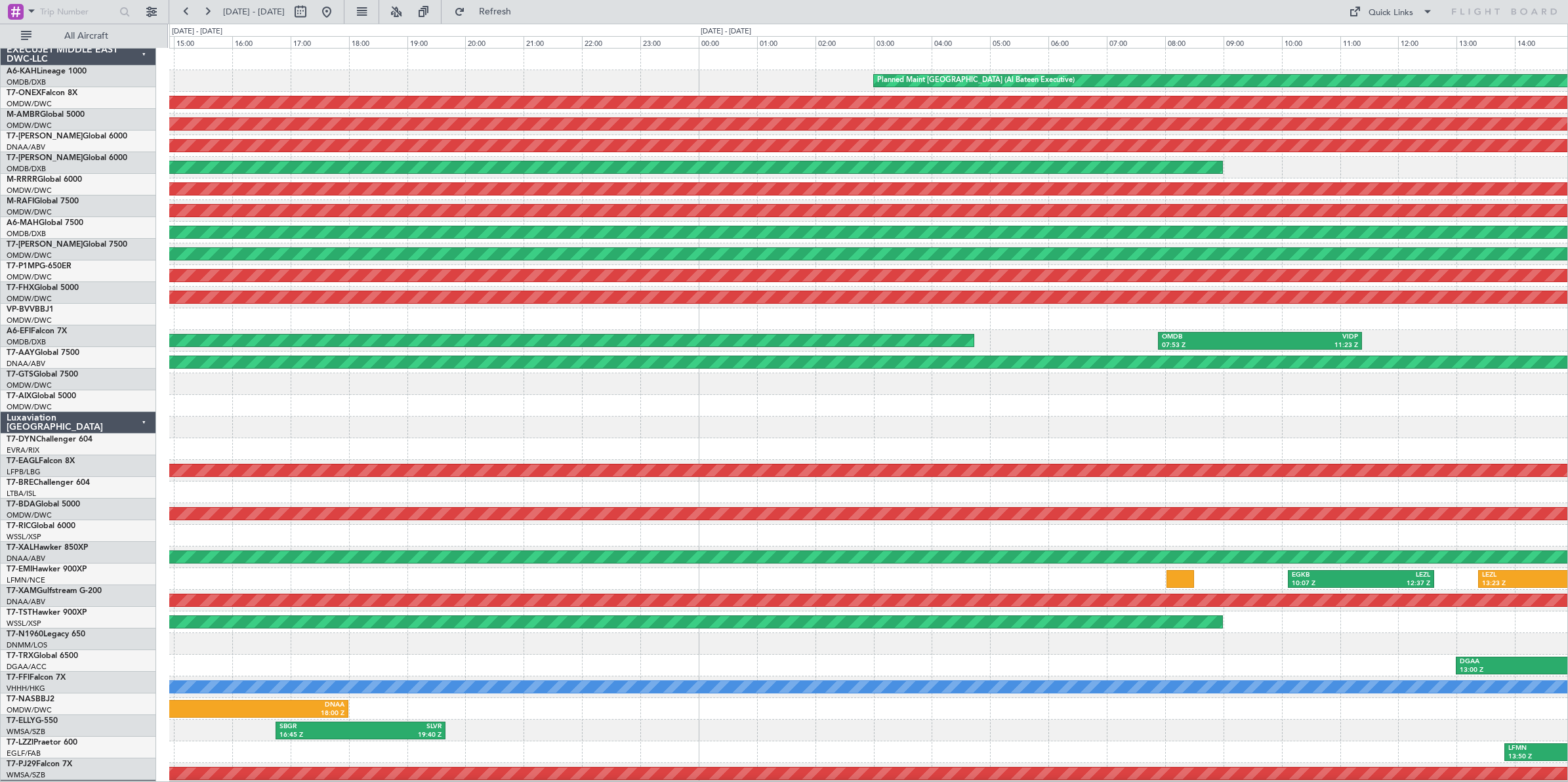
click at [1123, 313] on div at bounding box center [868, 318] width 1398 height 21
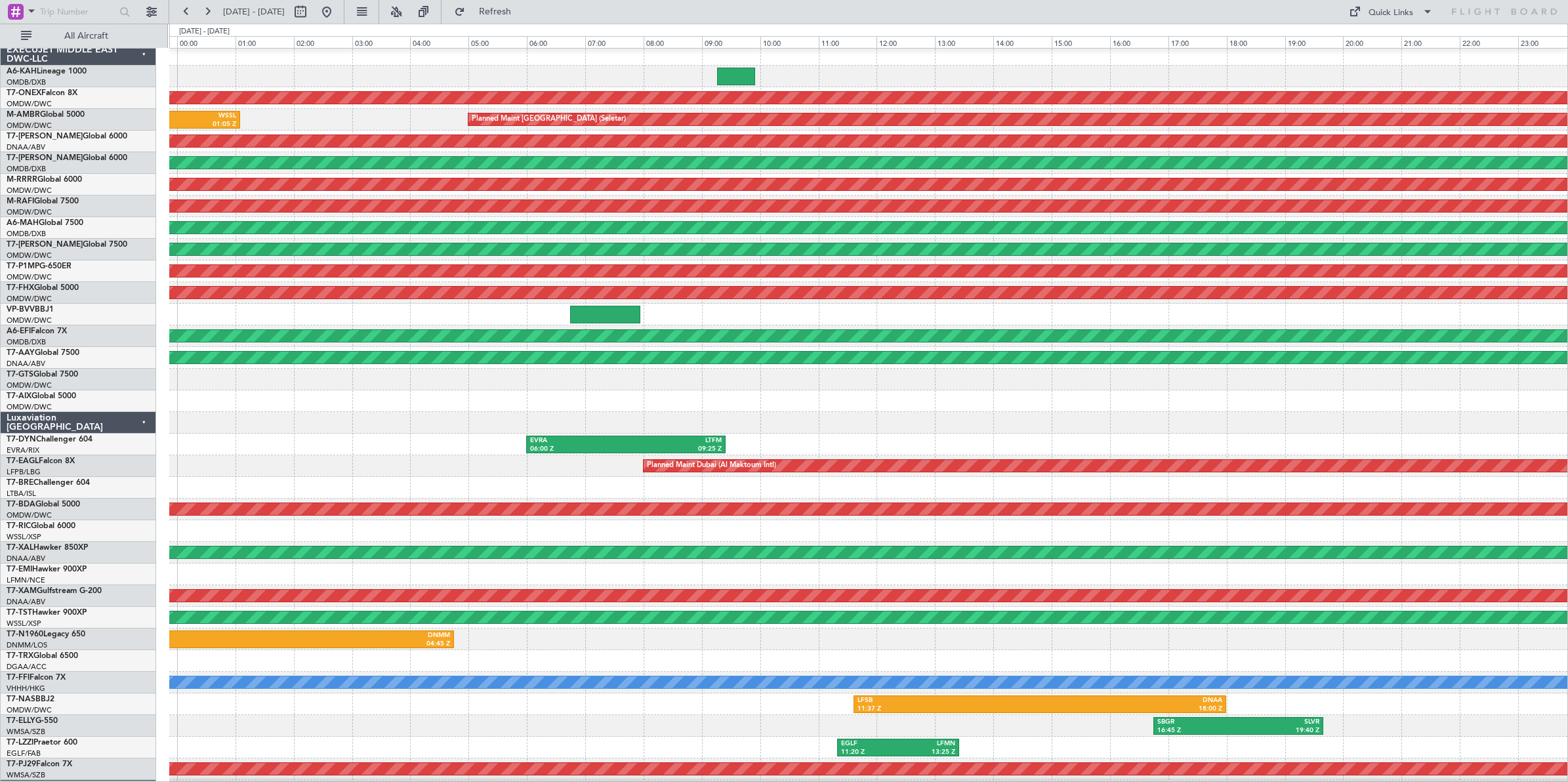
scroll to position [0, 0]
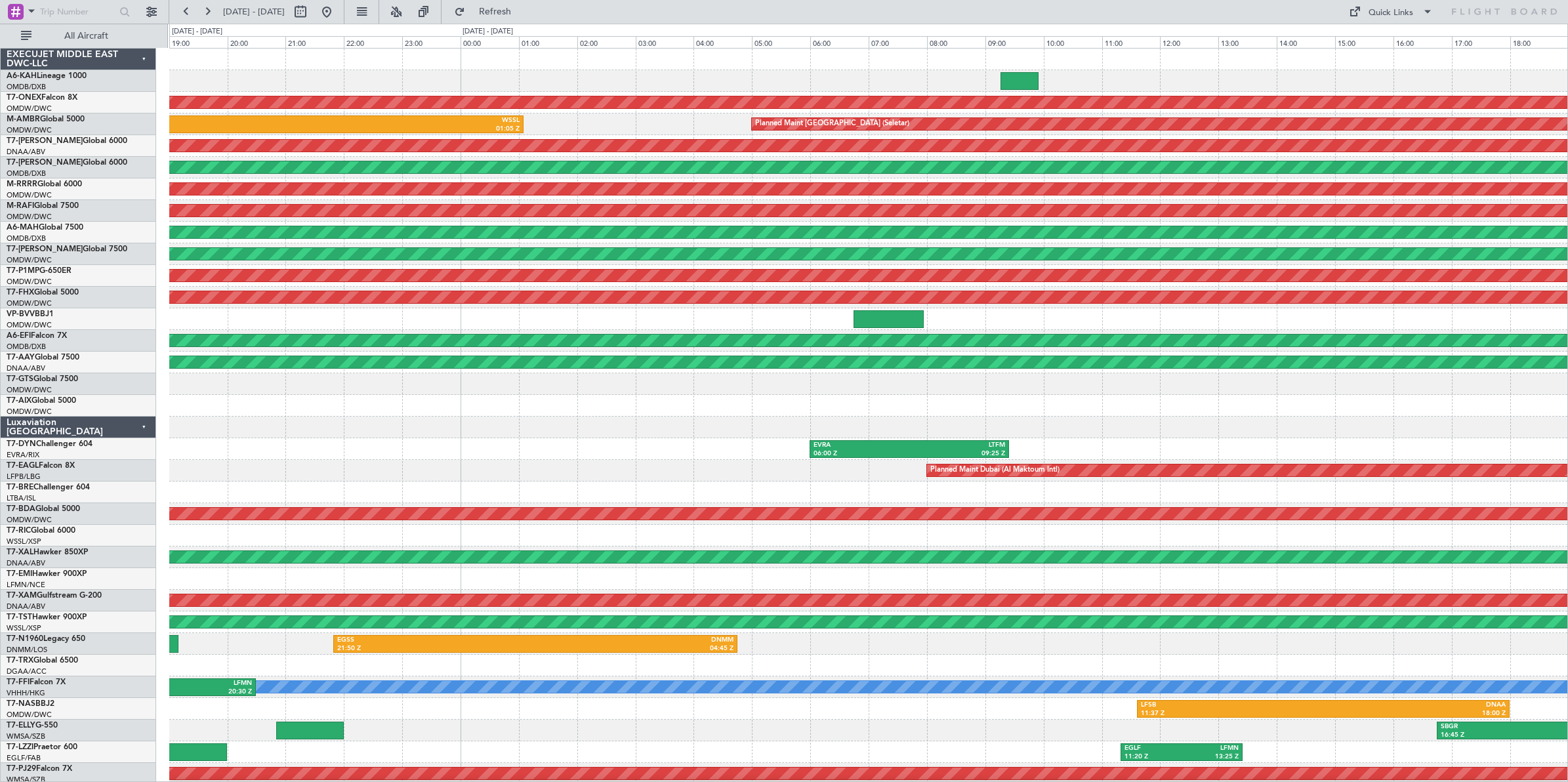
click at [709, 330] on div "Planned Maint Nurnberg Planned Maint [GEOGRAPHIC_DATA] (Seletar) OMDW 17:30 Z W…" at bounding box center [868, 438] width 1398 height 779
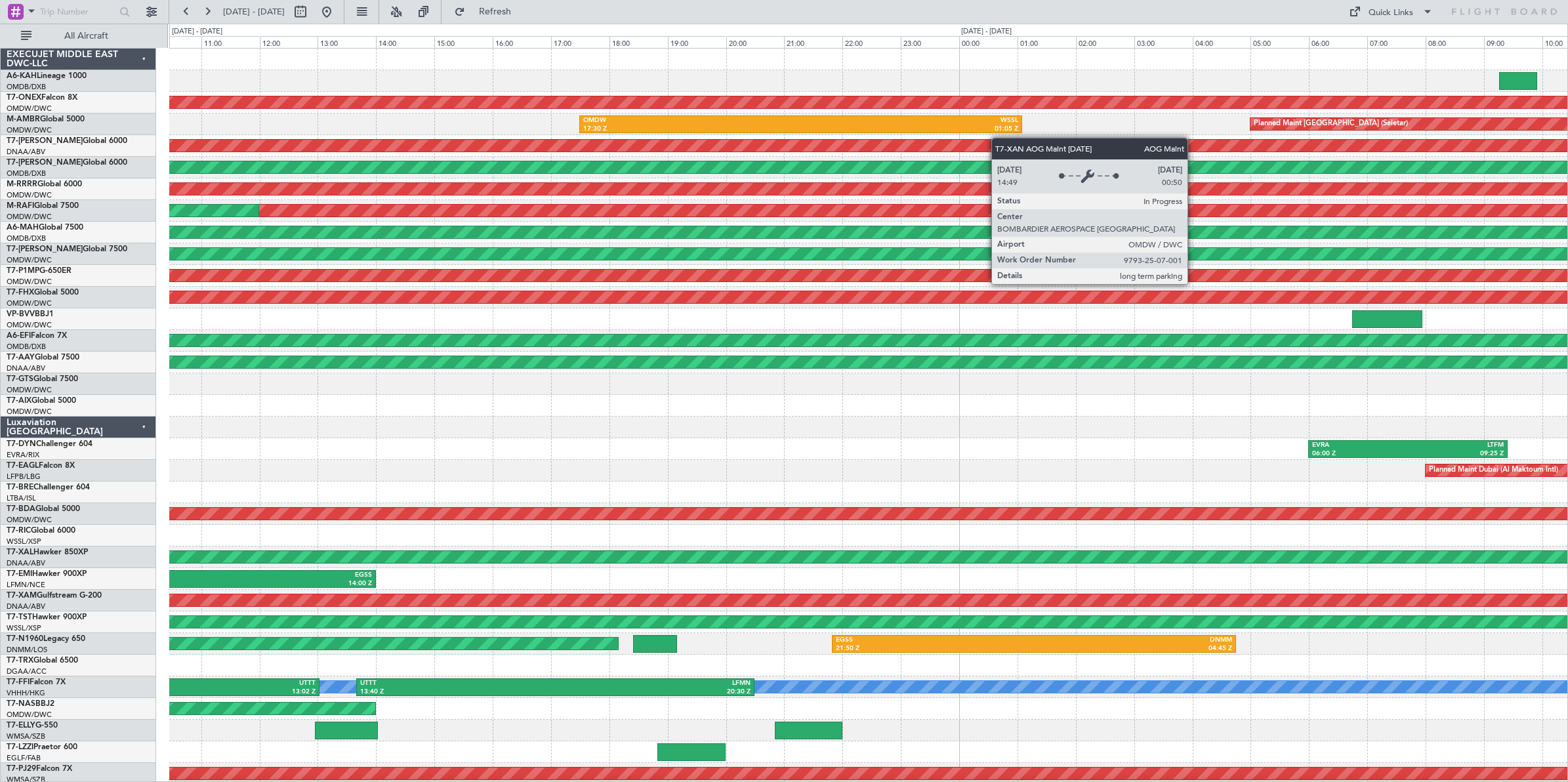
click at [1077, 142] on div "Planned Maint Nurnberg Planned Maint [GEOGRAPHIC_DATA] (Seletar) OMDW 17:30 Z W…" at bounding box center [868, 438] width 1398 height 779
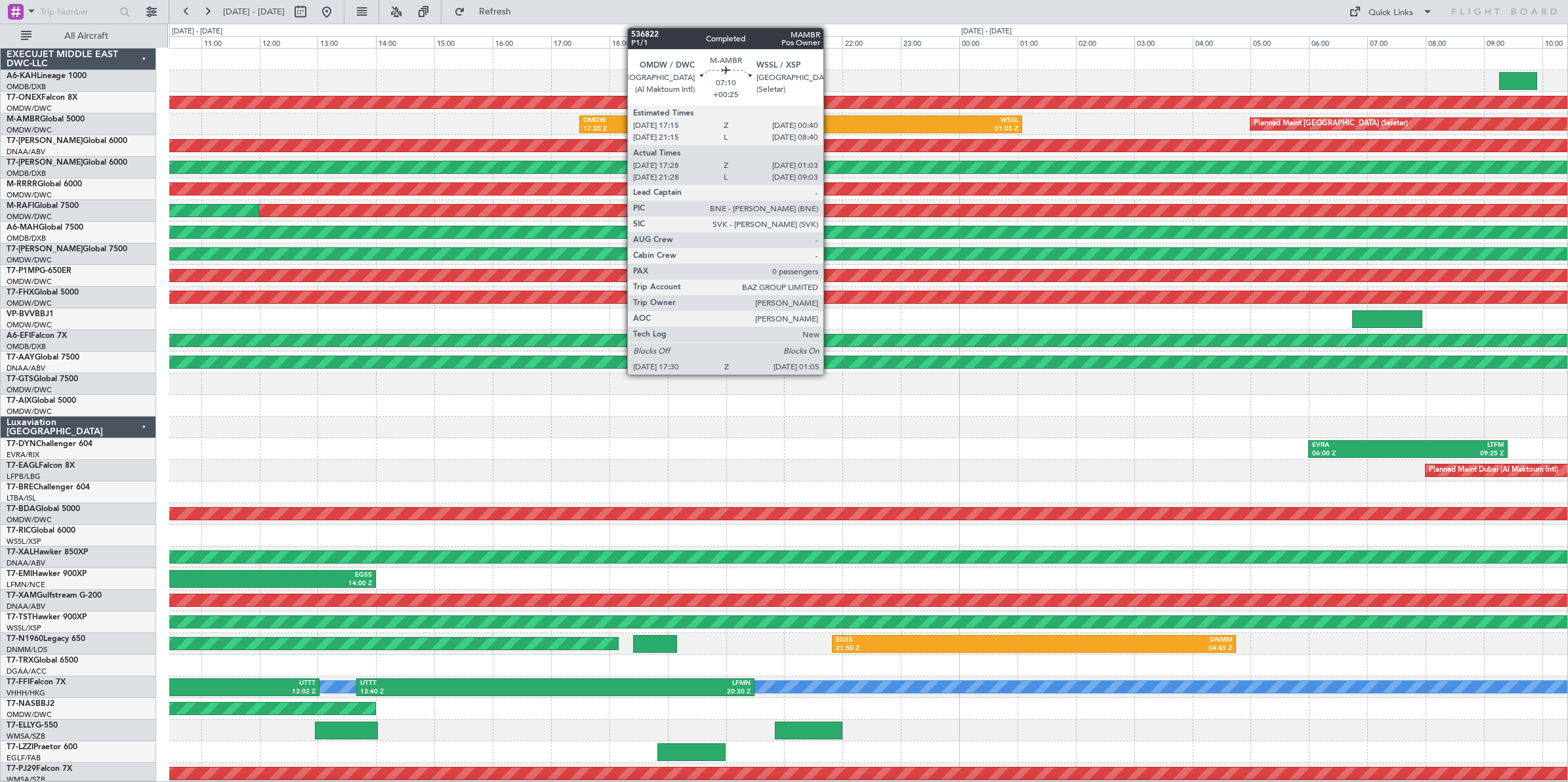
click at [829, 118] on div "WSSL" at bounding box center [909, 121] width 217 height 9
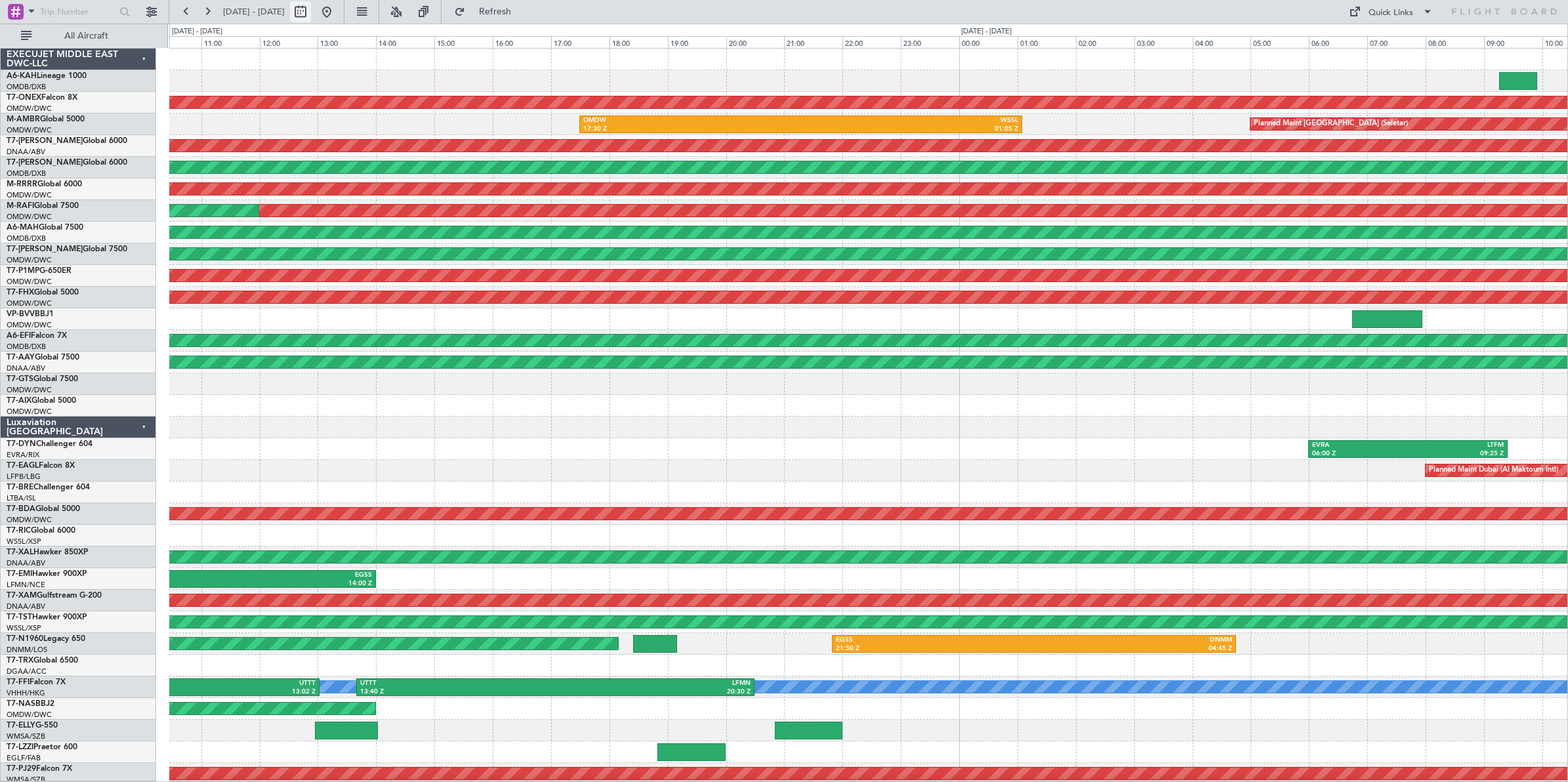
click at [311, 10] on button at bounding box center [301, 11] width 21 height 21
select select "9"
select select "2025"
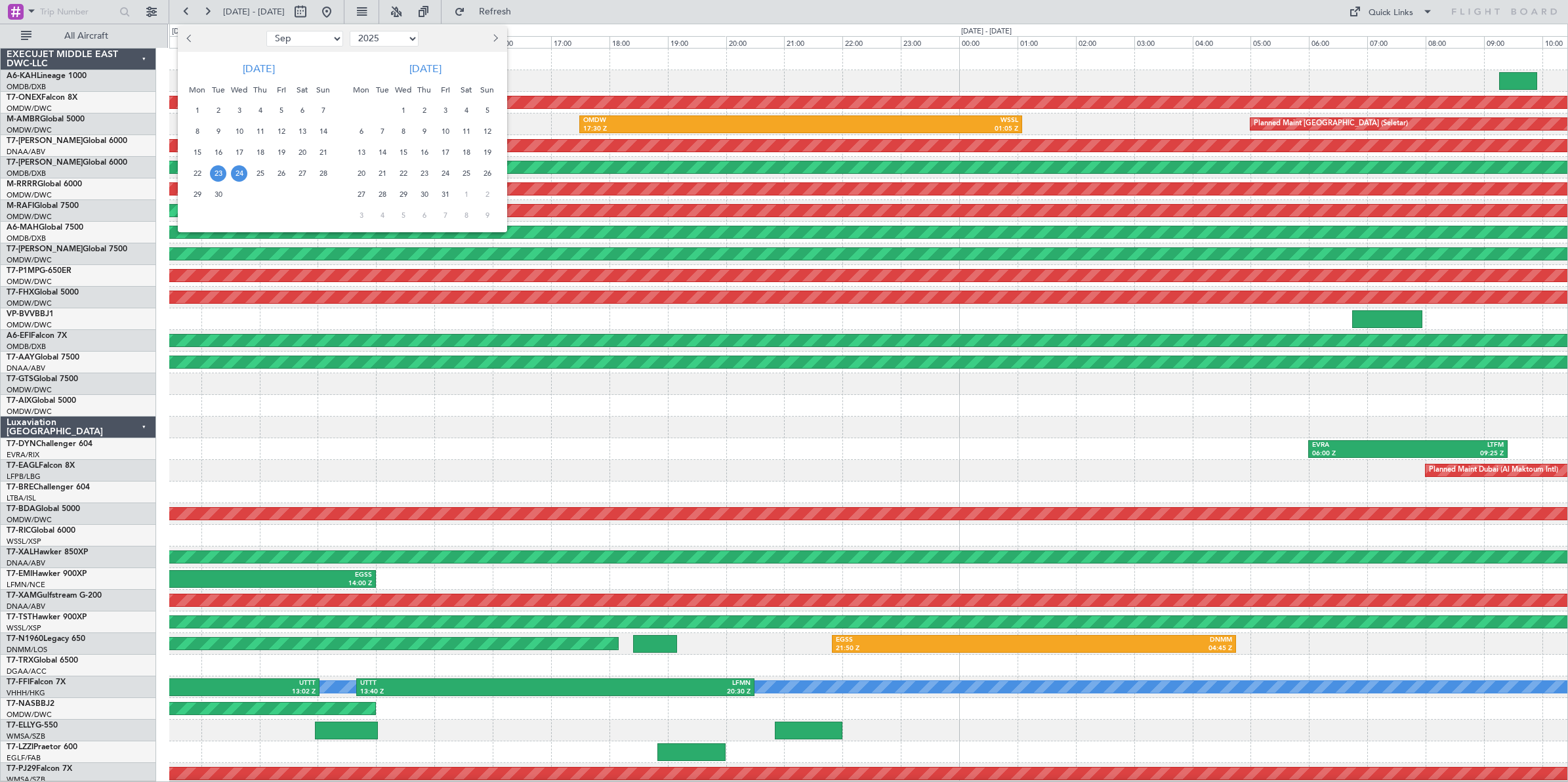
click at [196, 37] on button "Previous month" at bounding box center [190, 38] width 15 height 21
click at [362, 173] on span "22" at bounding box center [361, 173] width 17 height 17
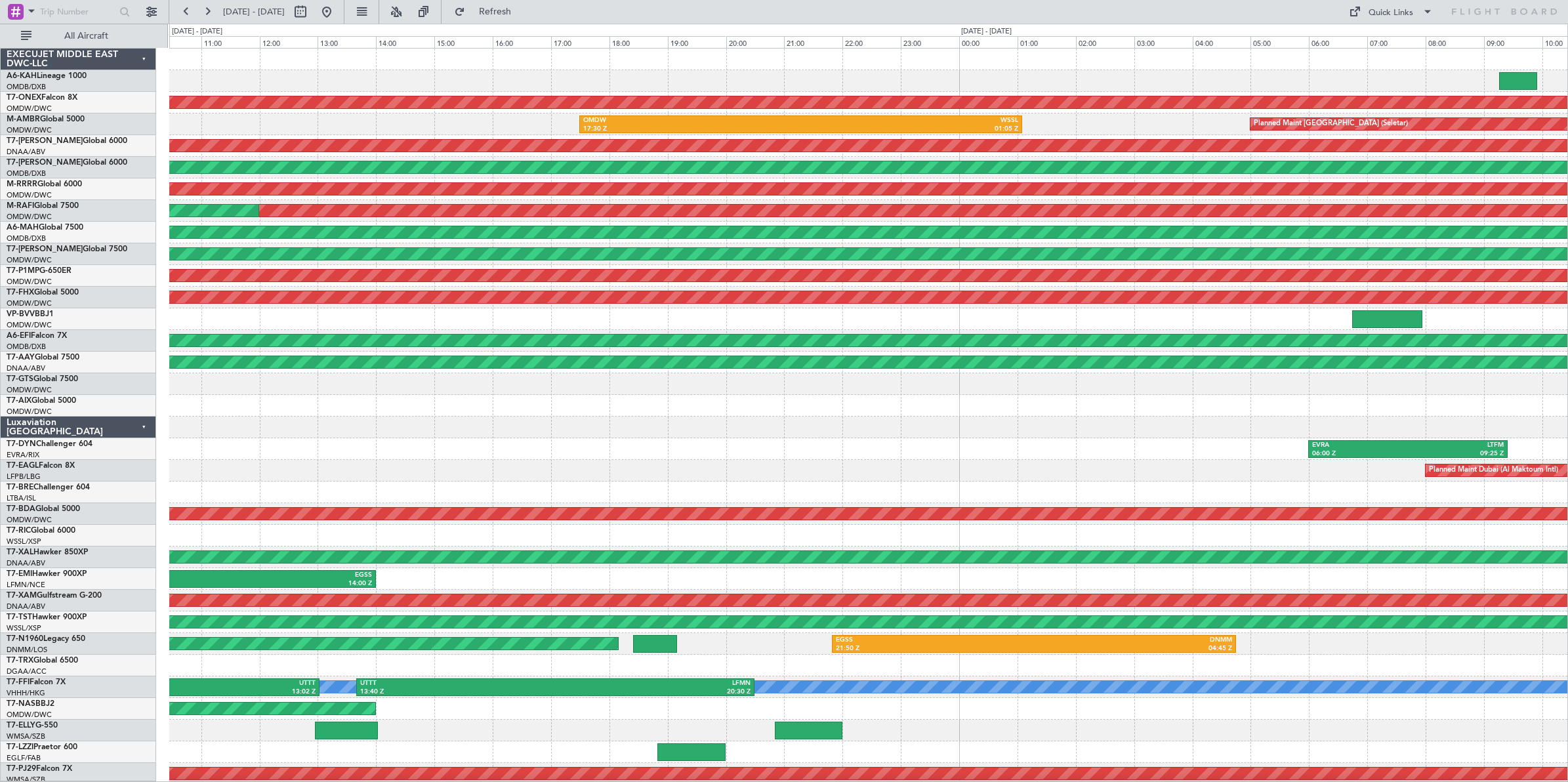
select select "9"
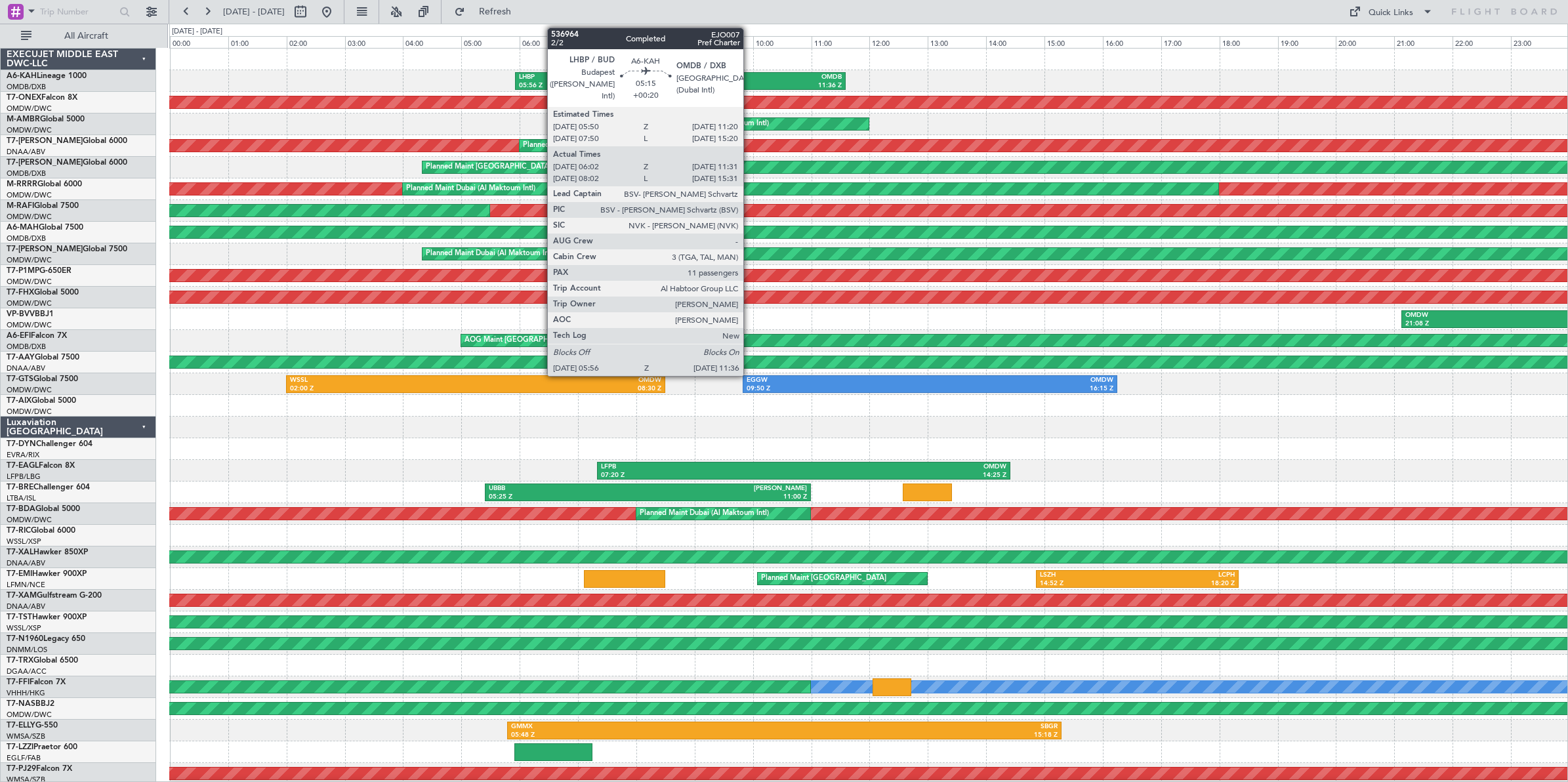
click at [750, 80] on div "OMDB" at bounding box center [761, 77] width 161 height 9
